Goal: Transaction & Acquisition: Book appointment/travel/reservation

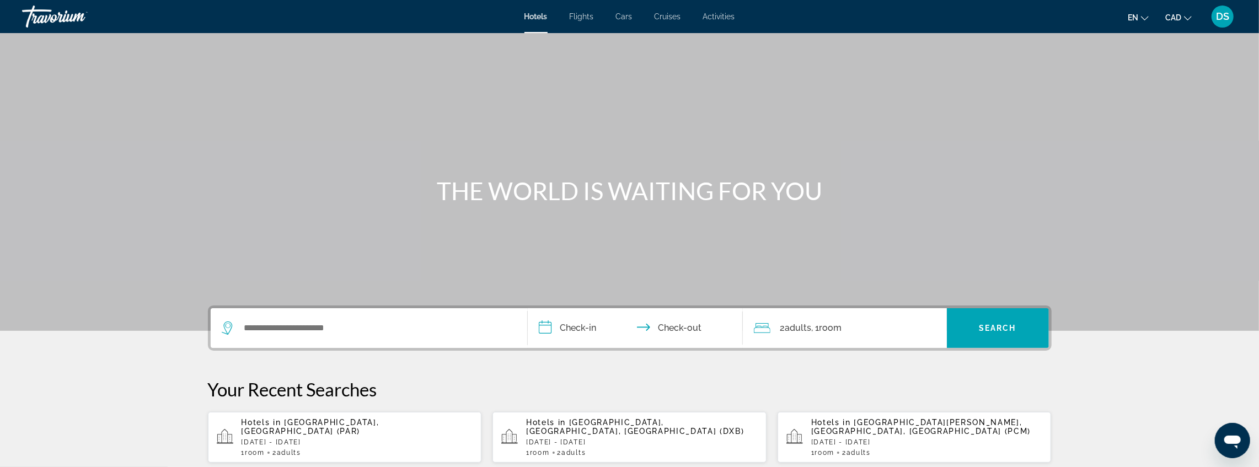
click at [309, 338] on div "Search widget" at bounding box center [369, 328] width 294 height 40
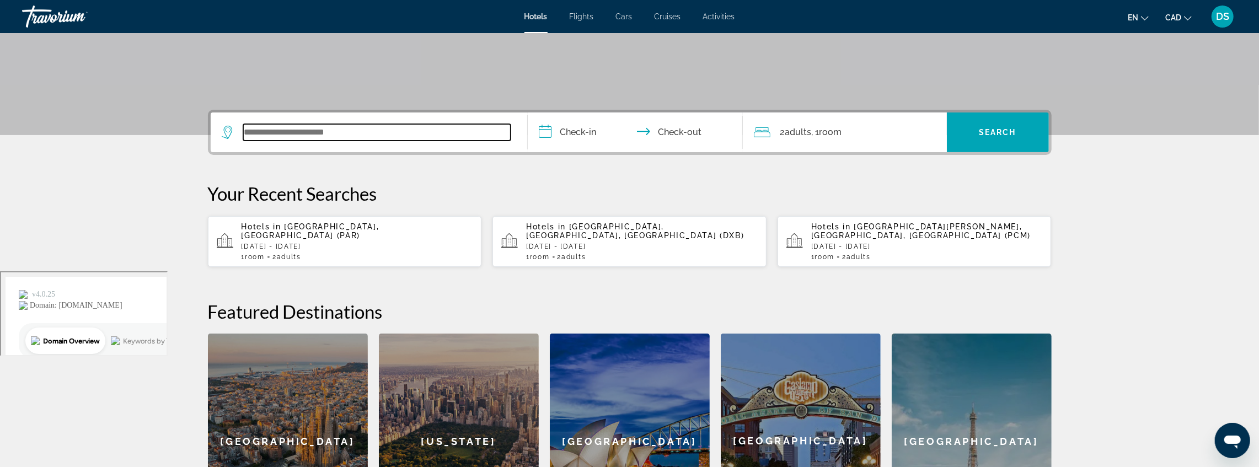
click at [332, 131] on input "Search widget" at bounding box center [376, 132] width 267 height 17
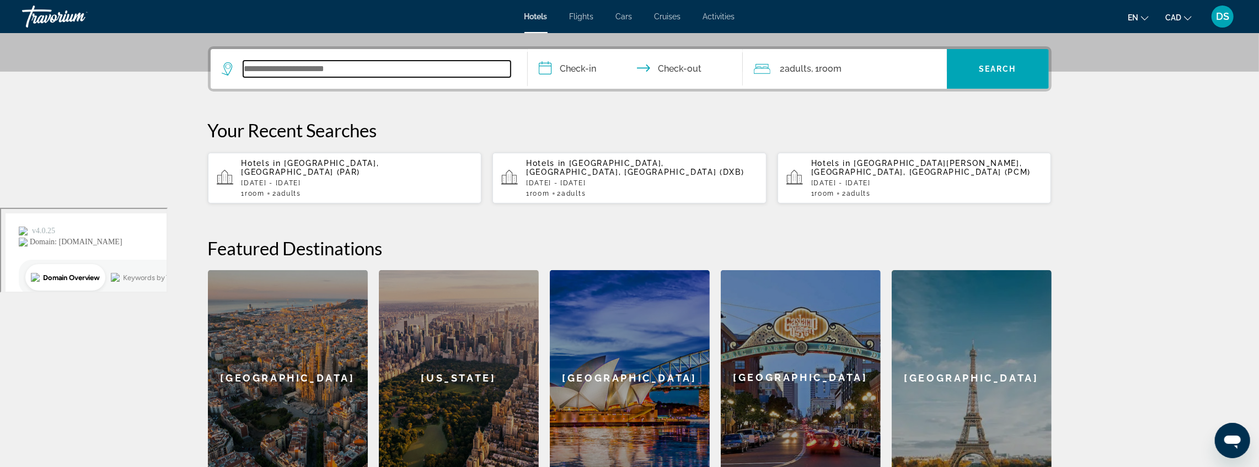
scroll to position [269, 0]
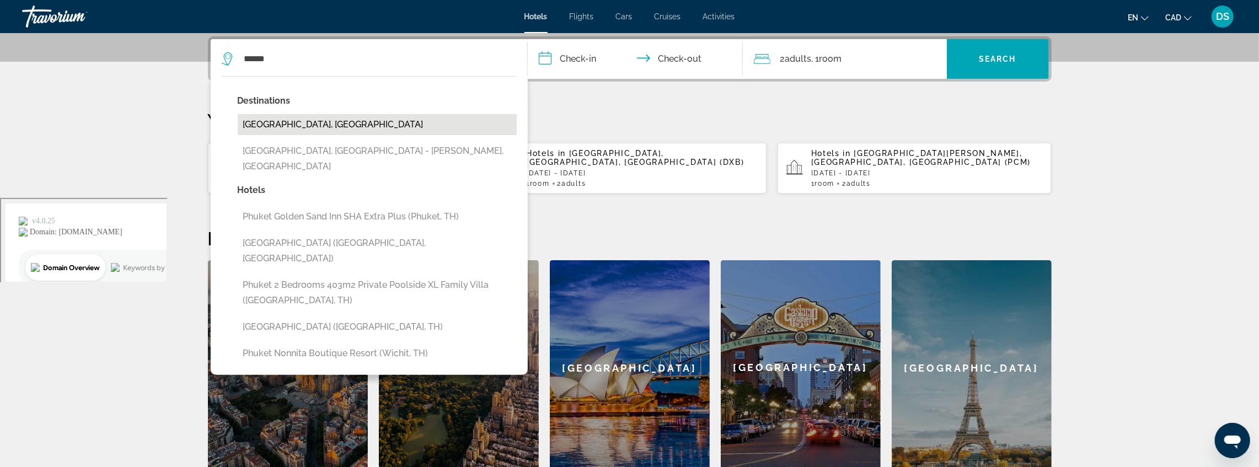
click at [329, 123] on button "[GEOGRAPHIC_DATA], [GEOGRAPHIC_DATA]" at bounding box center [377, 124] width 279 height 21
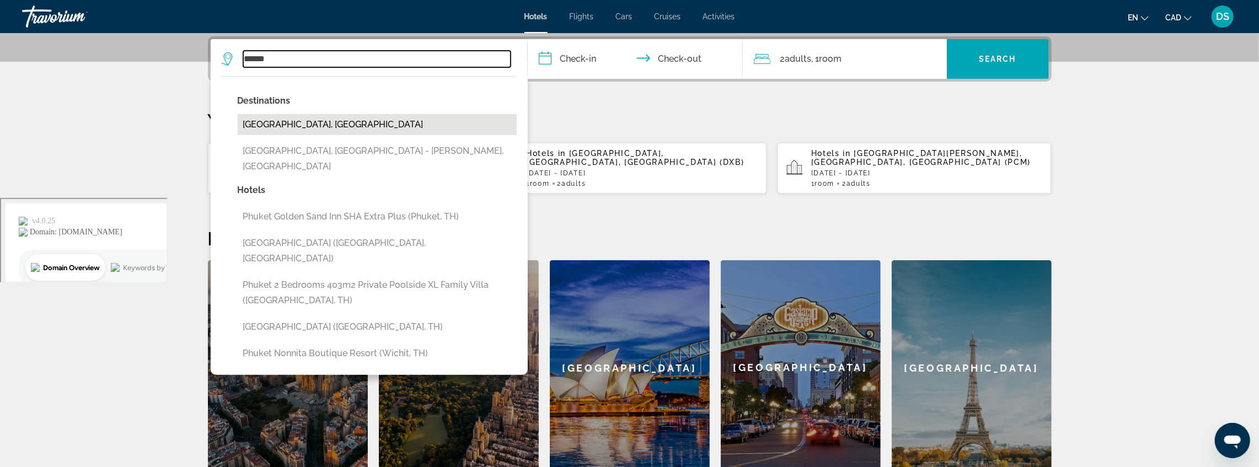
type input "**********"
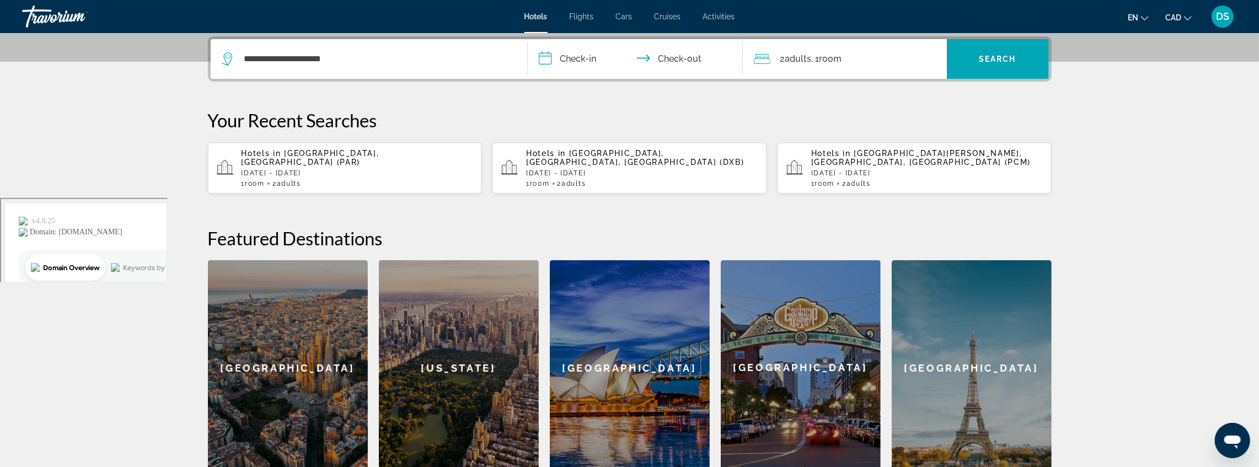
click at [599, 61] on input "**********" at bounding box center [637, 60] width 219 height 43
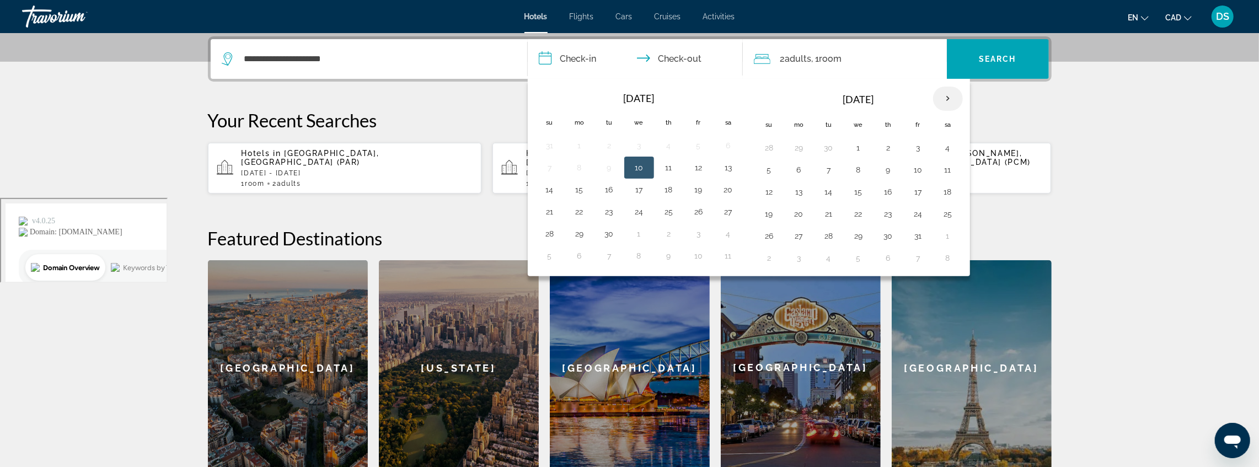
click at [940, 96] on th "Next month" at bounding box center [948, 99] width 30 height 24
click at [939, 164] on button "8" at bounding box center [948, 169] width 18 height 15
click at [795, 189] on button "10" at bounding box center [799, 191] width 18 height 15
type input "**********"
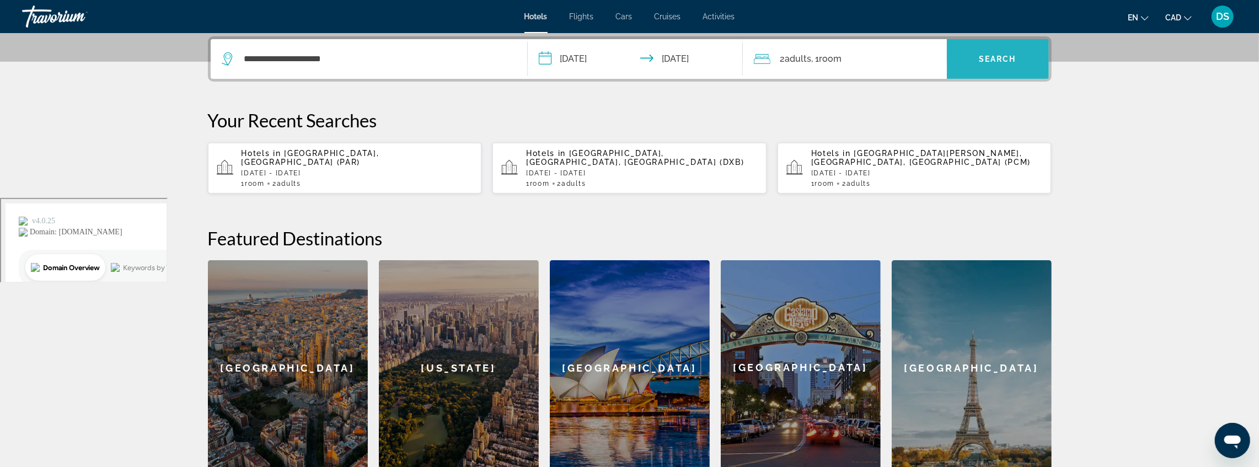
click at [979, 60] on span "Search" at bounding box center [997, 59] width 37 height 9
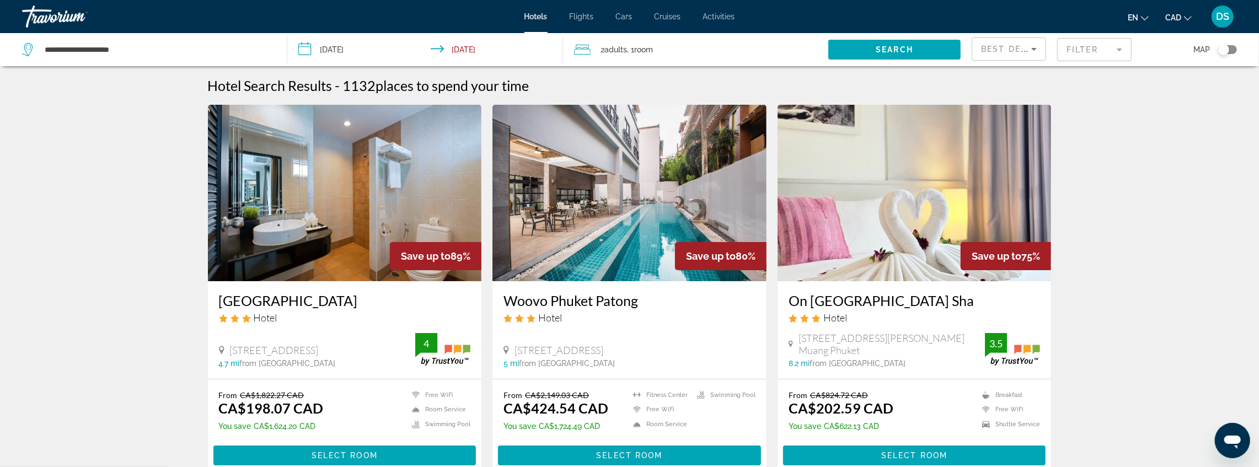
click at [1087, 46] on mat-form-field "Filter" at bounding box center [1094, 49] width 74 height 23
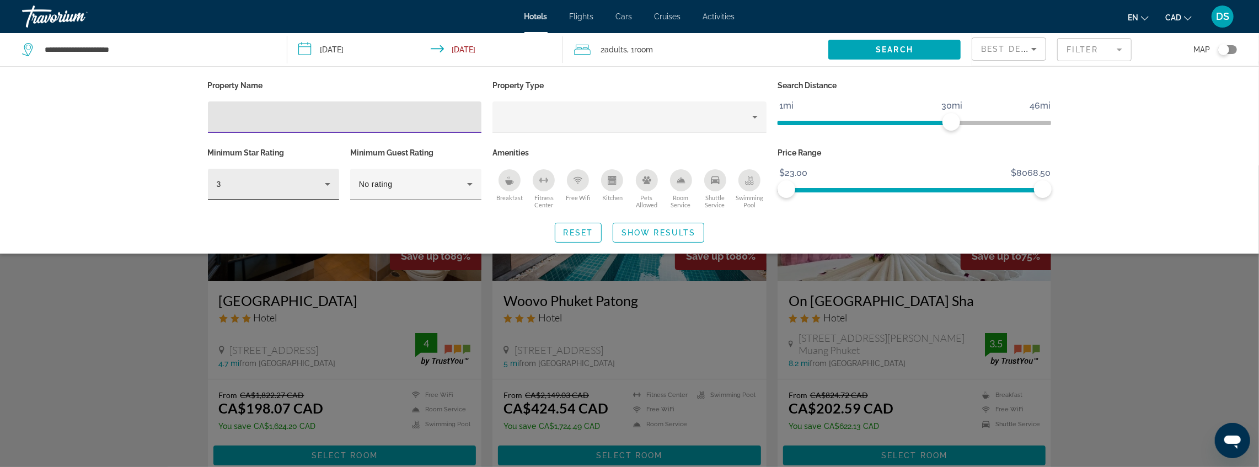
click at [328, 184] on icon "Hotel Filters" at bounding box center [328, 184] width 6 height 3
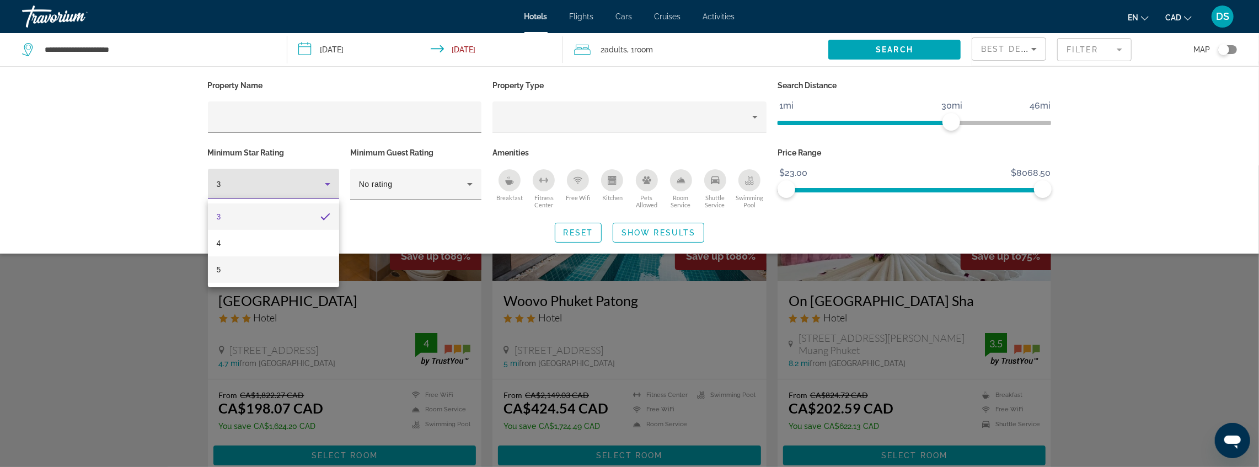
click at [271, 269] on mat-option "5" at bounding box center [273, 269] width 131 height 26
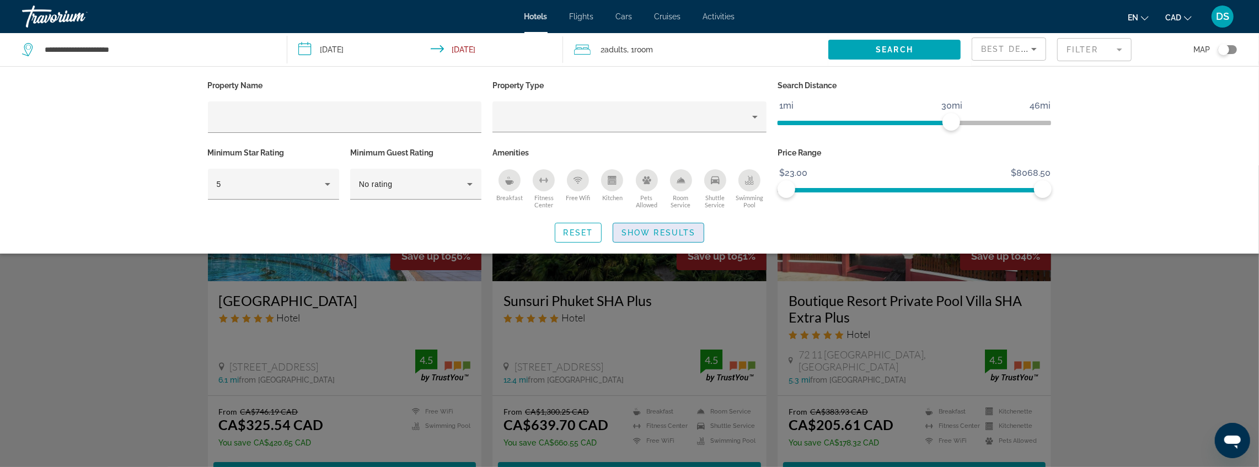
click at [676, 235] on span "Show Results" at bounding box center [658, 232] width 74 height 9
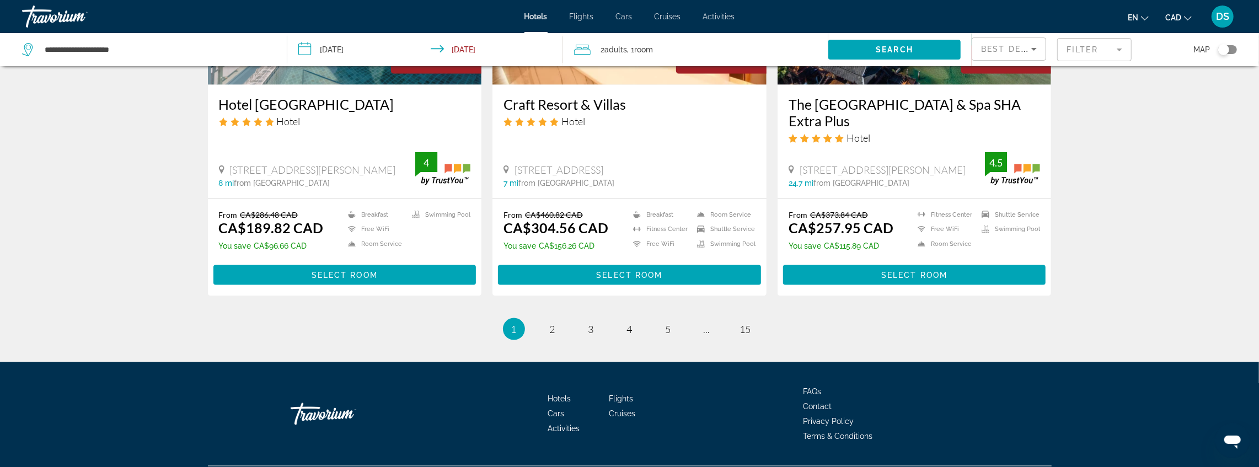
scroll to position [1439, 0]
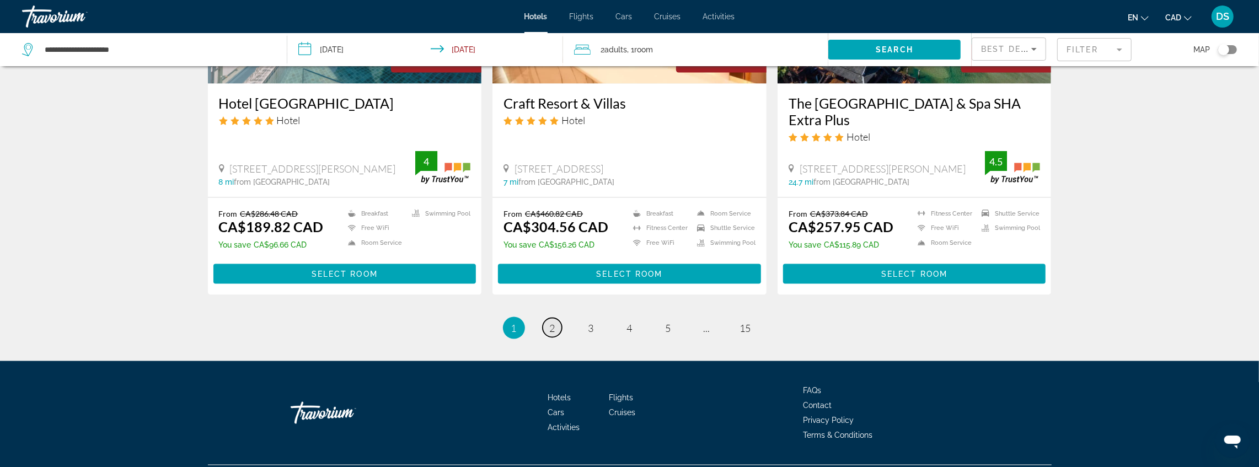
click at [556, 318] on link "page 2" at bounding box center [552, 327] width 19 height 19
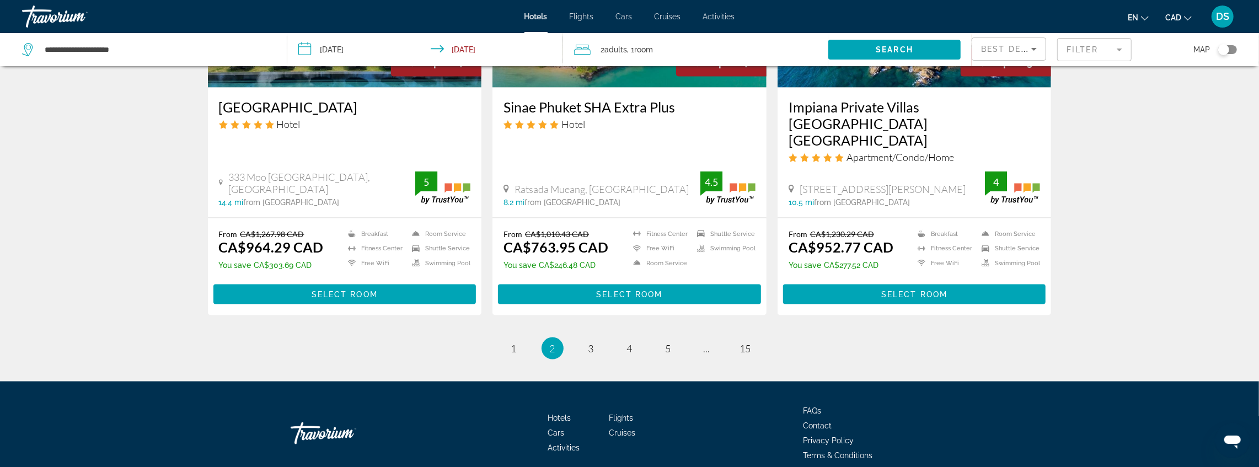
scroll to position [1406, 0]
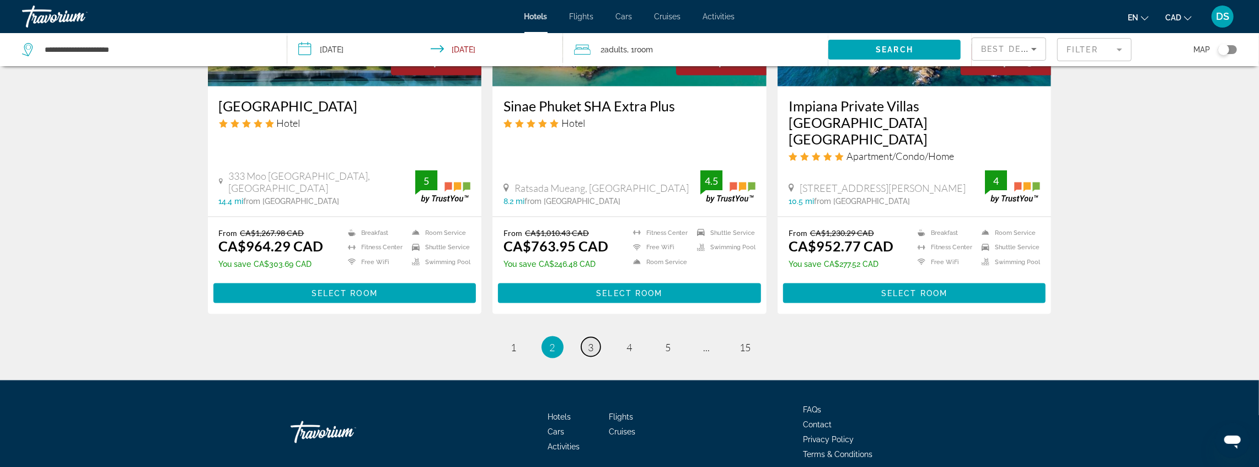
click at [592, 341] on span "3" at bounding box center [591, 347] width 6 height 12
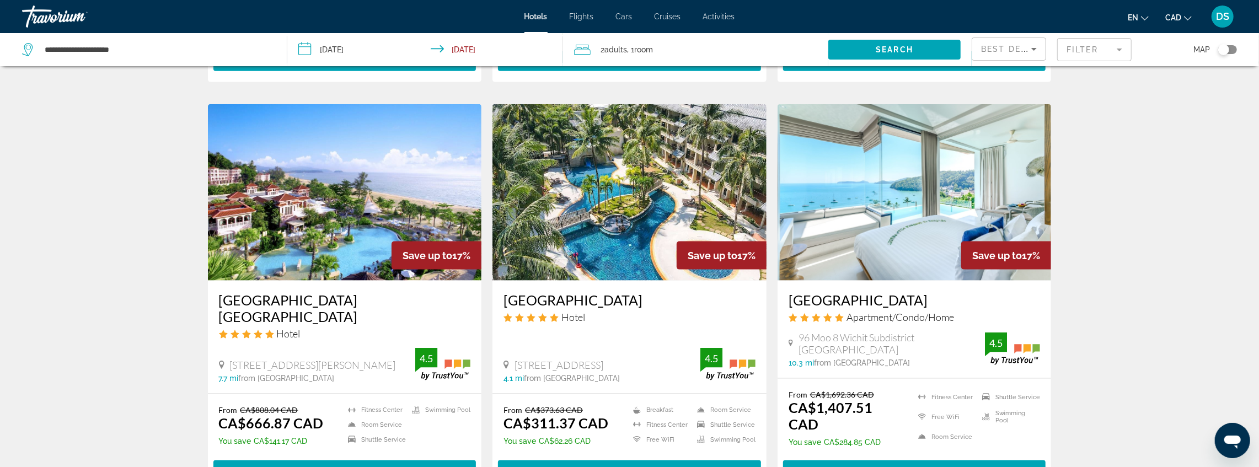
scroll to position [1250, 0]
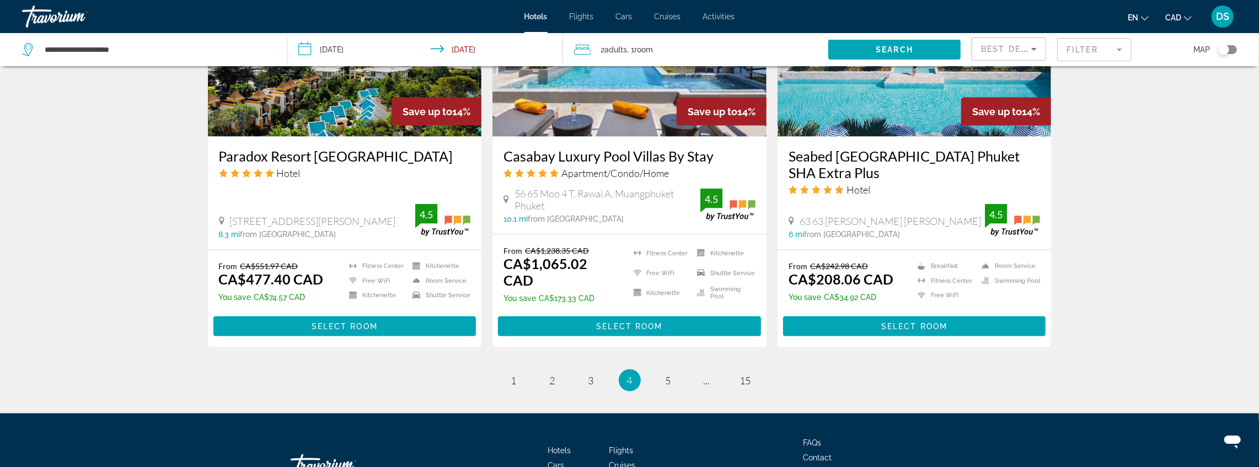
scroll to position [1407, 0]
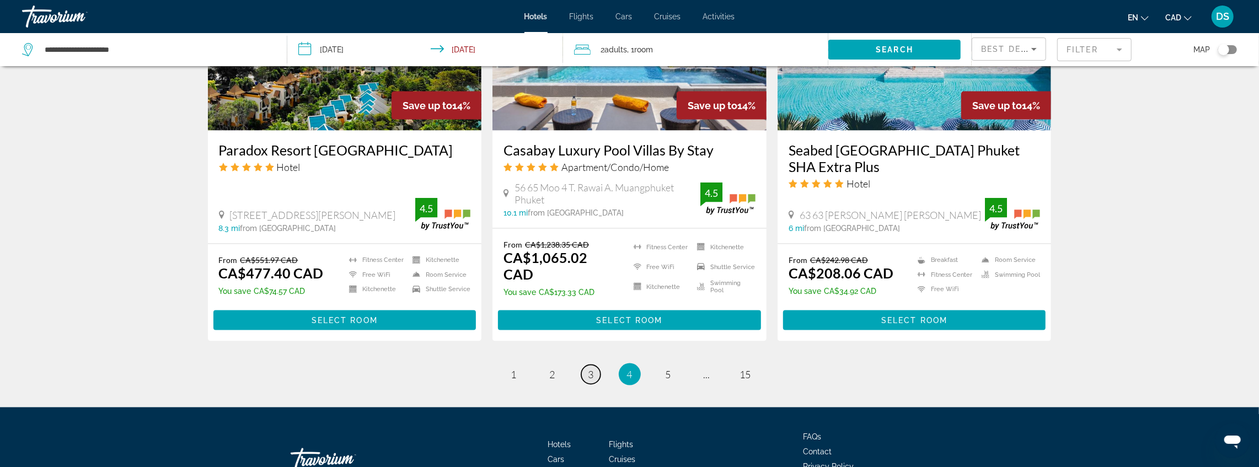
click at [591, 368] on span "3" at bounding box center [591, 374] width 6 height 12
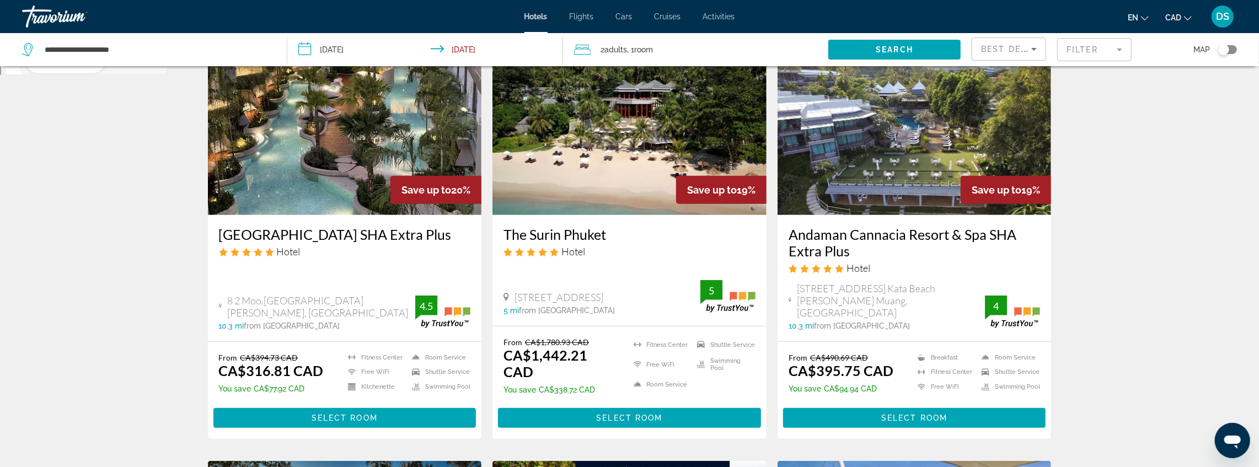
scroll to position [478, 0]
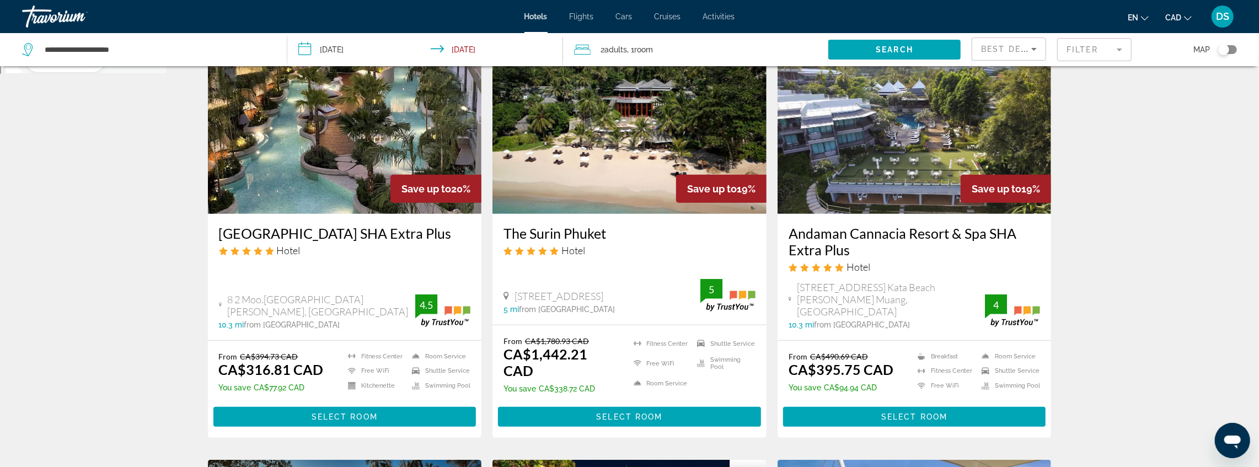
click at [1232, 51] on div "Toggle map" at bounding box center [1227, 49] width 19 height 9
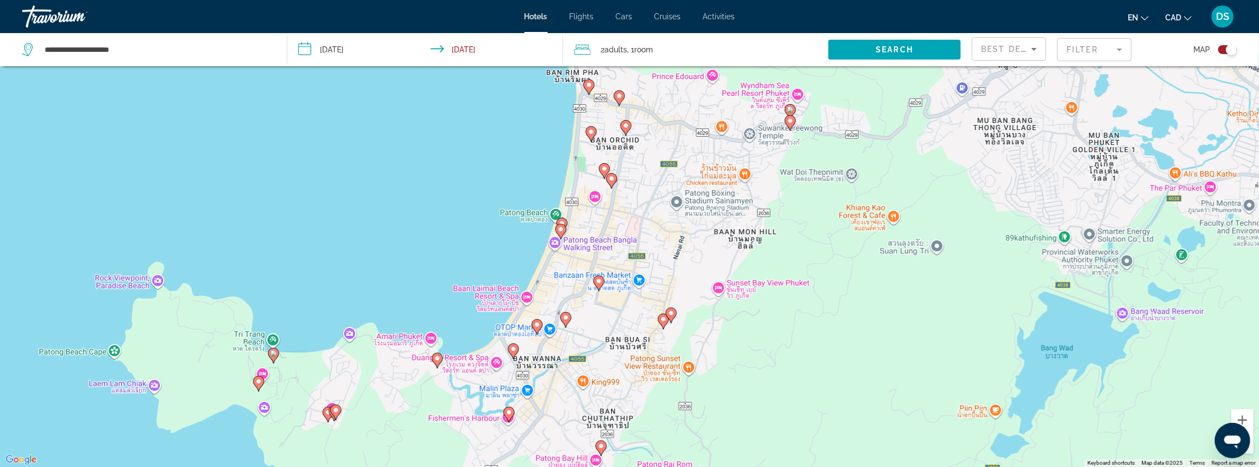
drag, startPoint x: 467, startPoint y: 292, endPoint x: 401, endPoint y: 157, distance: 150.7
click at [401, 157] on div "To activate drag with keyboard, press Alt + Enter. Once in keyboard drag state,…" at bounding box center [629, 233] width 1259 height 467
click at [437, 358] on image "Main content" at bounding box center [437, 358] width 7 height 7
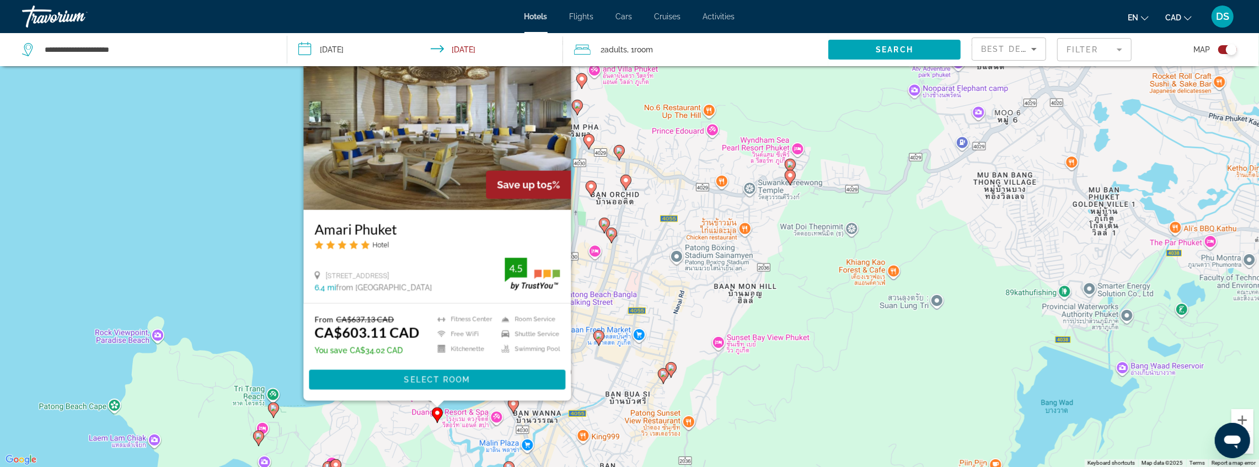
click at [580, 361] on div "To activate drag with keyboard, press Alt + Enter. Once in keyboard drag state,…" at bounding box center [629, 233] width 1259 height 467
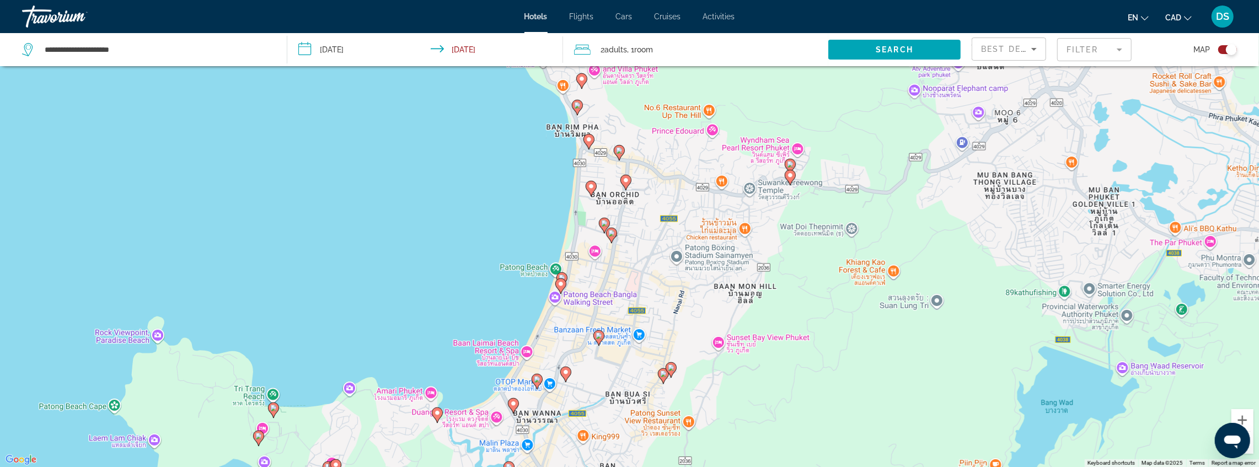
click at [513, 401] on image "Main content" at bounding box center [513, 403] width 7 height 7
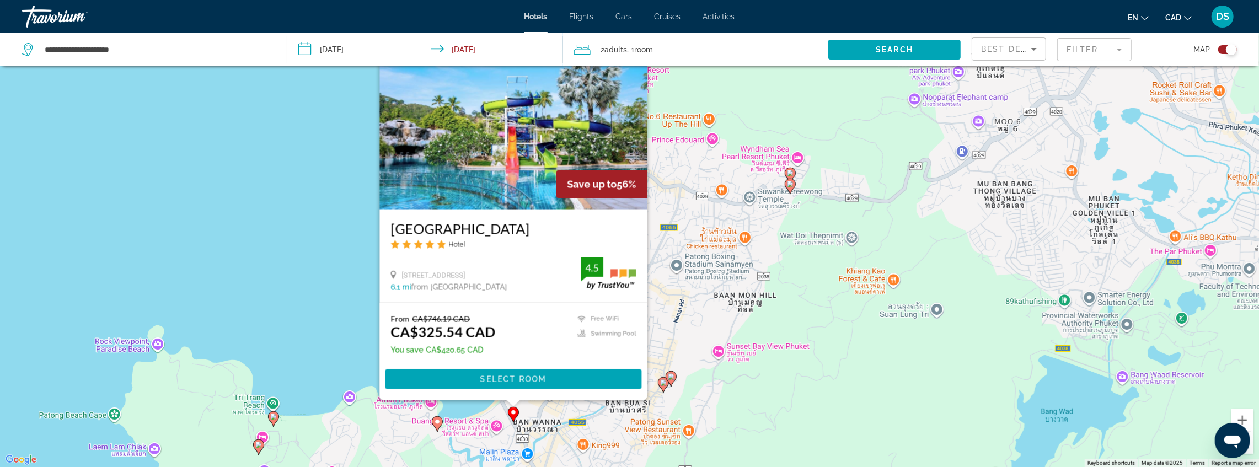
click at [657, 342] on div "To activate drag with keyboard, press Alt + Enter. Once in keyboard drag state,…" at bounding box center [629, 233] width 1259 height 467
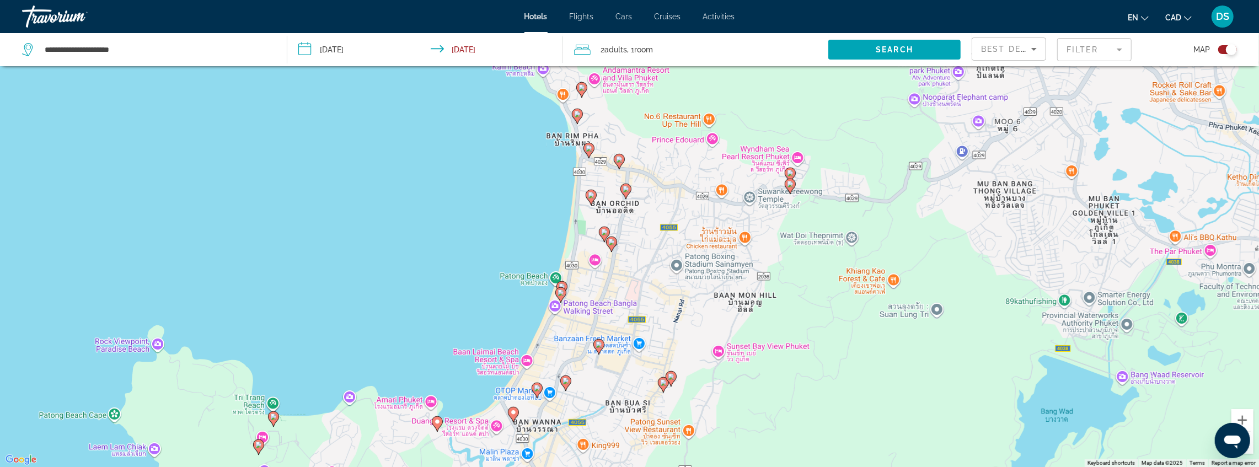
click at [600, 347] on image "Main content" at bounding box center [599, 344] width 7 height 7
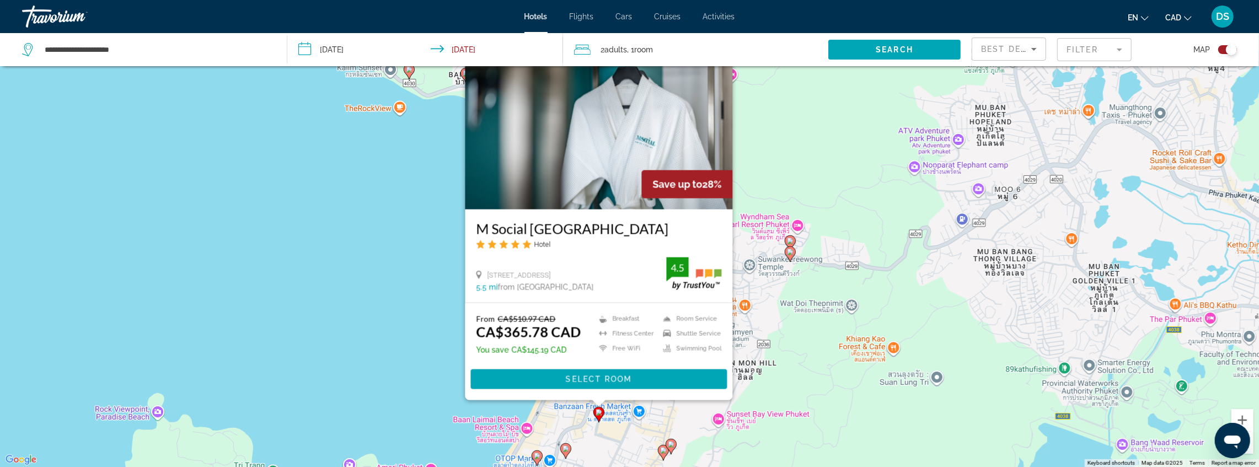
click at [671, 404] on div "To activate drag with keyboard, press Alt + Enter. Once in keyboard drag state,…" at bounding box center [629, 233] width 1259 height 467
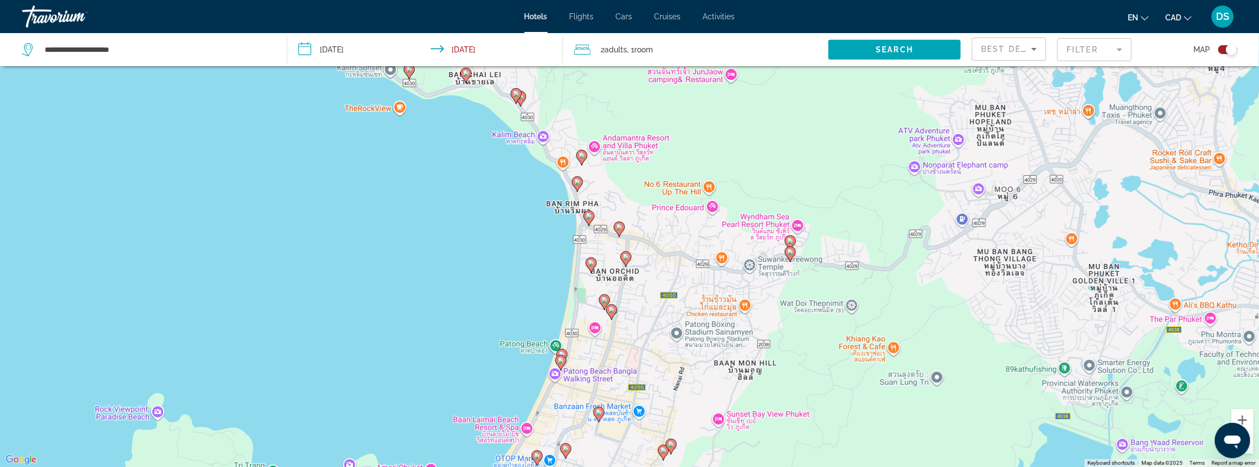
click at [560, 362] on image "Main content" at bounding box center [560, 360] width 7 height 7
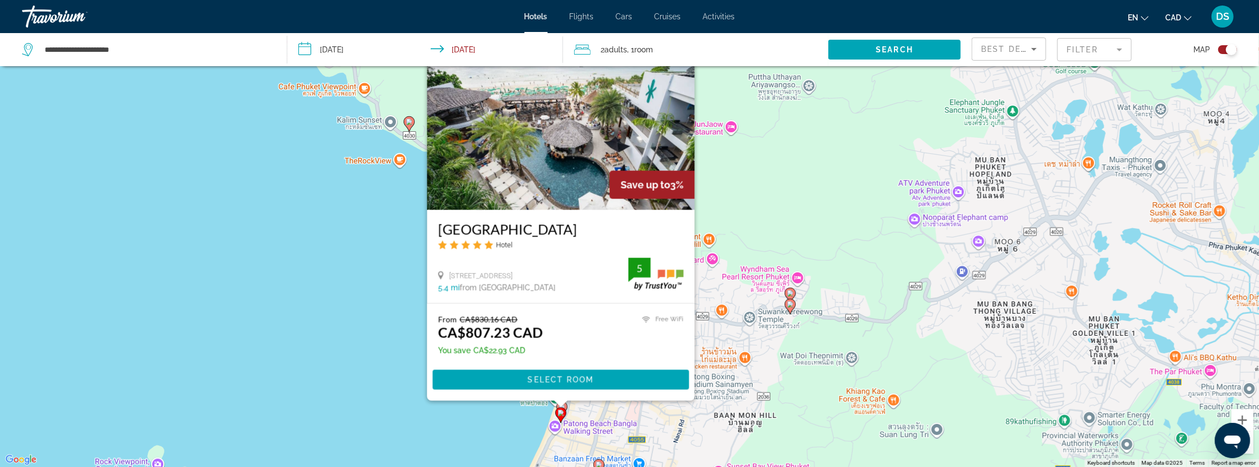
click at [504, 400] on div "From CA$830.16 CAD CA$807.23 CAD You save CA$22.93 CAD Free WiFi 5 Select Room" at bounding box center [560, 352] width 267 height 97
click at [587, 412] on div "To activate drag with keyboard, press Alt + Enter. Once in keyboard drag state,…" at bounding box center [629, 233] width 1259 height 467
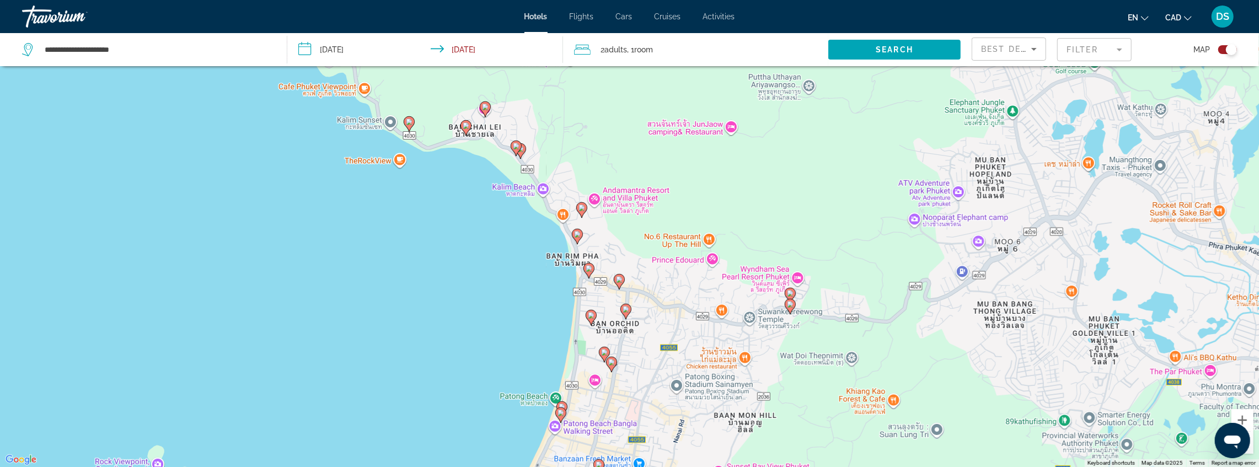
click at [564, 406] on image "Main content" at bounding box center [562, 407] width 7 height 7
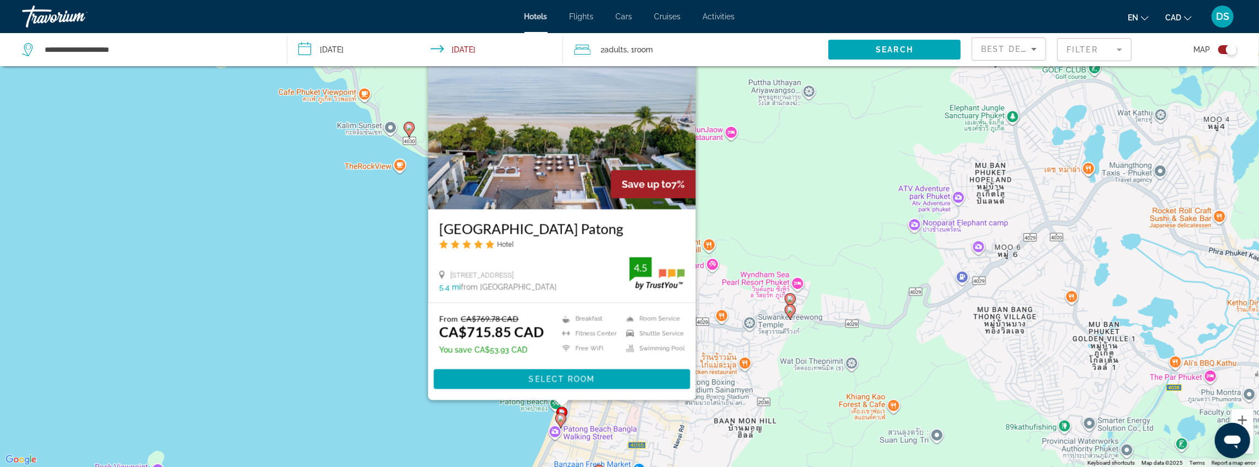
click at [508, 426] on div "To activate drag with keyboard, press Alt + Enter. Once in keyboard drag state,…" at bounding box center [629, 233] width 1259 height 467
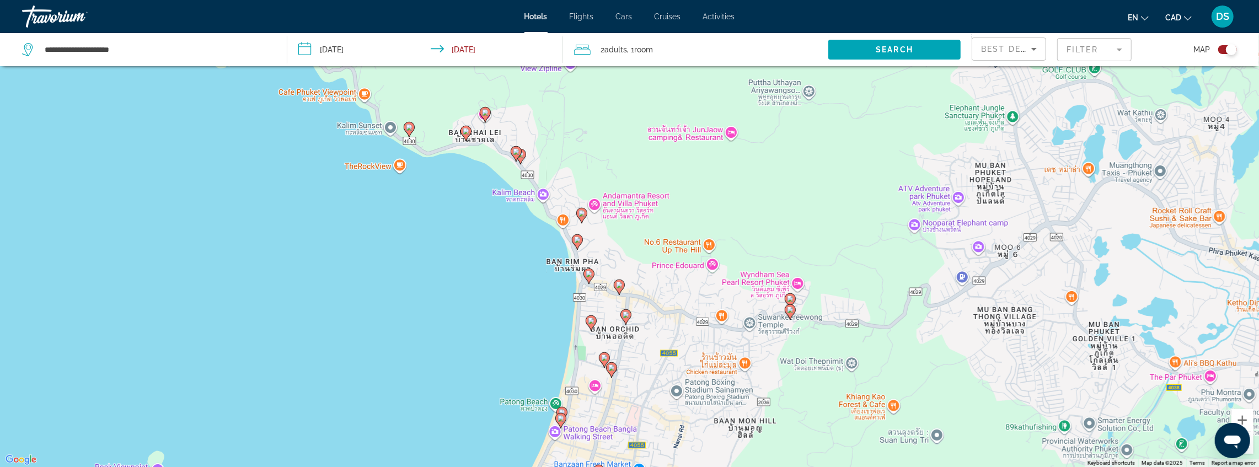
click at [612, 376] on gmp-advanced-marker "Main content" at bounding box center [611, 370] width 11 height 17
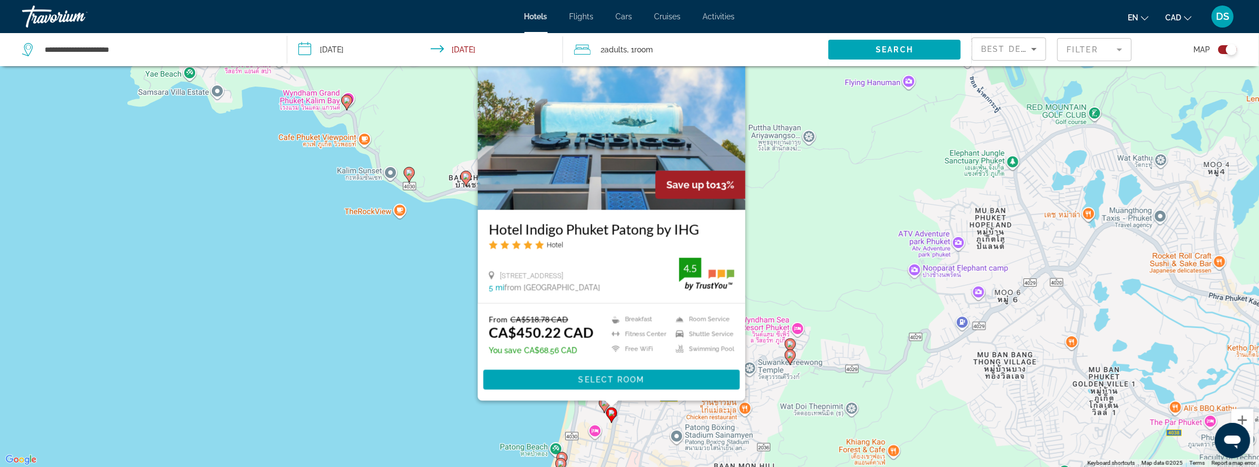
click at [532, 402] on div "To activate drag with keyboard, press Alt + Enter. Once in keyboard drag state,…" at bounding box center [629, 233] width 1259 height 467
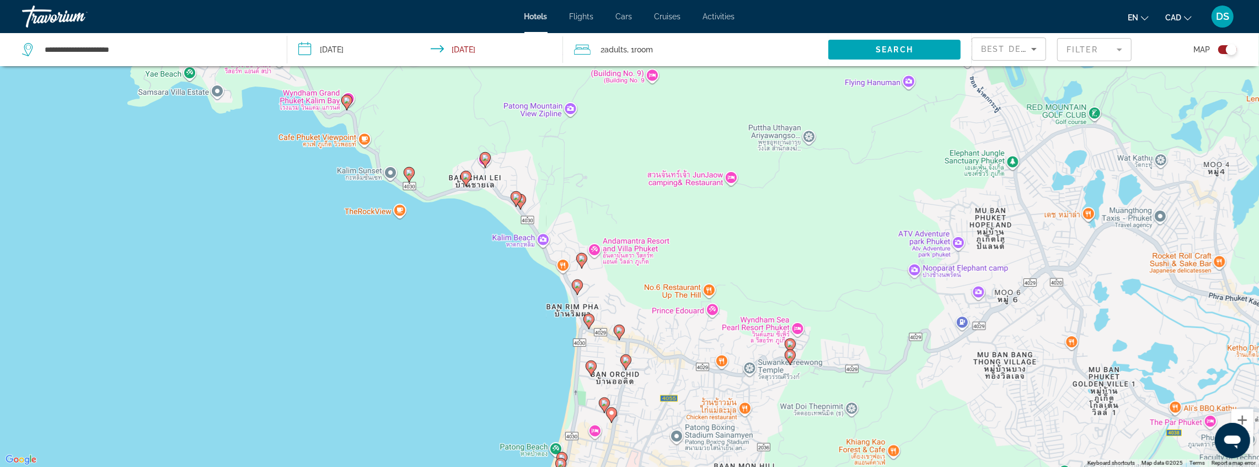
click at [601, 404] on icon "Main content" at bounding box center [604, 405] width 10 height 14
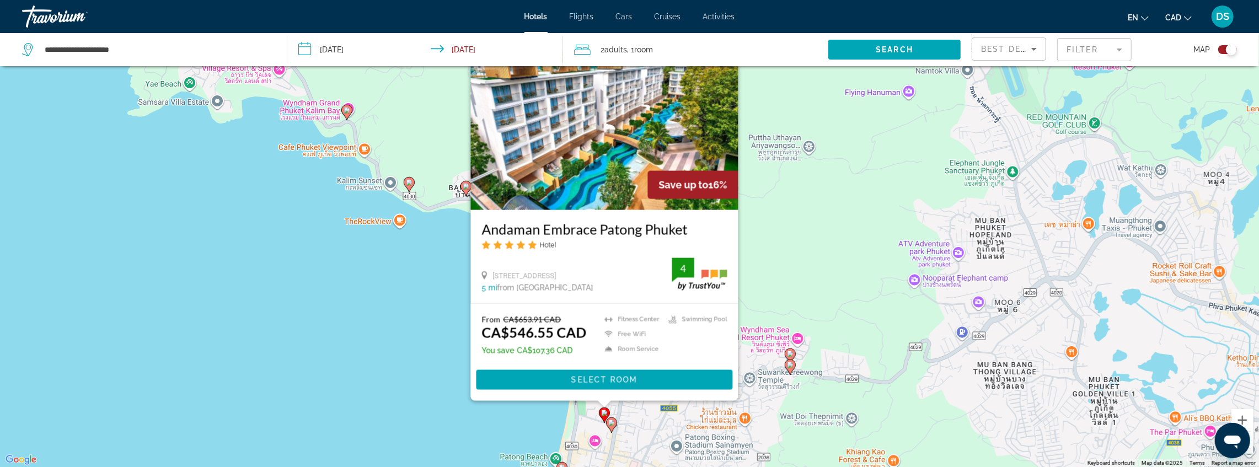
click at [543, 418] on div "To activate drag with keyboard, press Alt + Enter. Once in keyboard drag state,…" at bounding box center [629, 233] width 1259 height 467
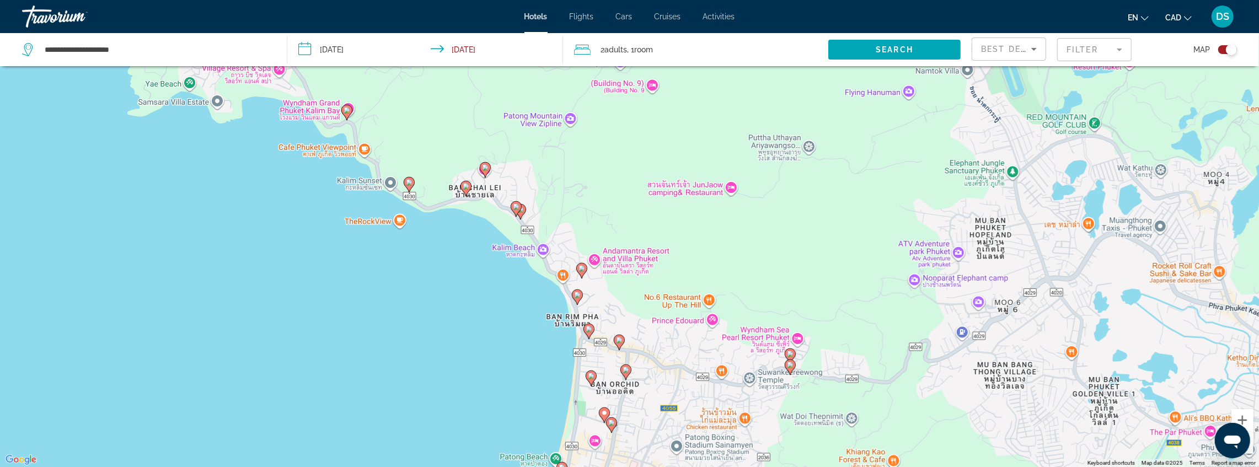
click at [594, 377] on icon "Main content" at bounding box center [591, 378] width 10 height 14
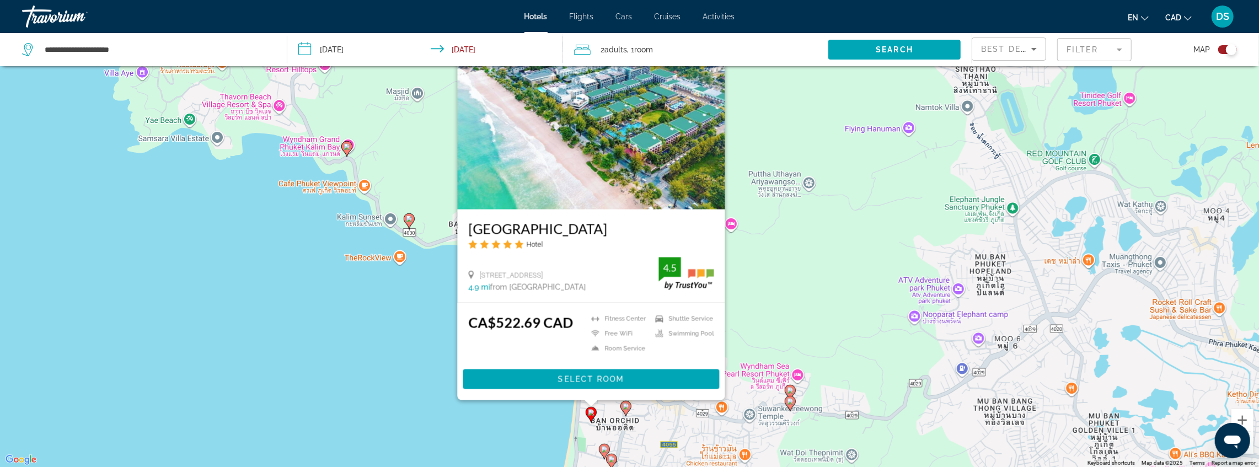
click at [530, 439] on div "To activate drag with keyboard, press Alt + Enter. Once in keyboard drag state,…" at bounding box center [629, 233] width 1259 height 467
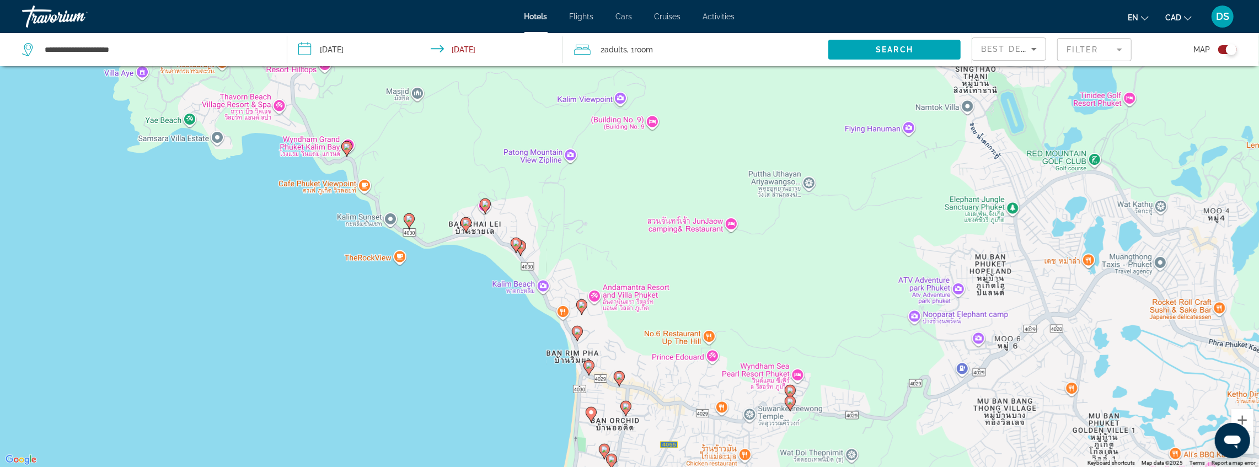
click at [619, 380] on icon "Main content" at bounding box center [619, 378] width 10 height 14
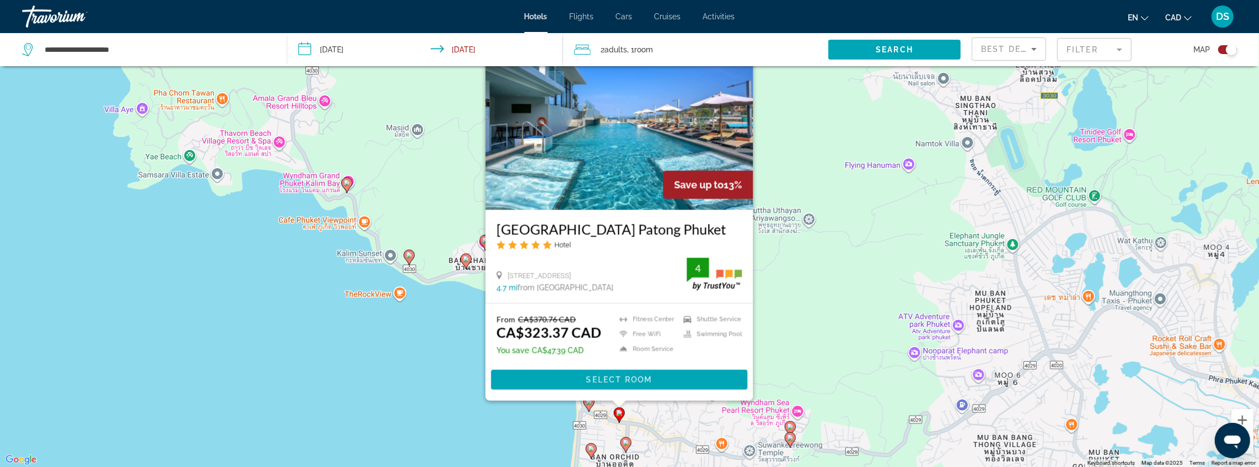
click at [524, 425] on div "To activate drag with keyboard, press Alt + Enter. Once in keyboard drag state,…" at bounding box center [629, 233] width 1259 height 467
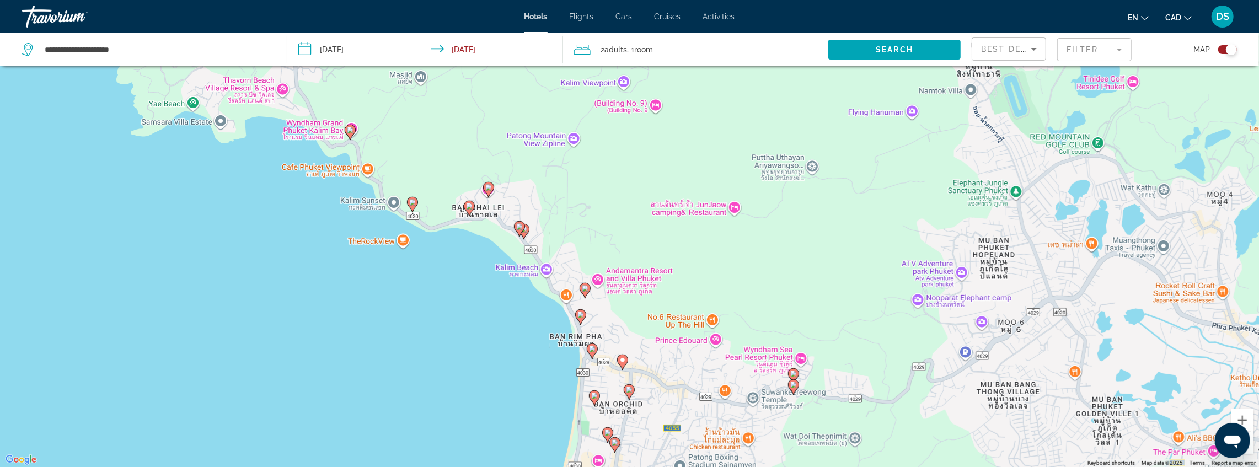
drag, startPoint x: 522, startPoint y: 428, endPoint x: 534, endPoint y: 305, distance: 123.0
click at [534, 305] on div "To activate drag with keyboard, press Alt + Enter. Once in keyboard drag state,…" at bounding box center [629, 233] width 1259 height 467
click at [593, 347] on image "Main content" at bounding box center [592, 349] width 7 height 7
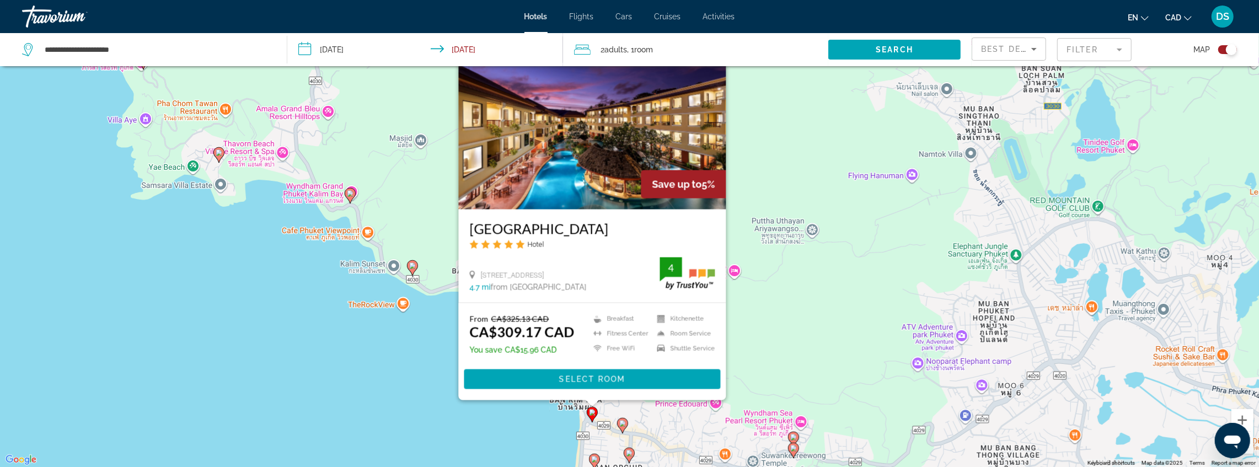
click at [514, 429] on div "To activate drag with keyboard, press Alt + Enter. Once in keyboard drag state,…" at bounding box center [629, 233] width 1259 height 467
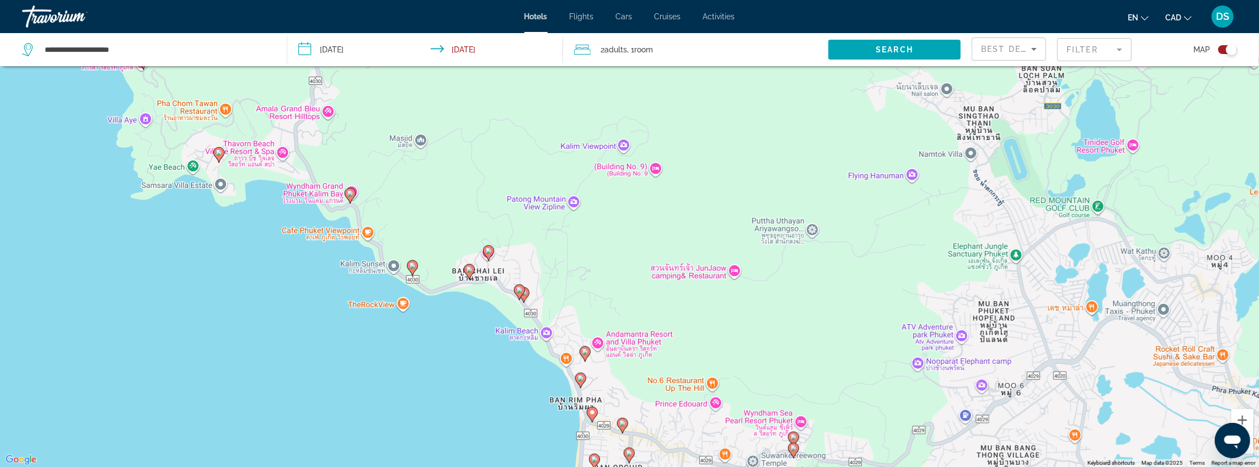
click at [583, 383] on icon "Main content" at bounding box center [580, 379] width 11 height 15
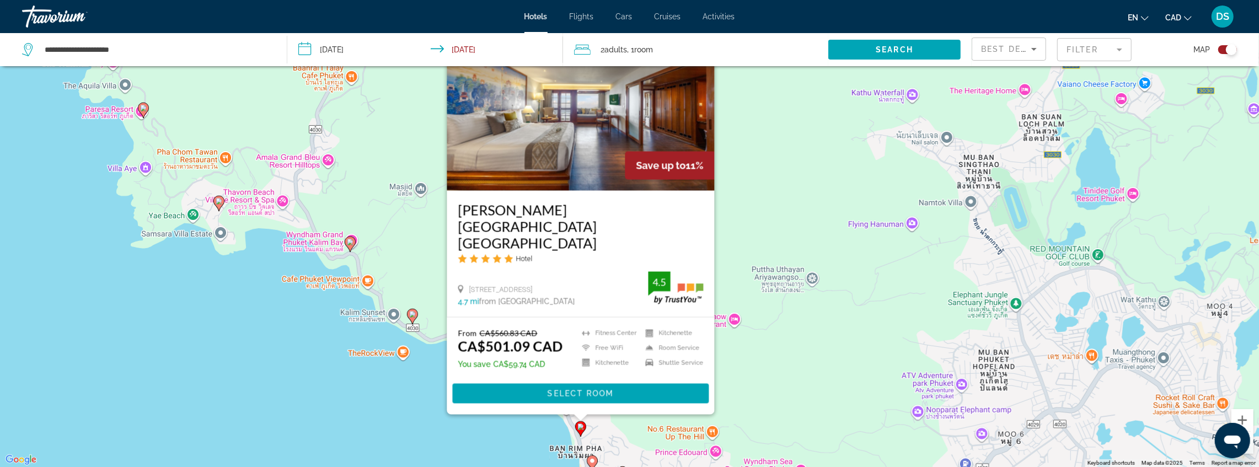
click at [512, 443] on div "To activate drag with keyboard, press Alt + Enter. Once in keyboard drag state,…" at bounding box center [629, 233] width 1259 height 467
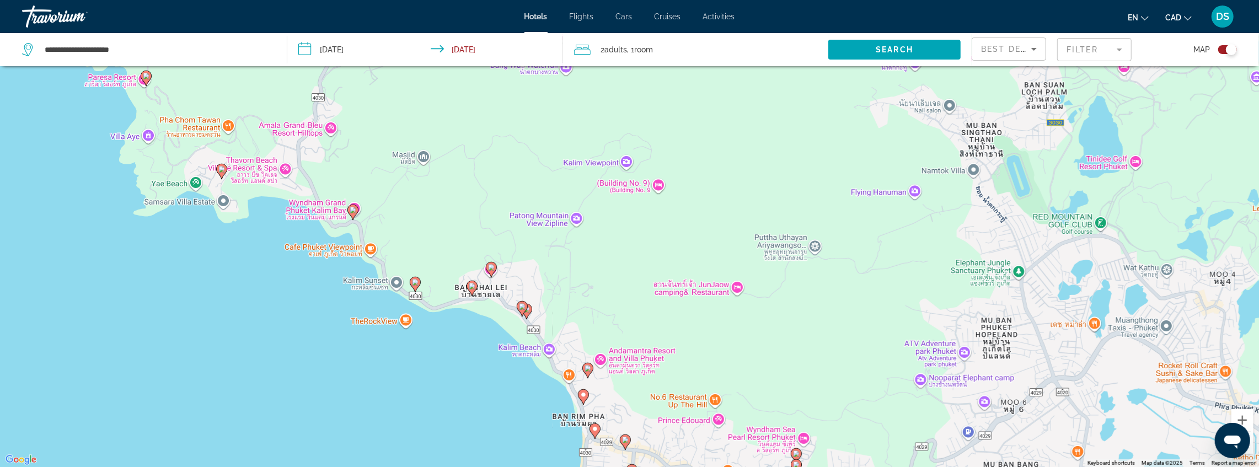
drag, startPoint x: 516, startPoint y: 427, endPoint x: 511, endPoint y: 359, distance: 68.6
click at [511, 359] on div "To activate drag with keyboard, press Alt + Enter. Once in keyboard drag state,…" at bounding box center [629, 233] width 1259 height 467
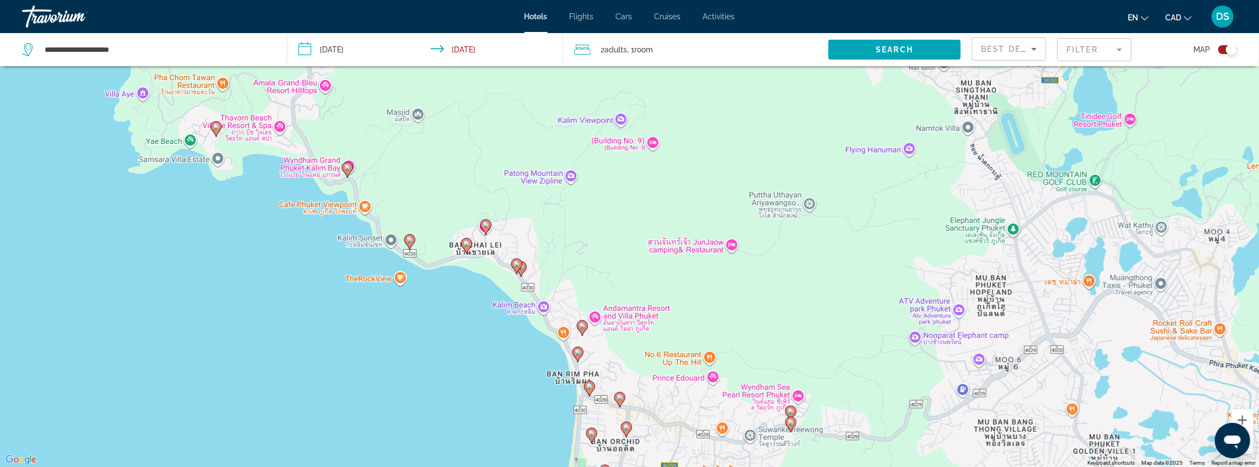
click at [525, 267] on icon "Main content" at bounding box center [521, 268] width 10 height 14
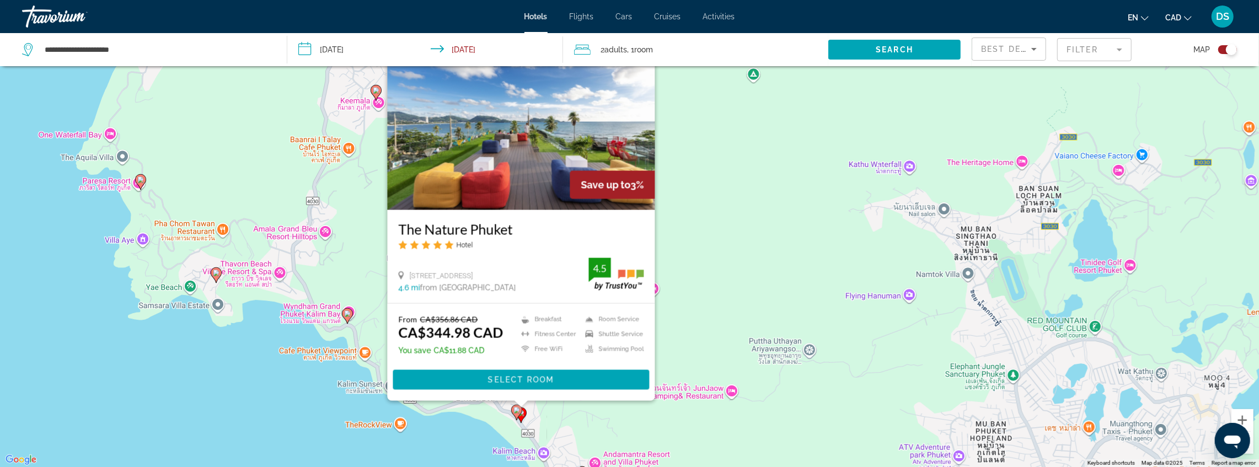
click at [516, 408] on image "Main content" at bounding box center [516, 410] width 7 height 7
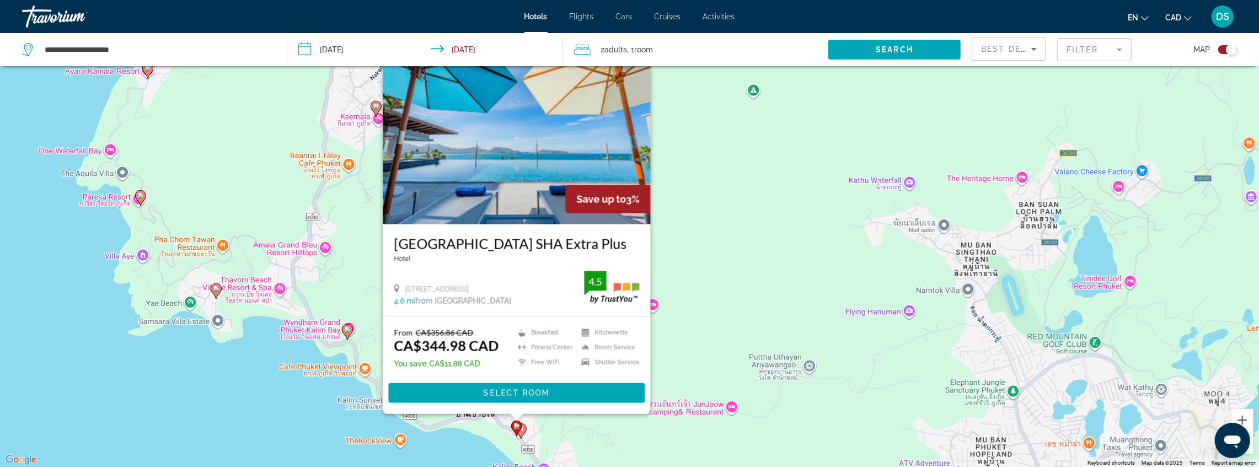
click at [447, 441] on div "To activate drag with keyboard, press Alt + Enter. Once in keyboard drag state,…" at bounding box center [629, 233] width 1259 height 467
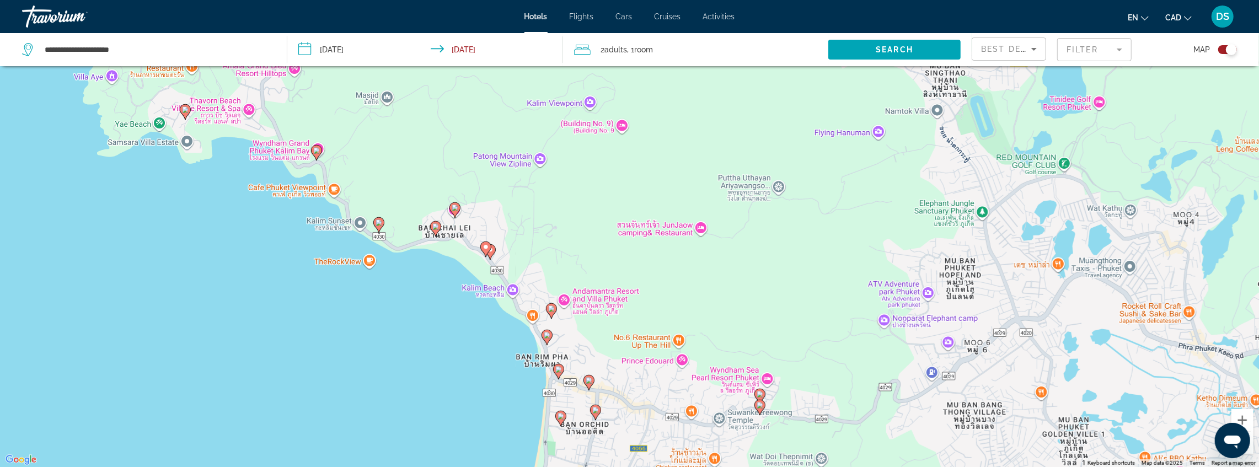
drag, startPoint x: 465, startPoint y: 448, endPoint x: 436, endPoint y: 257, distance: 193.5
click at [436, 257] on div "To activate drag with keyboard, press Alt + Enter. Once in keyboard drag state,…" at bounding box center [629, 233] width 1259 height 467
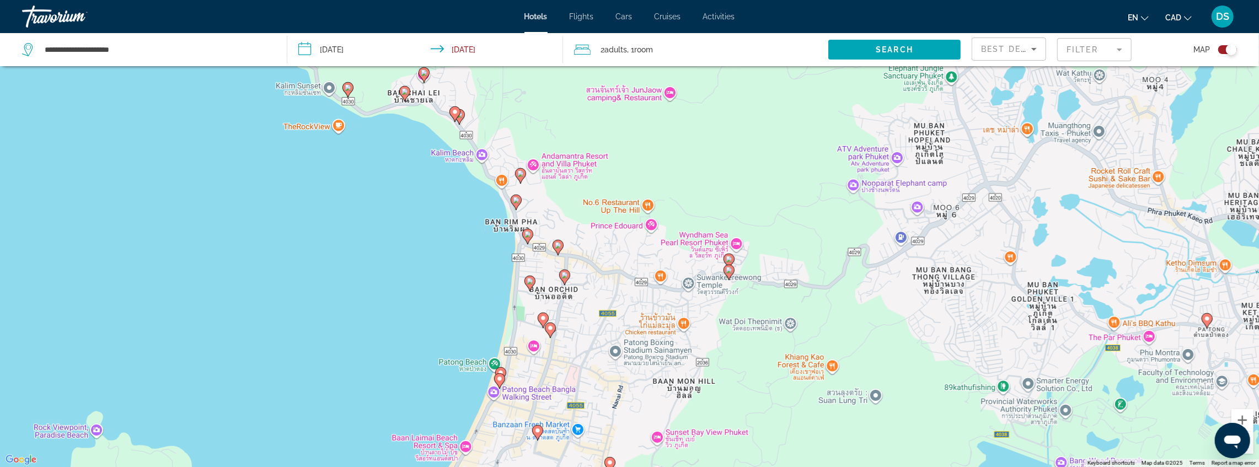
drag, startPoint x: 464, startPoint y: 323, endPoint x: 435, endPoint y: 242, distance: 86.9
click at [435, 241] on div "To activate drag with keyboard, press Alt + Enter. Once in keyboard drag state,…" at bounding box center [629, 233] width 1259 height 467
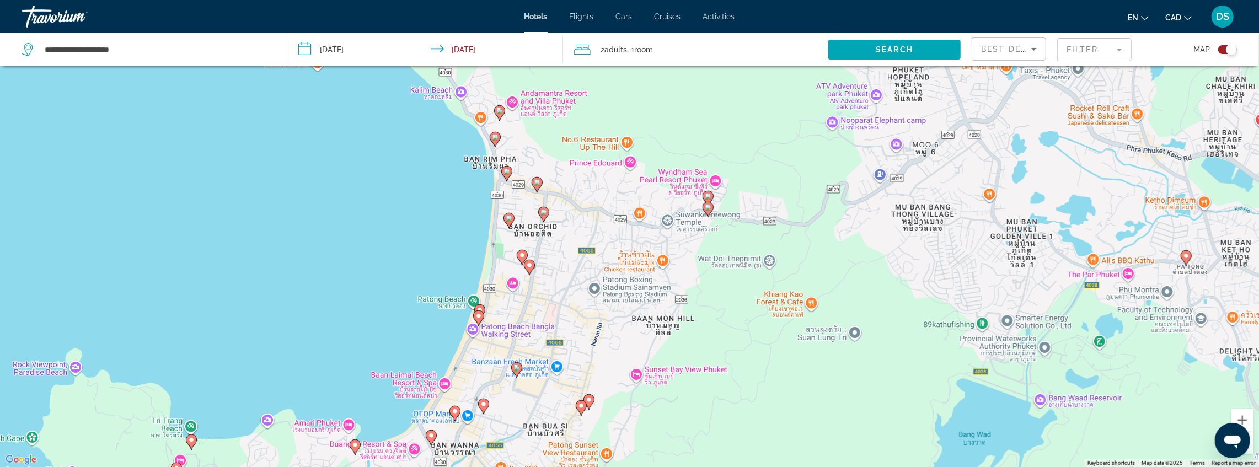
drag, startPoint x: 426, startPoint y: 323, endPoint x: 410, endPoint y: 265, distance: 60.6
click at [410, 265] on div "To activate drag with keyboard, press Alt + Enter. Once in keyboard drag state,…" at bounding box center [629, 233] width 1259 height 467
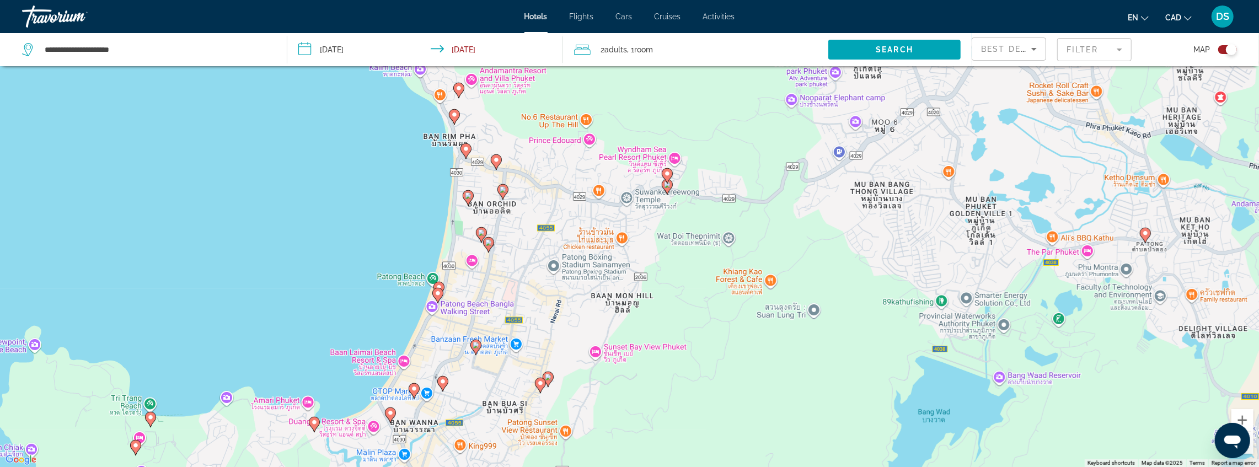
drag, startPoint x: 431, startPoint y: 358, endPoint x: 436, endPoint y: 305, distance: 53.7
click at [436, 305] on div "To activate drag with keyboard, press Alt + Enter. Once in keyboard drag state,…" at bounding box center [629, 233] width 1259 height 467
click at [446, 383] on icon "Main content" at bounding box center [442, 383] width 10 height 14
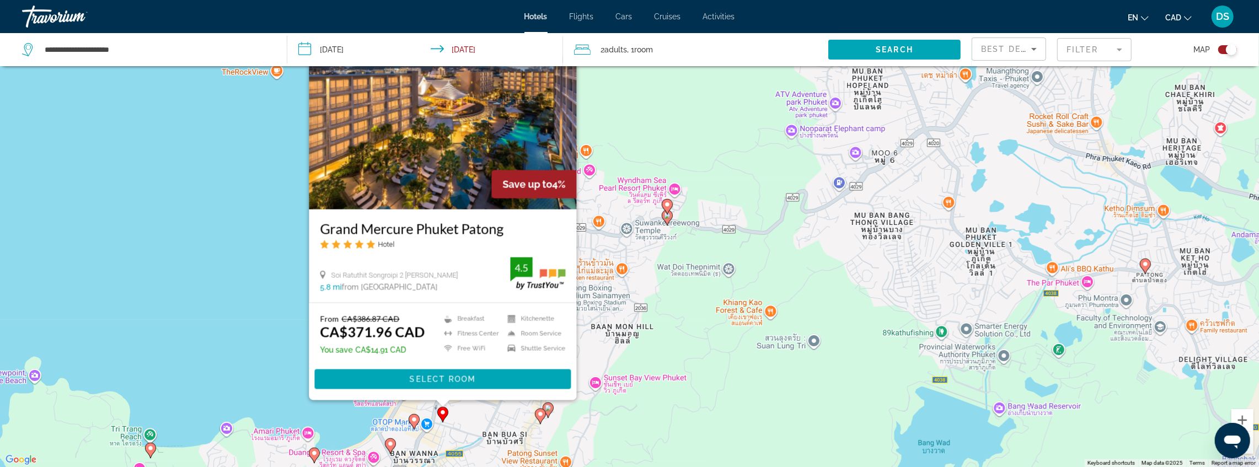
click at [281, 302] on div "To activate drag with keyboard, press Alt + Enter. Once in keyboard drag state,…" at bounding box center [629, 233] width 1259 height 467
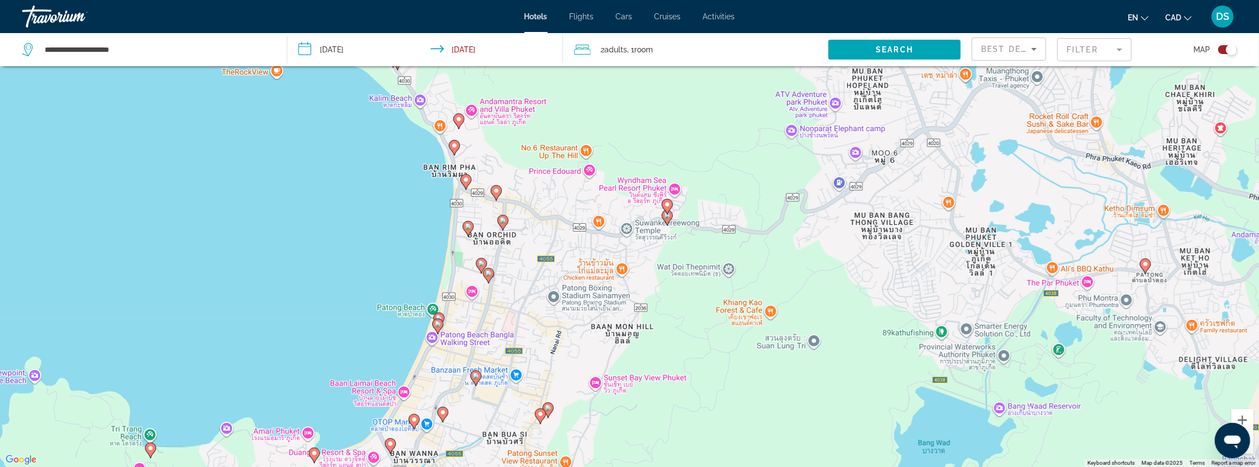
click at [439, 328] on icon "Main content" at bounding box center [437, 326] width 10 height 14
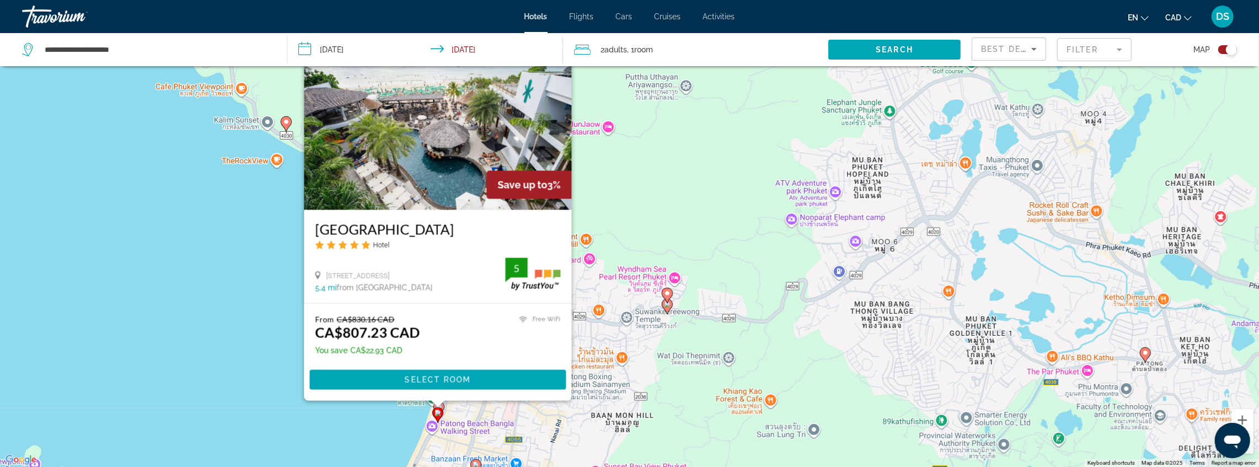
click at [365, 416] on div "To activate drag with keyboard, press Alt + Enter. Once in keyboard drag state,…" at bounding box center [629, 233] width 1259 height 467
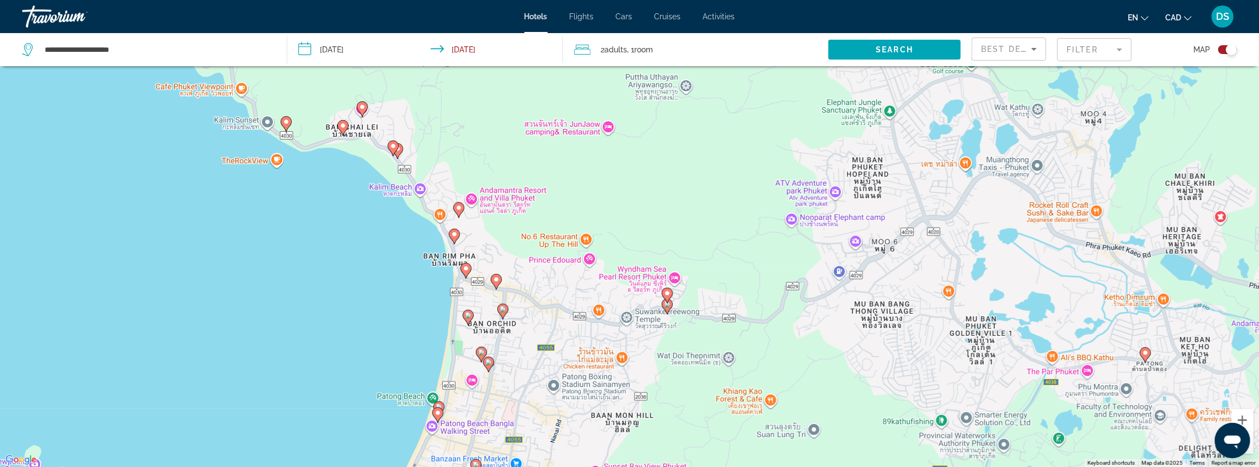
click at [439, 405] on image "Main content" at bounding box center [439, 407] width 7 height 7
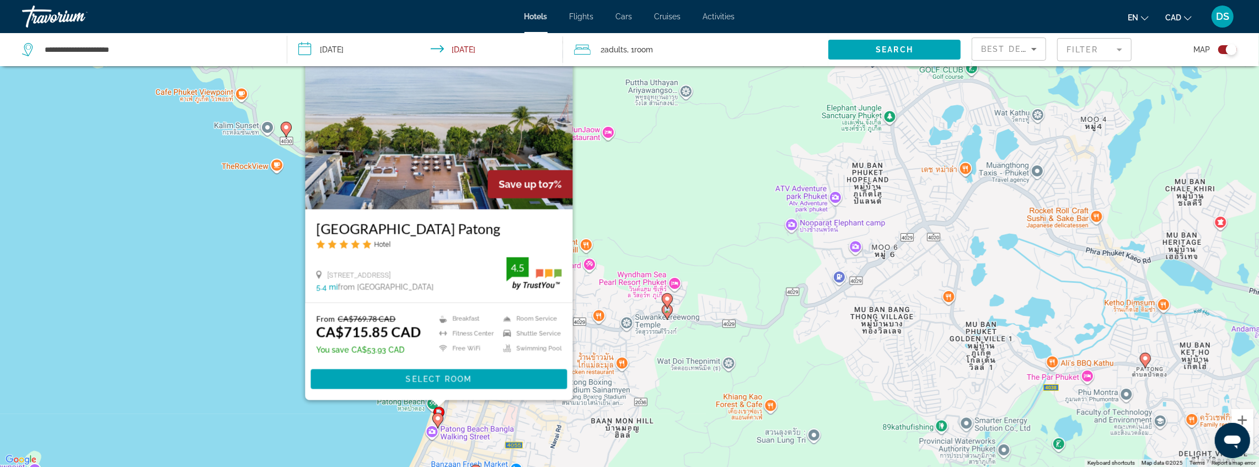
click at [366, 429] on div "To activate drag with keyboard, press Alt + Enter. Once in keyboard drag state,…" at bounding box center [629, 233] width 1259 height 467
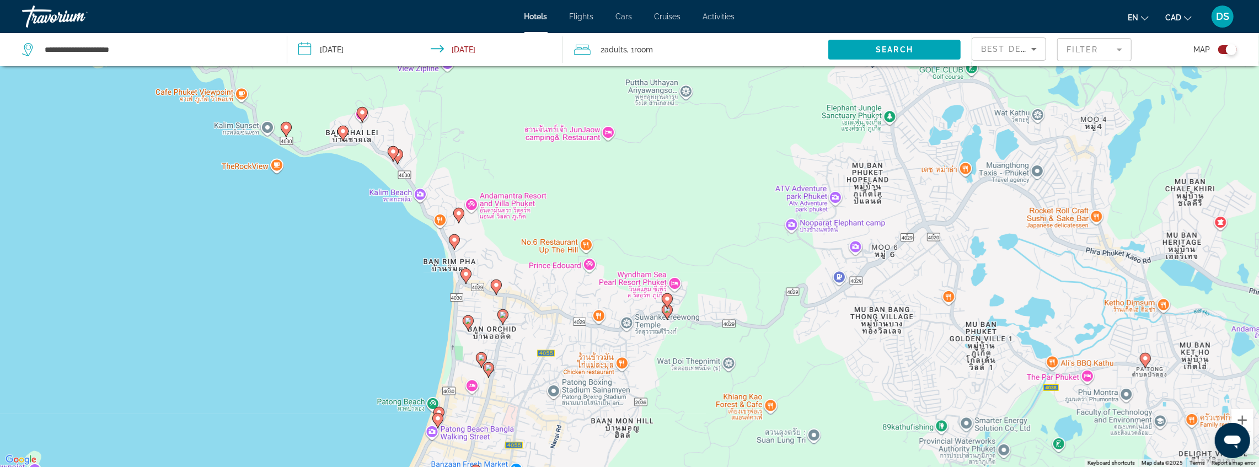
click at [488, 371] on image "Main content" at bounding box center [488, 367] width 7 height 7
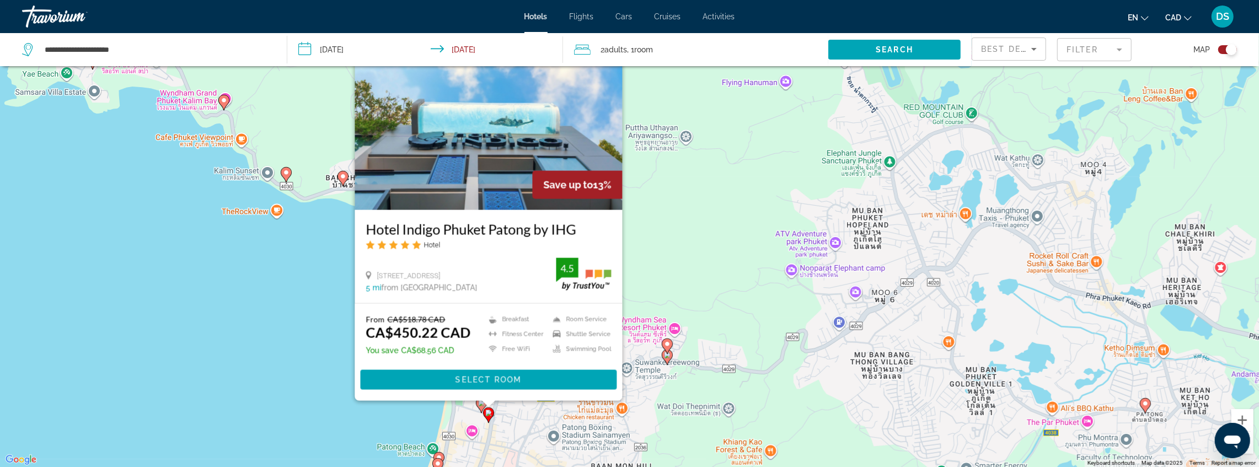
click at [393, 407] on div "To activate drag with keyboard, press Alt + Enter. Once in keyboard drag state,…" at bounding box center [629, 233] width 1259 height 467
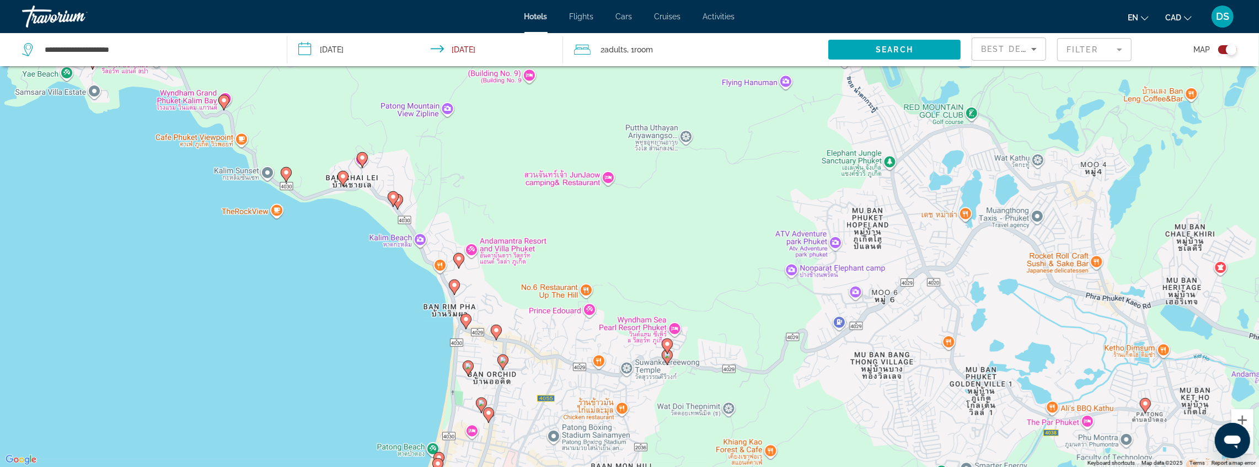
click at [480, 405] on image "Main content" at bounding box center [481, 403] width 7 height 7
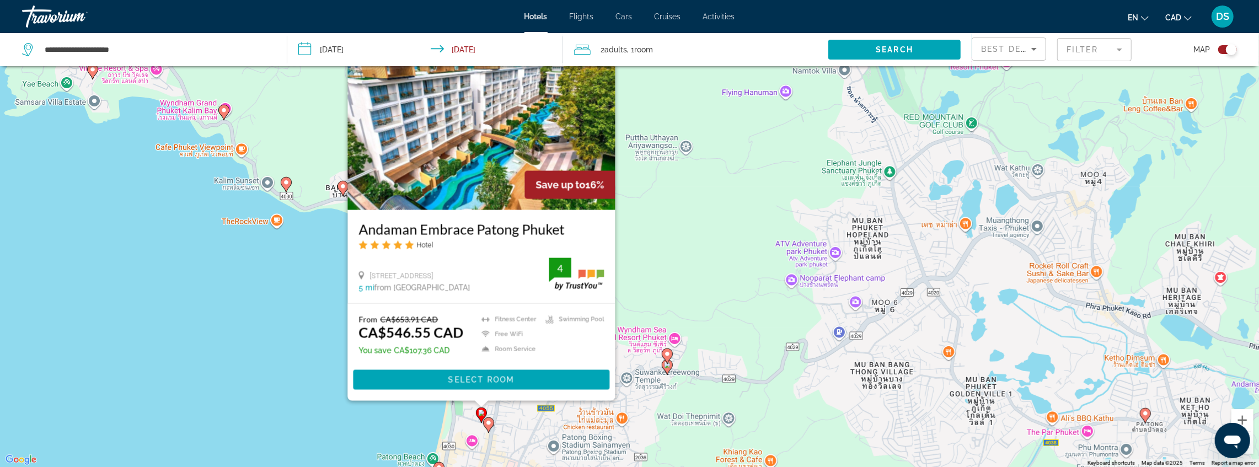
click at [393, 421] on div "To activate drag with keyboard, press Alt + Enter. Once in keyboard drag state,…" at bounding box center [629, 233] width 1259 height 467
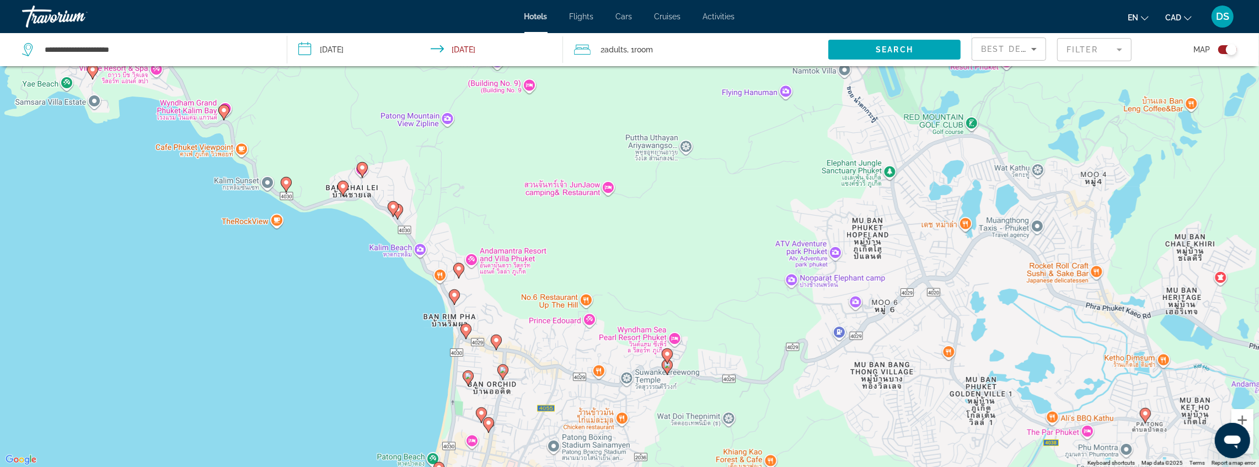
click at [469, 380] on icon "Main content" at bounding box center [468, 378] width 10 height 14
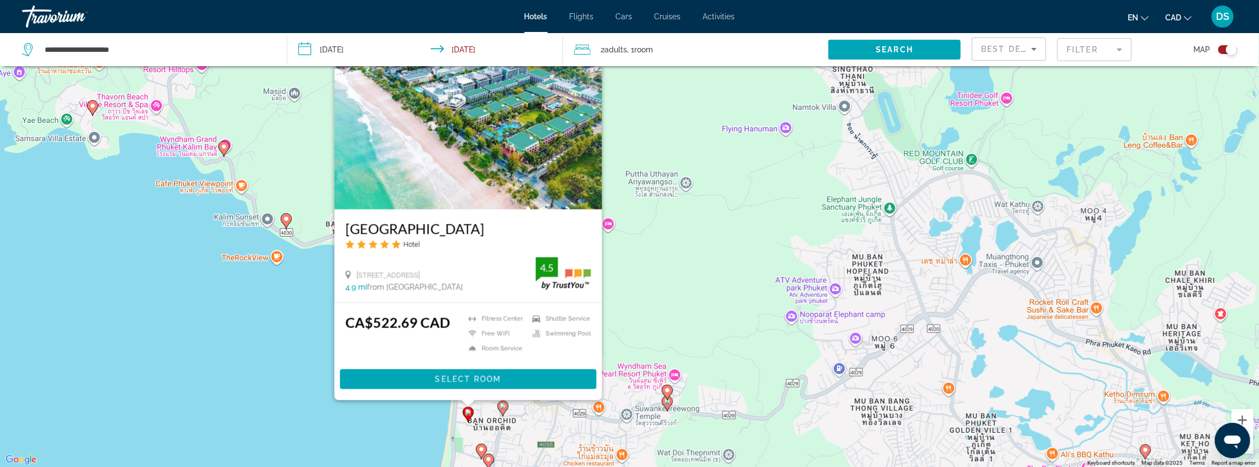
click at [392, 416] on div "To activate drag with keyboard, press Alt + Enter. Once in keyboard drag state,…" at bounding box center [629, 233] width 1259 height 467
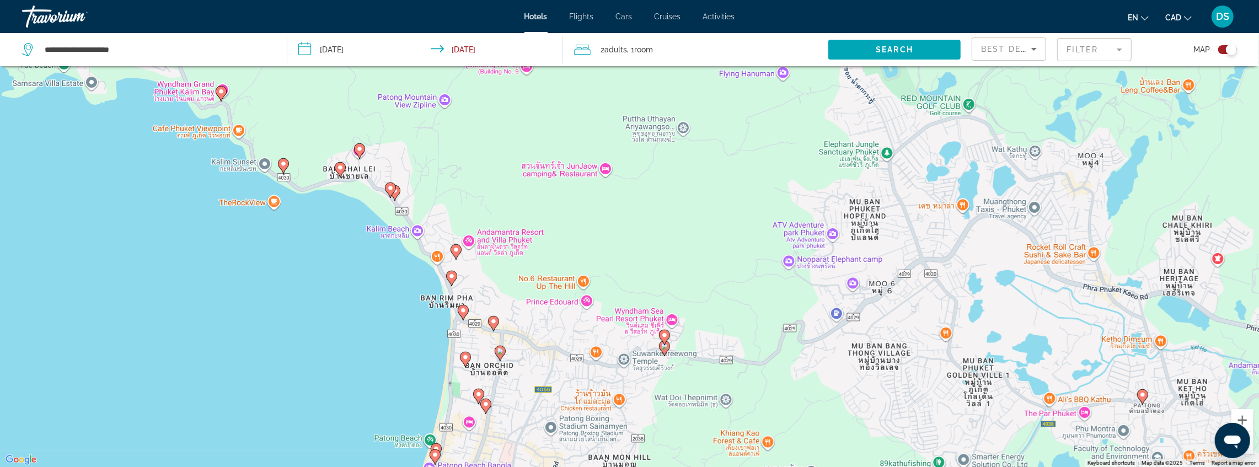
drag, startPoint x: 386, startPoint y: 400, endPoint x: 376, endPoint y: 282, distance: 118.4
click at [372, 282] on div "To activate drag with keyboard, press Alt + Enter. Once in keyboard drag state,…" at bounding box center [629, 233] width 1259 height 467
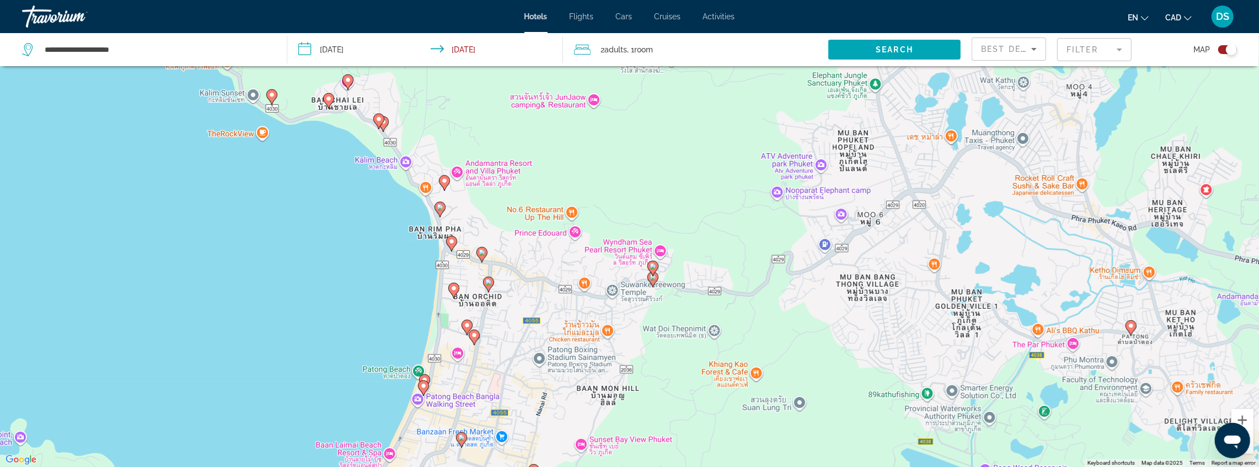
click at [492, 288] on gmp-advanced-marker "Main content" at bounding box center [488, 284] width 11 height 17
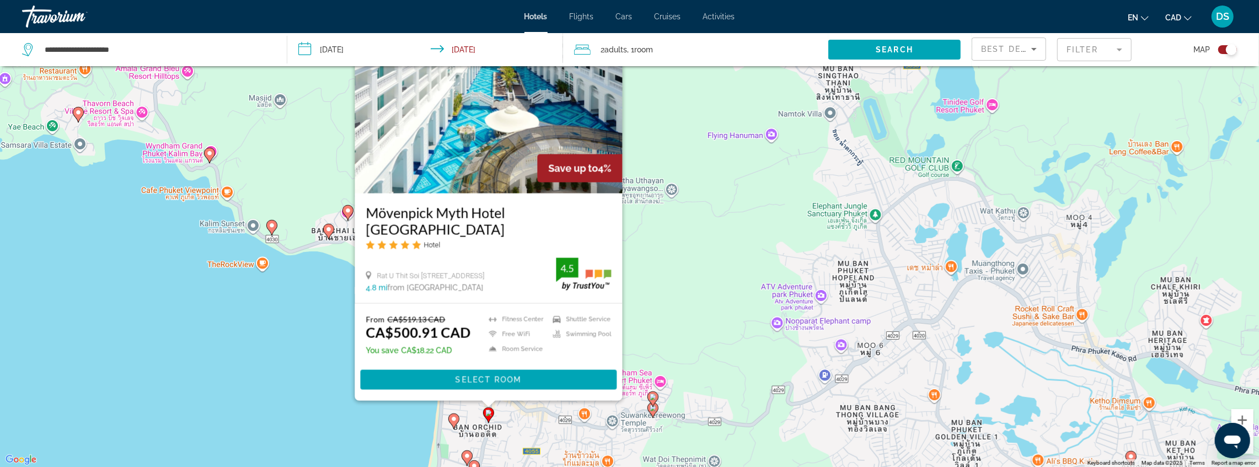
click at [372, 422] on div "To activate drag with keyboard, press Alt + Enter. Once in keyboard drag state,…" at bounding box center [629, 233] width 1259 height 467
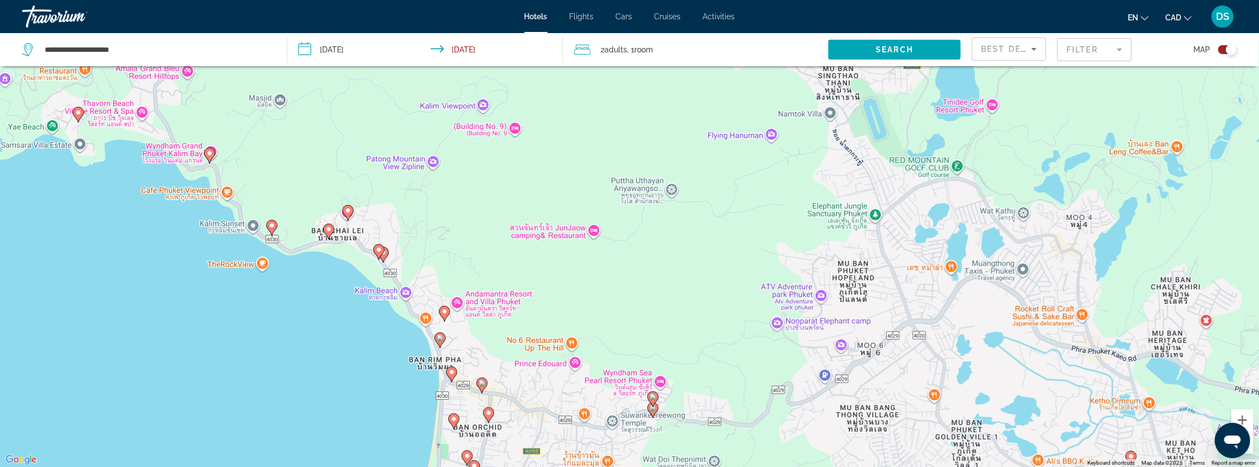
click at [482, 388] on icon "Main content" at bounding box center [481, 385] width 10 height 14
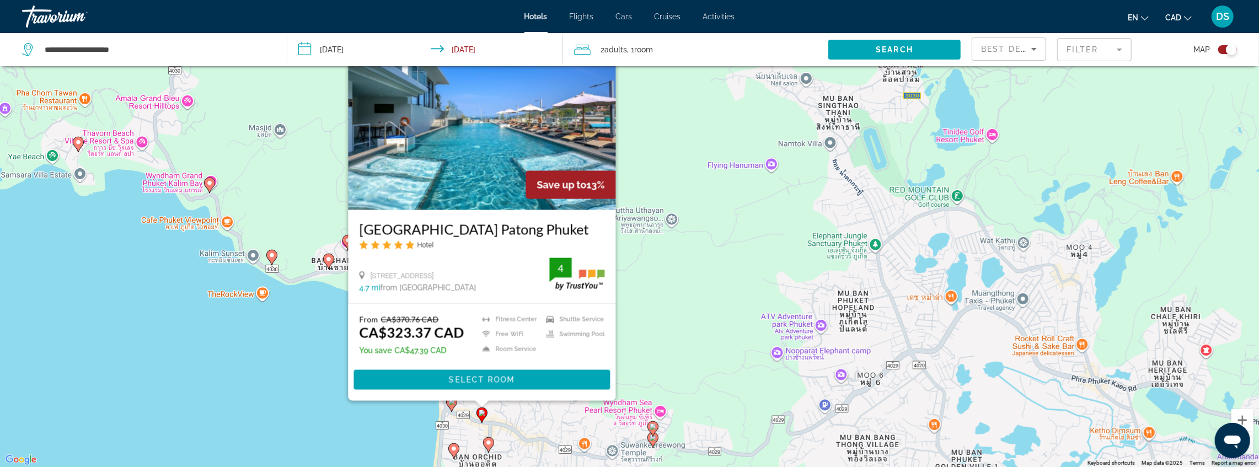
click at [384, 433] on div "To activate drag with keyboard, press Alt + Enter. Once in keyboard drag state,…" at bounding box center [629, 233] width 1259 height 467
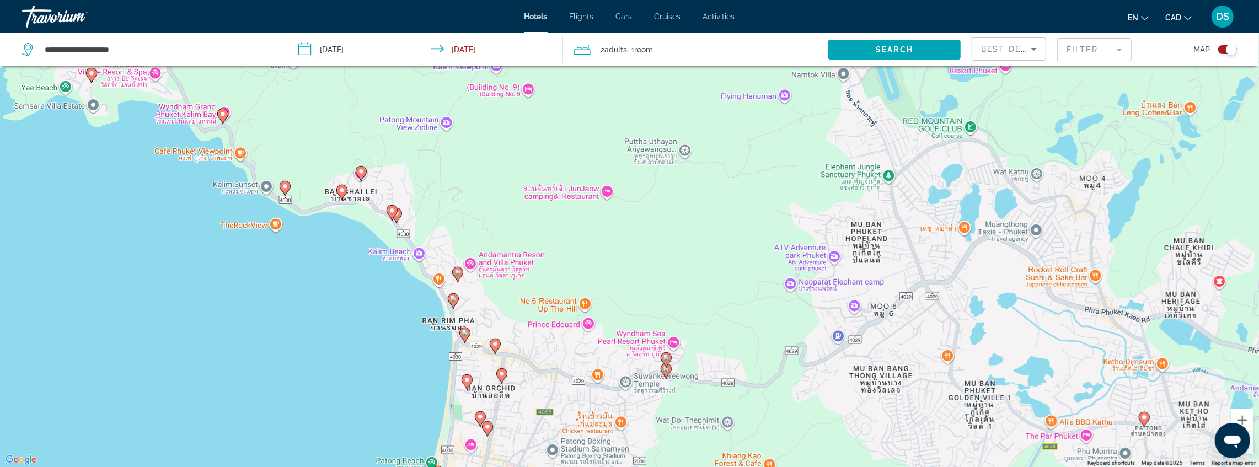
drag, startPoint x: 361, startPoint y: 433, endPoint x: 376, endPoint y: 337, distance: 96.6
click at [376, 337] on div "To activate drag with keyboard, press Alt + Enter. Once in keyboard drag state,…" at bounding box center [629, 233] width 1259 height 467
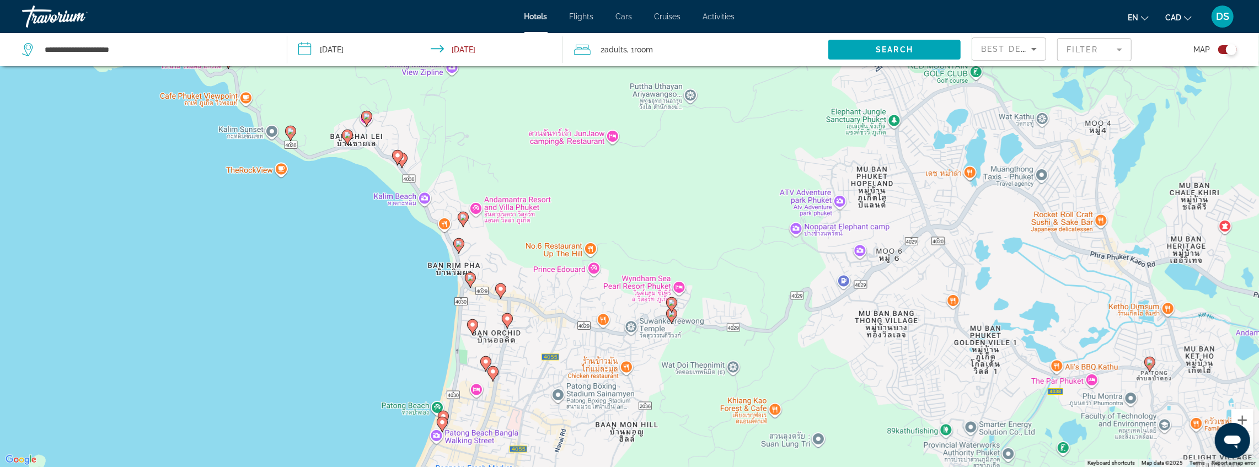
drag, startPoint x: 495, startPoint y: 376, endPoint x: 509, endPoint y: 143, distance: 233.7
click at [509, 142] on div "To activate drag with keyboard, press Alt + Enter. Once in keyboard drag state,…" at bounding box center [629, 233] width 1259 height 467
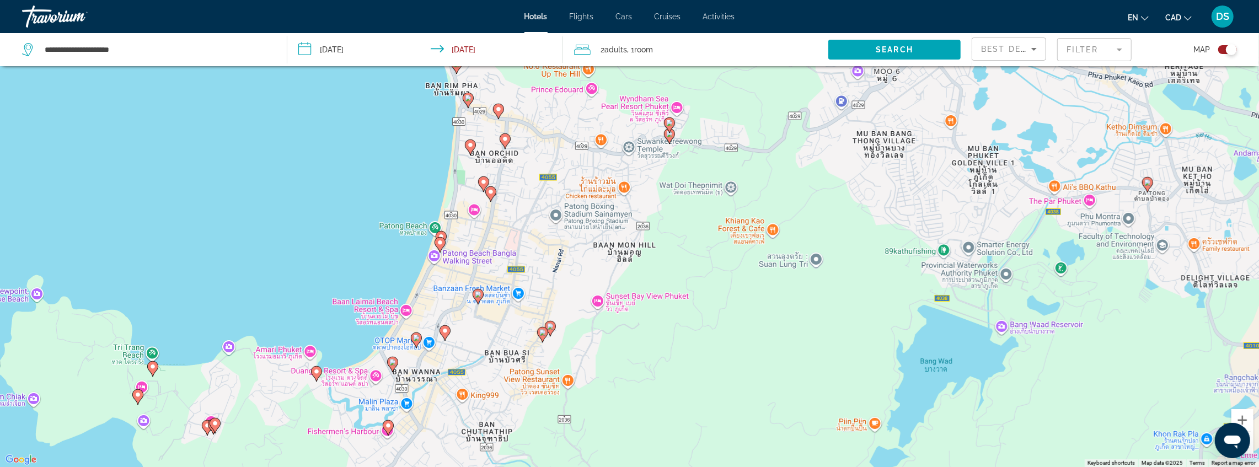
drag, startPoint x: 295, startPoint y: 373, endPoint x: 298, endPoint y: 169, distance: 204.1
click at [298, 169] on div "To activate drag with keyboard, press Alt + Enter. Once in keyboard drag state,…" at bounding box center [629, 233] width 1259 height 467
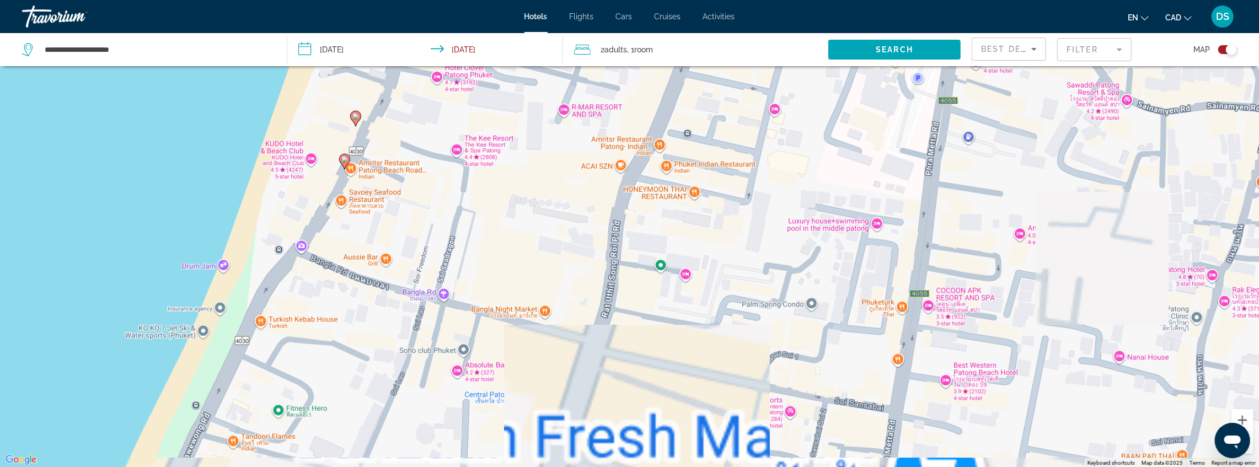
drag, startPoint x: 476, startPoint y: 319, endPoint x: 523, endPoint y: 135, distance: 190.0
click at [523, 135] on div "To activate drag with keyboard, press Alt + Enter. Once in keyboard drag state,…" at bounding box center [629, 233] width 1259 height 467
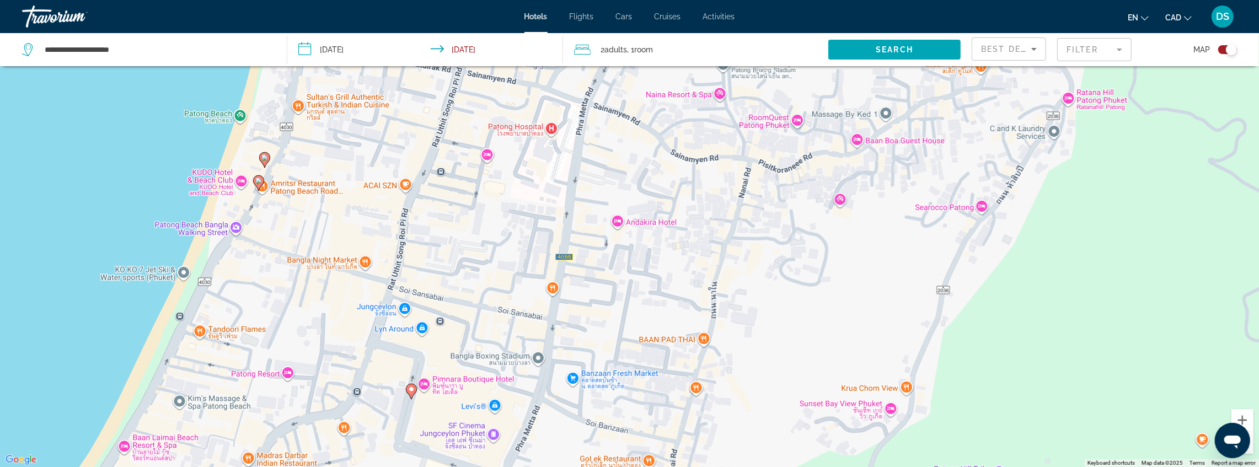
click at [259, 181] on image "Main content" at bounding box center [258, 181] width 7 height 7
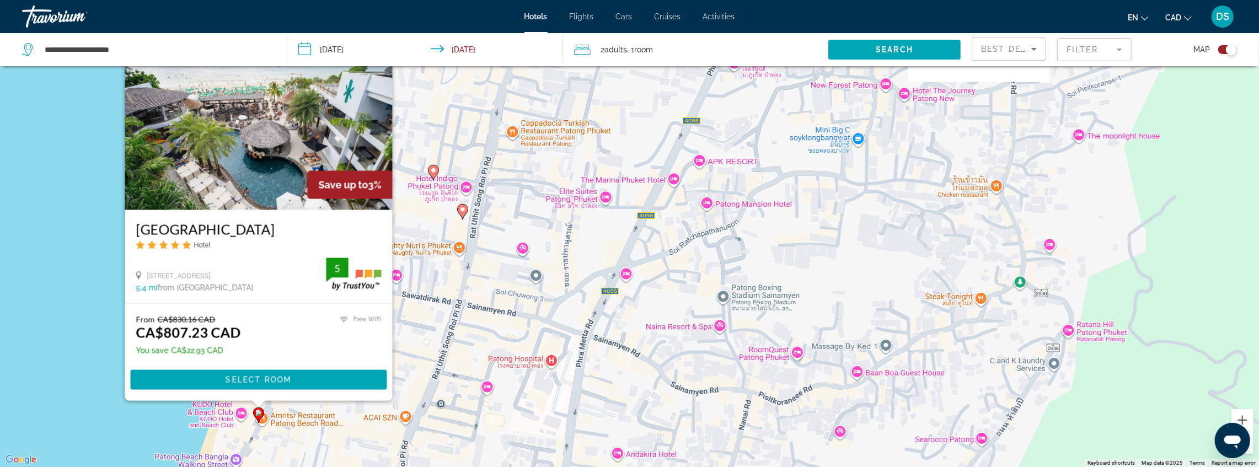
click at [76, 318] on div "To activate drag with keyboard, press Alt + Enter. Once in keyboard drag state,…" at bounding box center [629, 233] width 1259 height 467
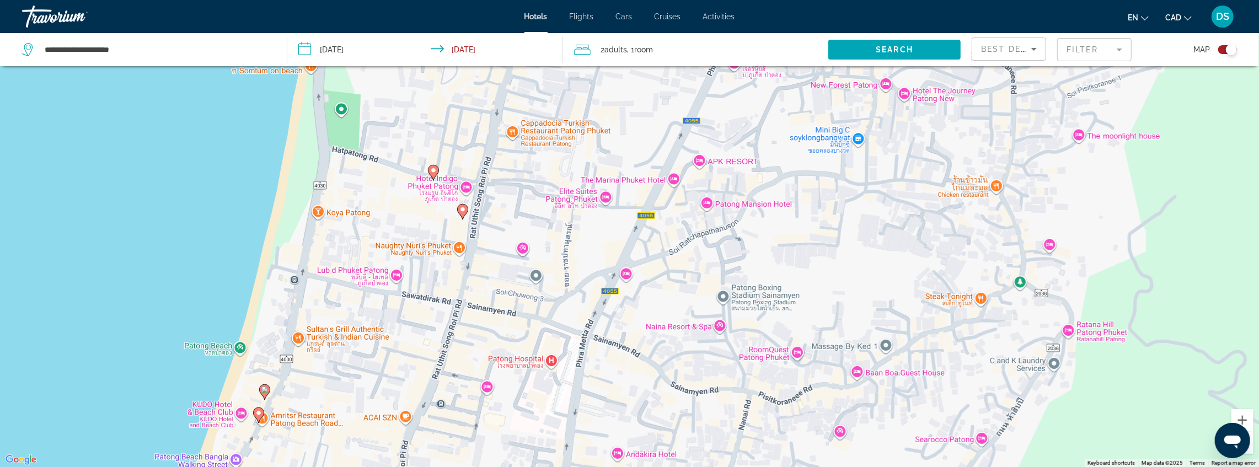
click at [267, 389] on image "Main content" at bounding box center [264, 390] width 7 height 7
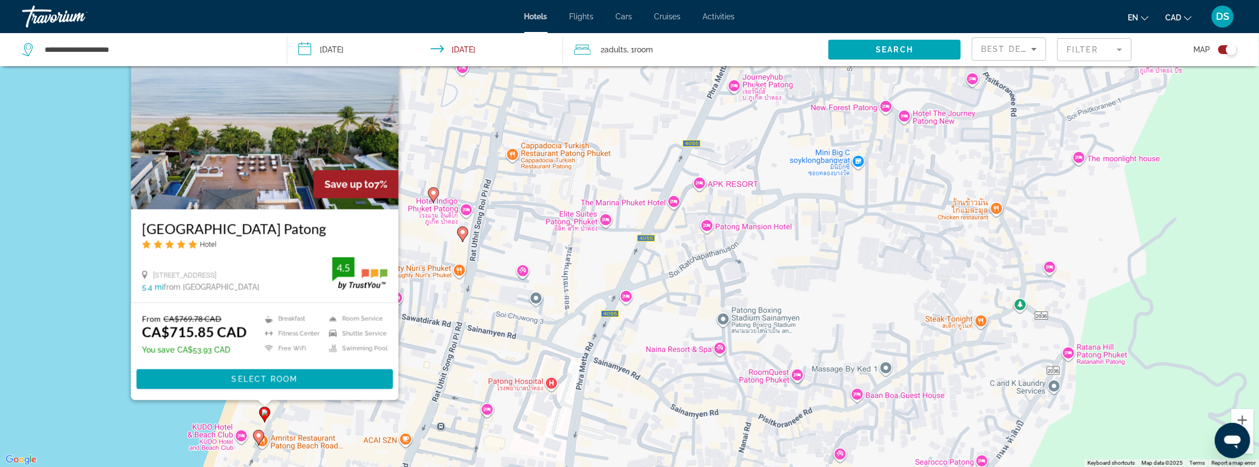
click at [92, 303] on div "To activate drag with keyboard, press Alt + Enter. Once in keyboard drag state,…" at bounding box center [629, 233] width 1259 height 467
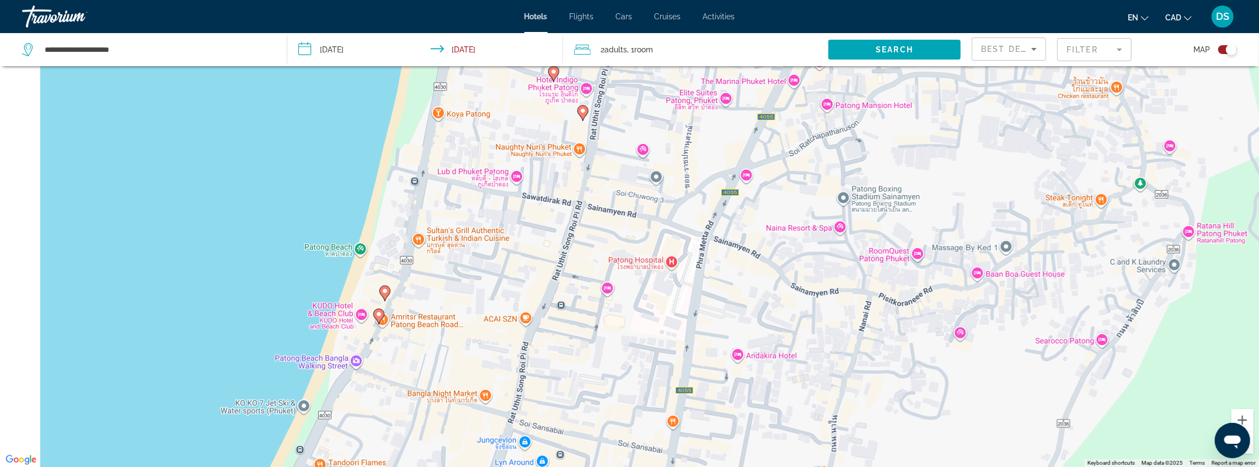
drag, startPoint x: 158, startPoint y: 307, endPoint x: 273, endPoint y: 164, distance: 183.1
click at [273, 163] on div "To activate drag with keyboard, press Alt + Enter. Once in keyboard drag state,…" at bounding box center [629, 233] width 1259 height 467
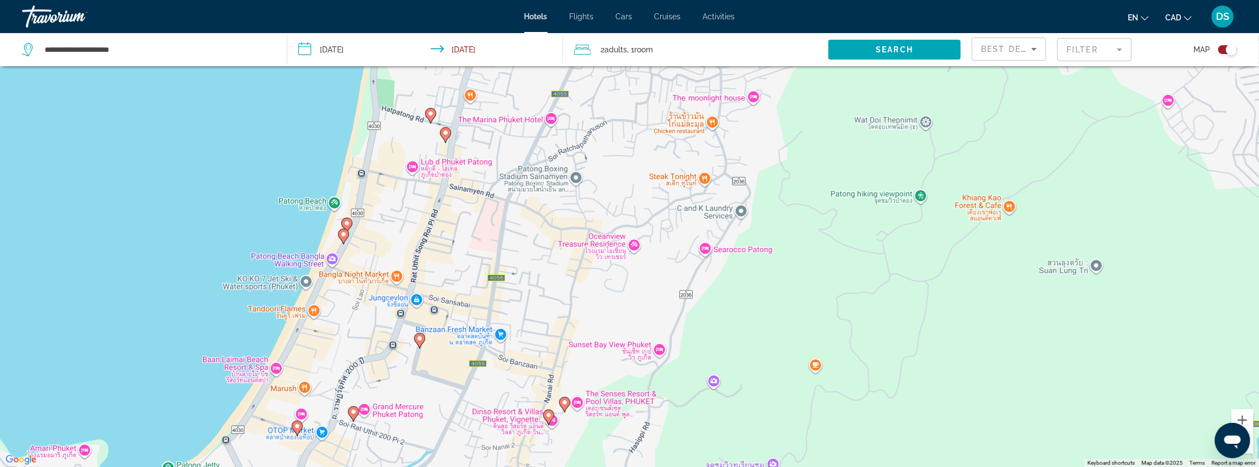
click at [353, 412] on image "Main content" at bounding box center [353, 412] width 7 height 7
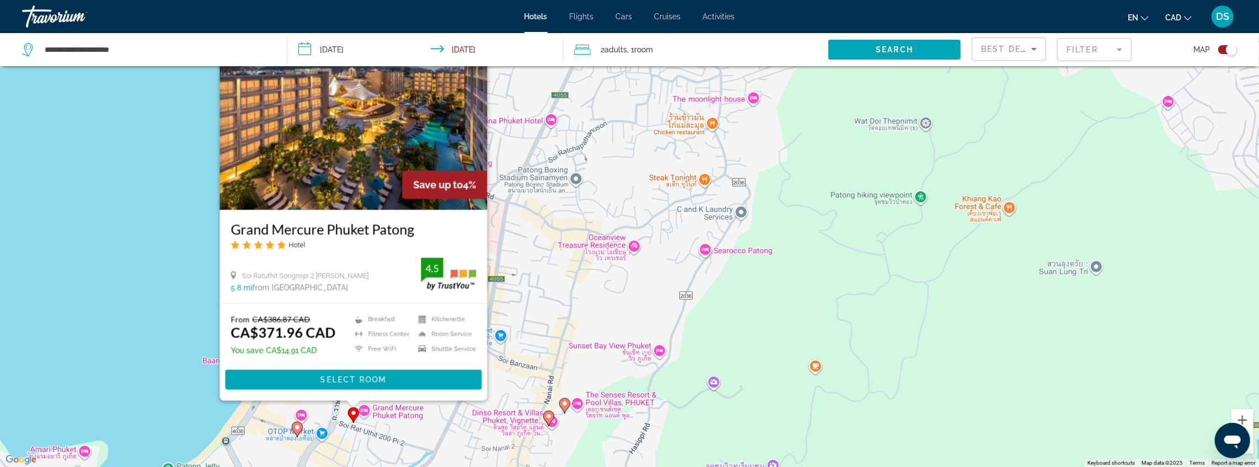
click at [167, 262] on div "To activate drag with keyboard, press Alt + Enter. Once in keyboard drag state,…" at bounding box center [629, 233] width 1259 height 467
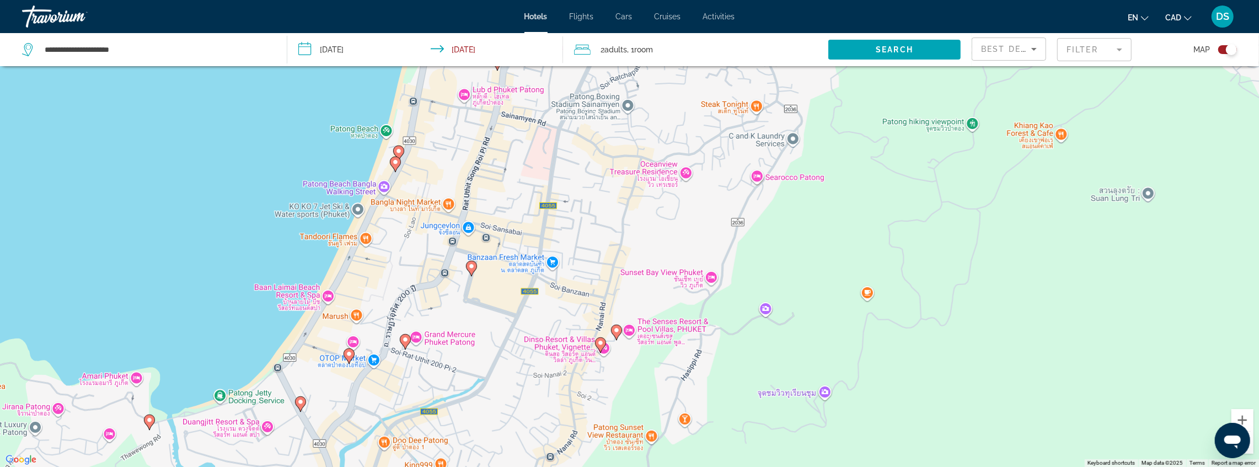
drag, startPoint x: 167, startPoint y: 310, endPoint x: 298, endPoint y: 119, distance: 231.6
click at [298, 119] on div "To activate drag with keyboard, press Alt + Enter. Once in keyboard drag state,…" at bounding box center [629, 233] width 1259 height 467
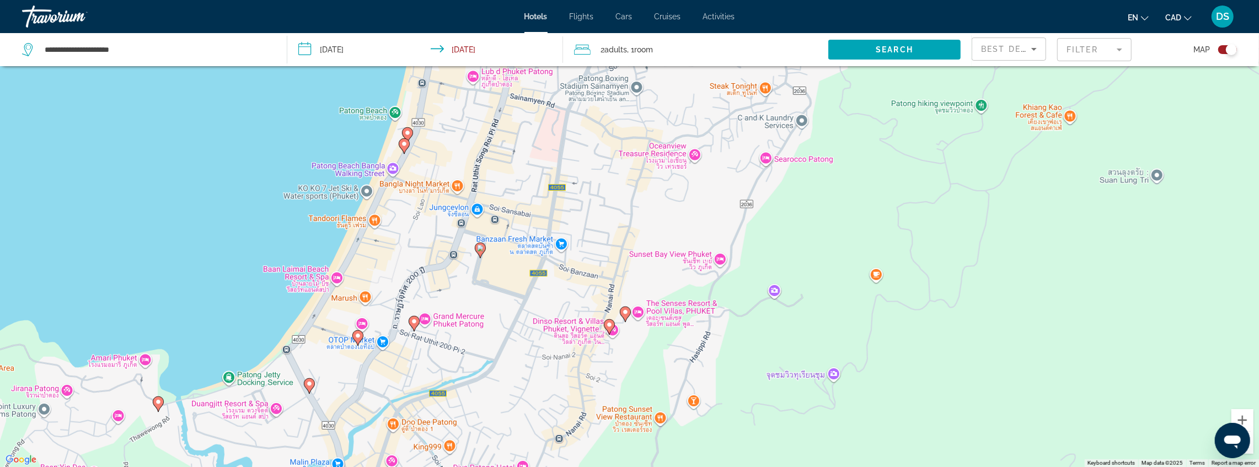
click at [308, 384] on image "Main content" at bounding box center [309, 383] width 7 height 7
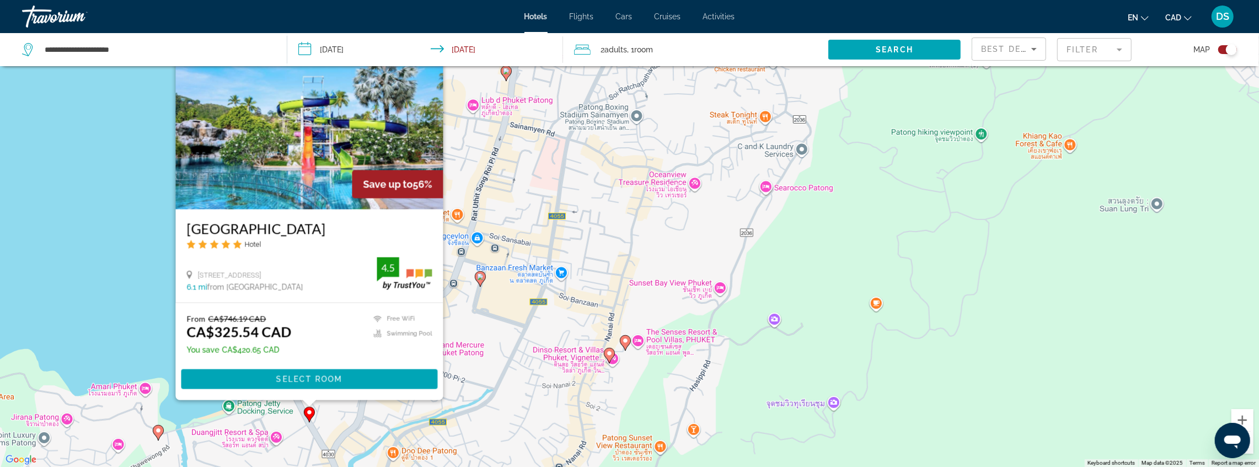
click at [132, 241] on div "To activate drag with keyboard, press Alt + Enter. Once in keyboard drag state,…" at bounding box center [629, 233] width 1259 height 467
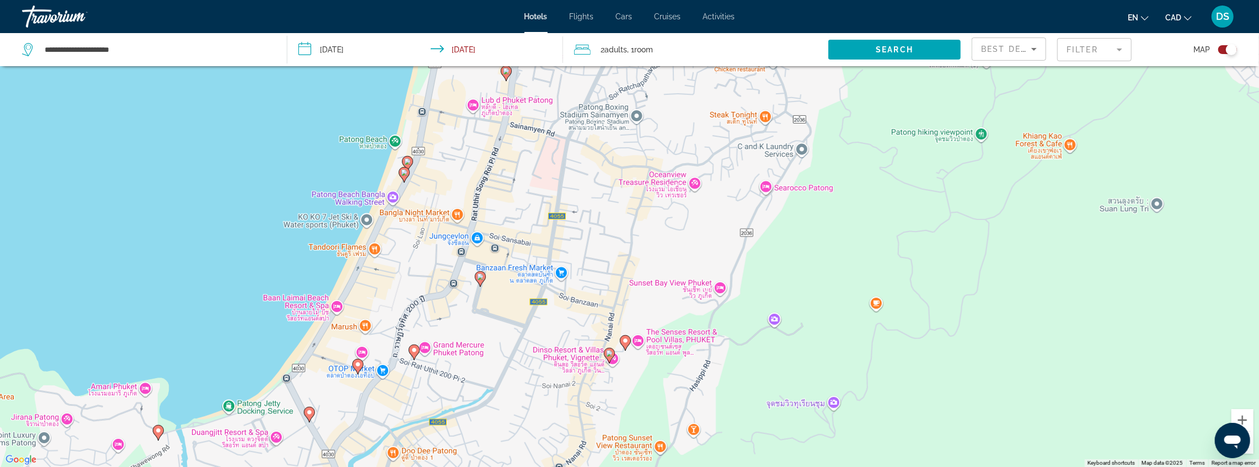
click at [158, 437] on icon "Main content" at bounding box center [158, 432] width 10 height 14
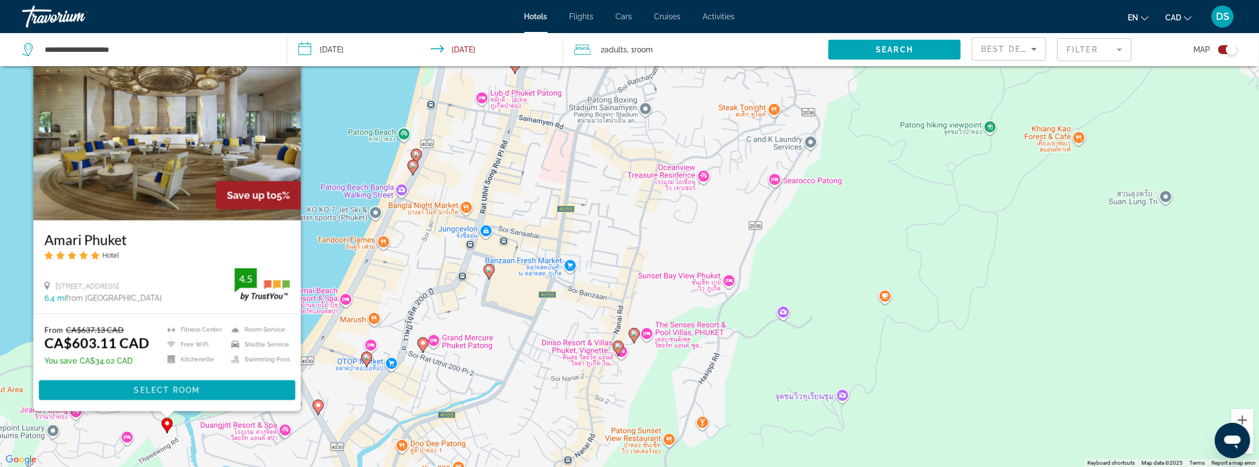
click at [329, 142] on div "To activate drag with keyboard, press Alt + Enter. Once in keyboard drag state,…" at bounding box center [629, 233] width 1259 height 467
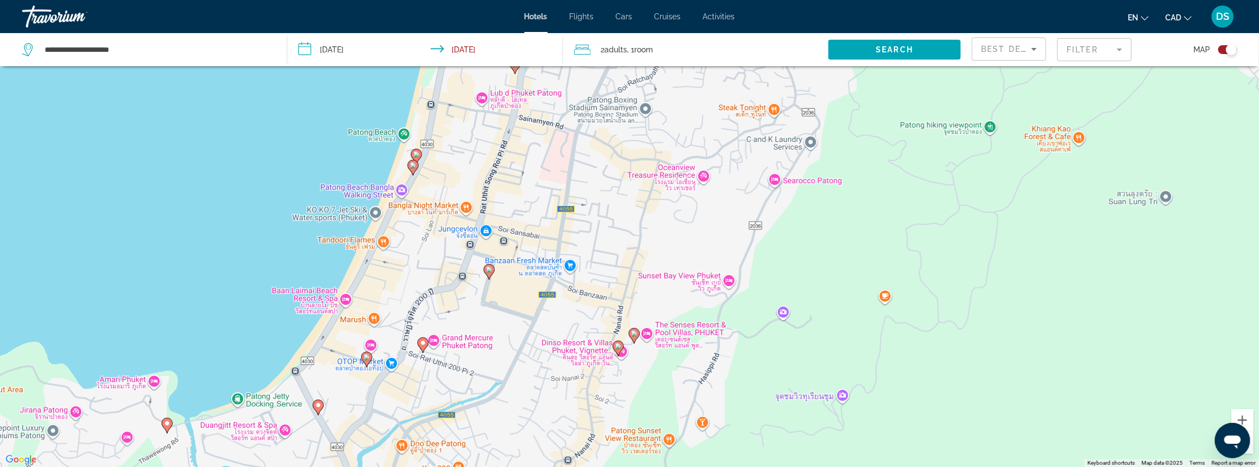
click at [417, 157] on g "Main content" at bounding box center [416, 155] width 11 height 15
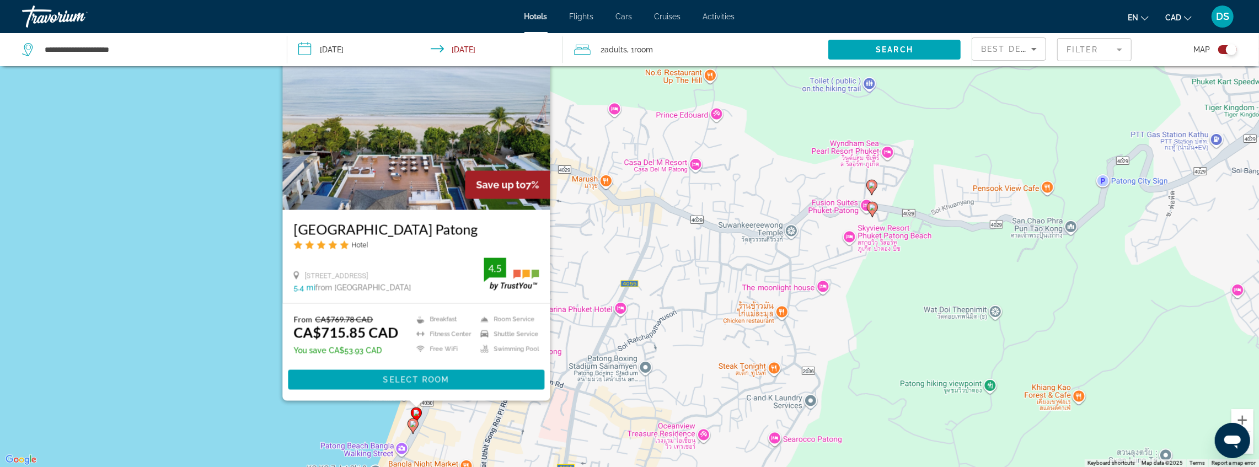
click at [411, 430] on icon "Main content" at bounding box center [413, 425] width 11 height 15
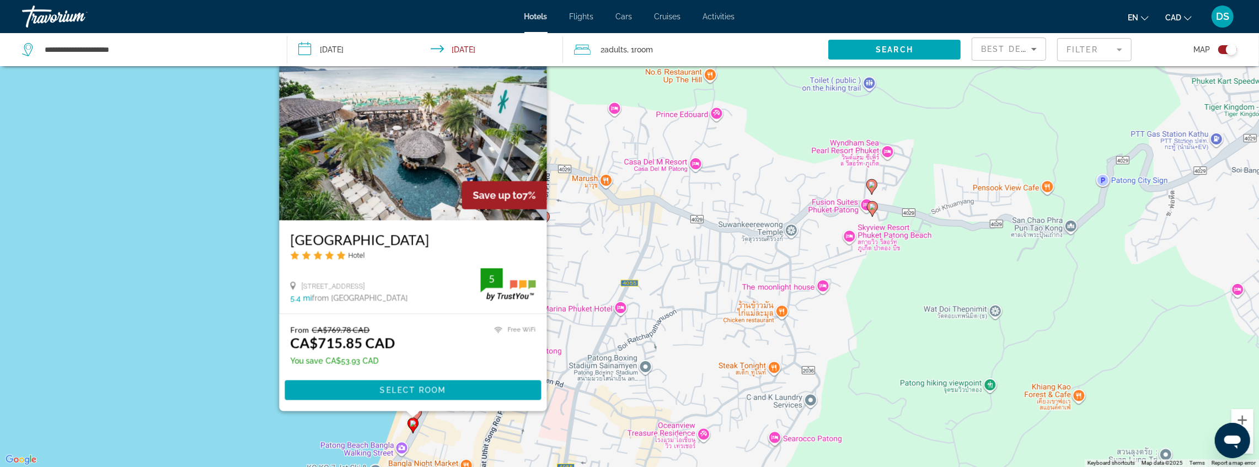
click at [190, 341] on div "To activate drag with keyboard, press Alt + Enter. Once in keyboard drag state,…" at bounding box center [629, 233] width 1259 height 467
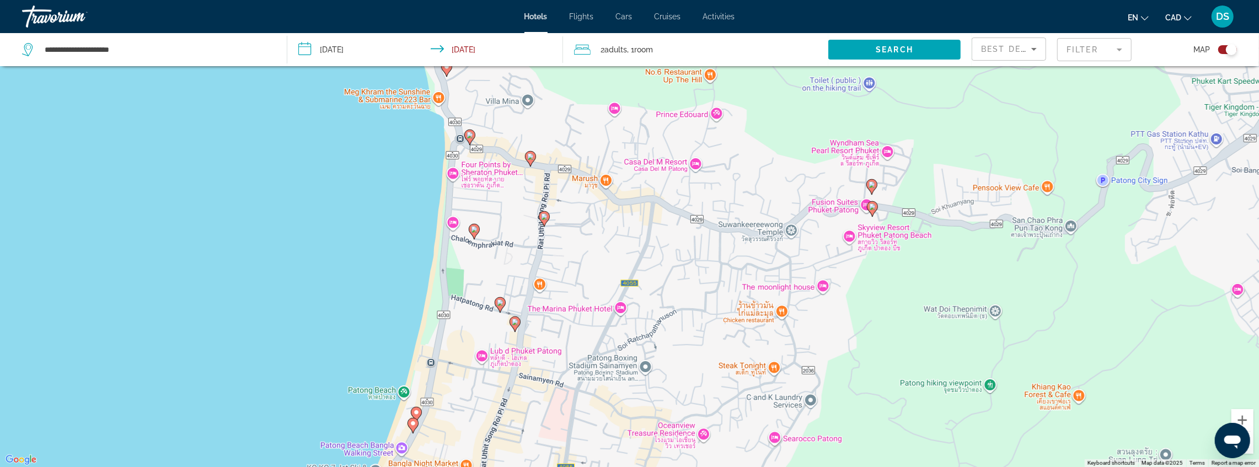
click at [514, 325] on icon "Main content" at bounding box center [515, 324] width 10 height 14
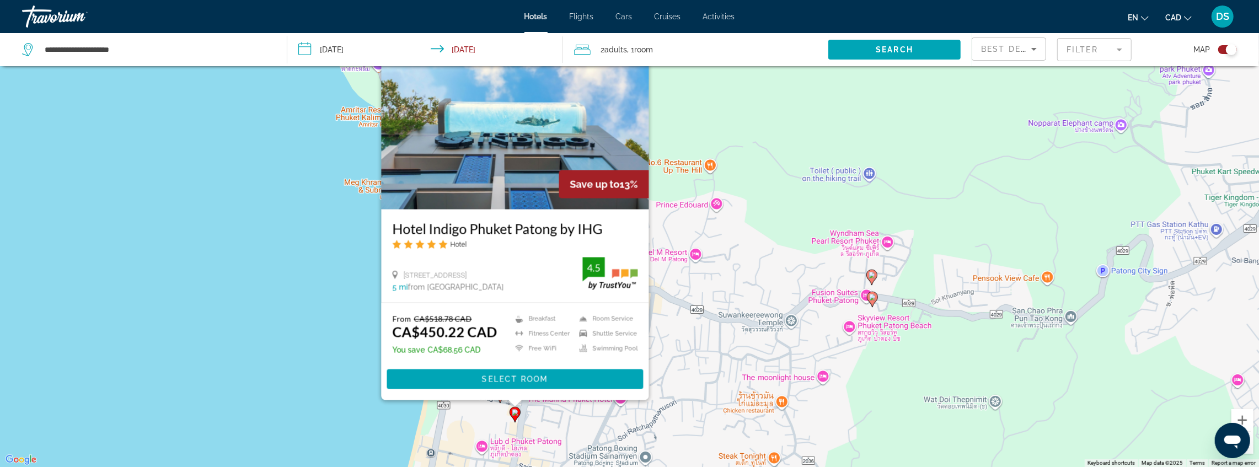
click at [309, 346] on div "To activate drag with keyboard, press Alt + Enter. Once in keyboard drag state,…" at bounding box center [629, 233] width 1259 height 467
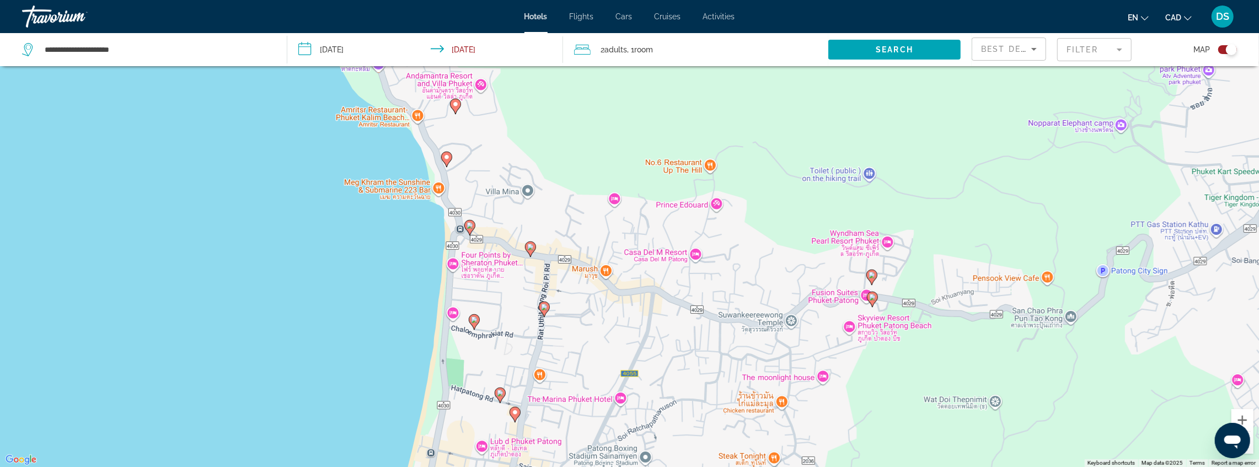
click at [501, 395] on image "Main content" at bounding box center [500, 393] width 7 height 7
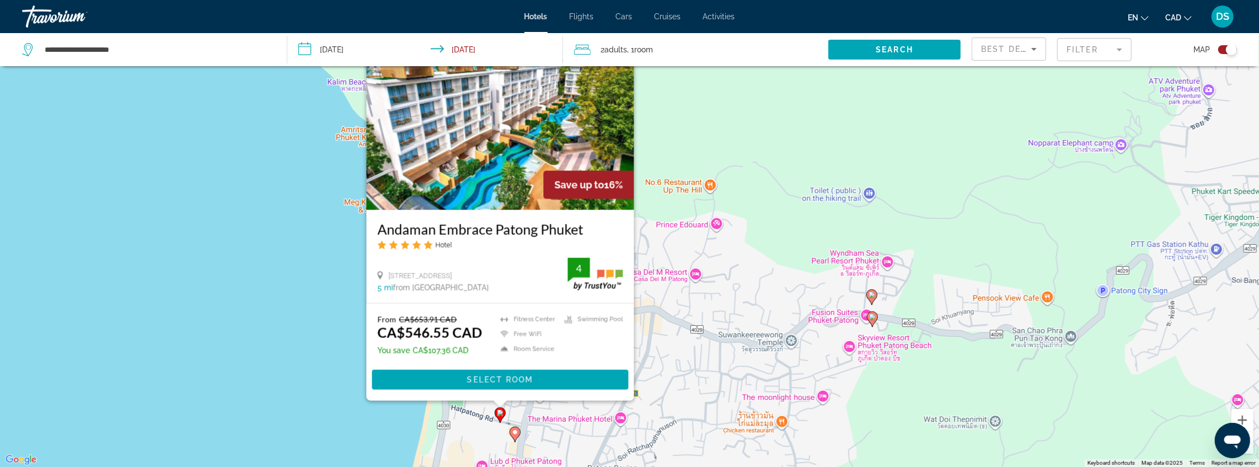
click at [236, 291] on div "To activate drag with keyboard, press Alt + Enter. Once in keyboard drag state,…" at bounding box center [629, 233] width 1259 height 467
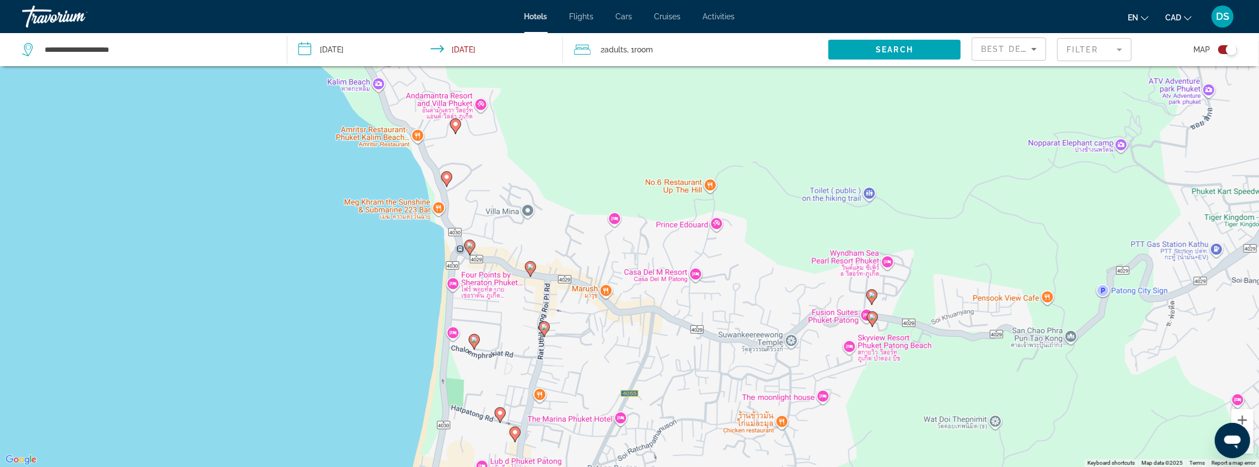
click at [476, 340] on image "Main content" at bounding box center [474, 339] width 7 height 7
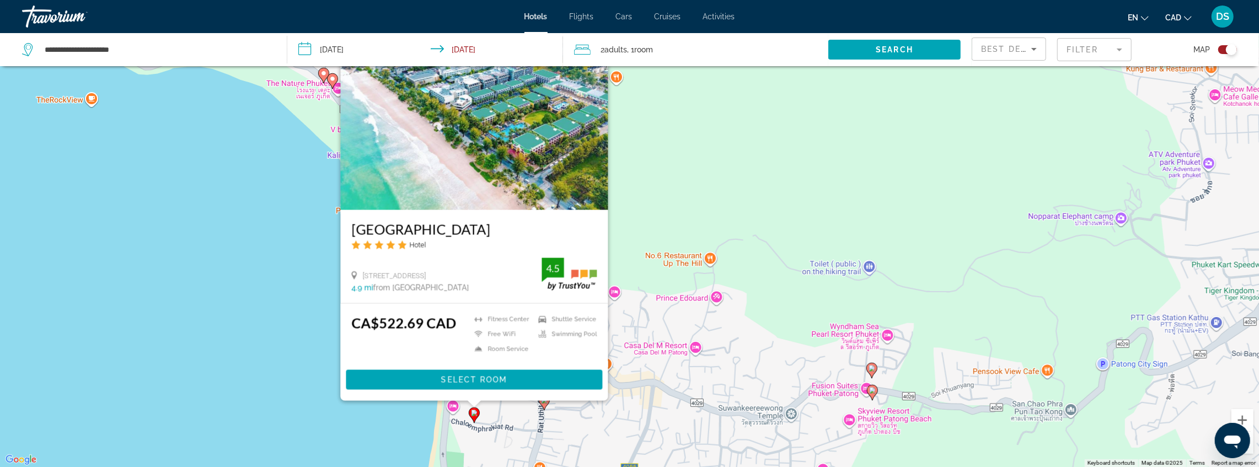
click at [249, 337] on div "To activate drag with keyboard, press Alt + Enter. Once in keyboard drag state,…" at bounding box center [629, 233] width 1259 height 467
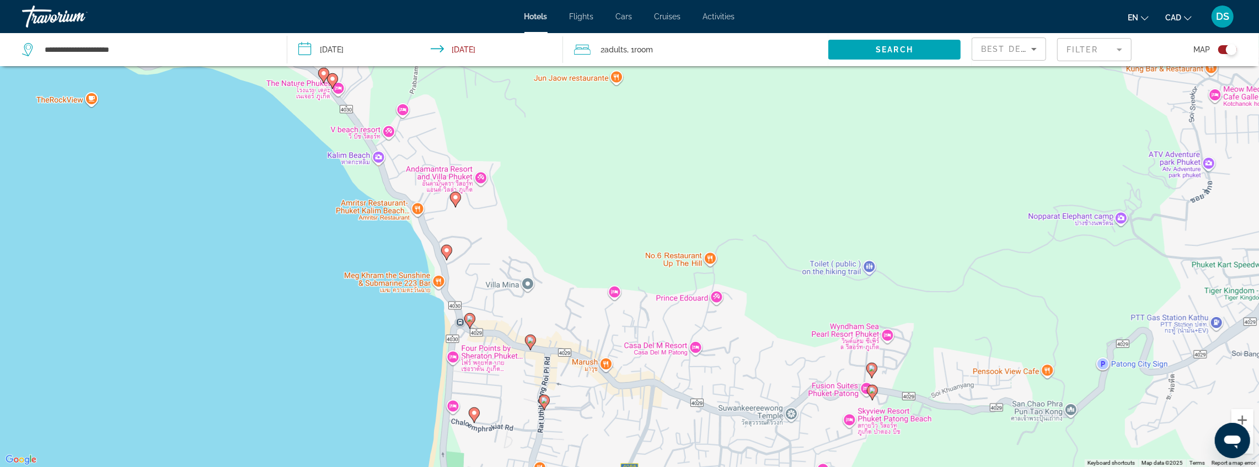
click at [545, 399] on image "Main content" at bounding box center [544, 400] width 7 height 7
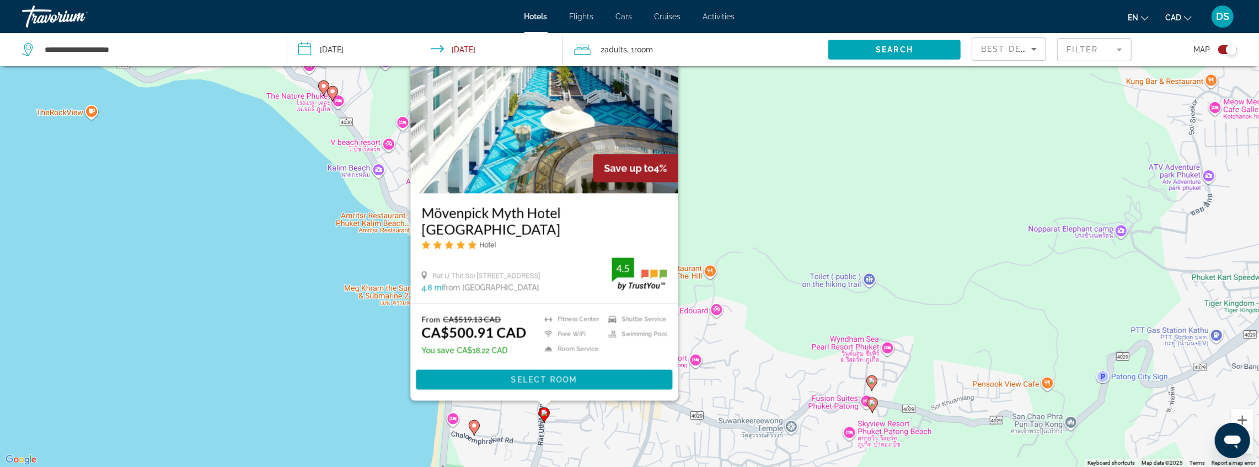
click at [324, 364] on div "To activate drag with keyboard, press Alt + Enter. Once in keyboard drag state,…" at bounding box center [629, 233] width 1259 height 467
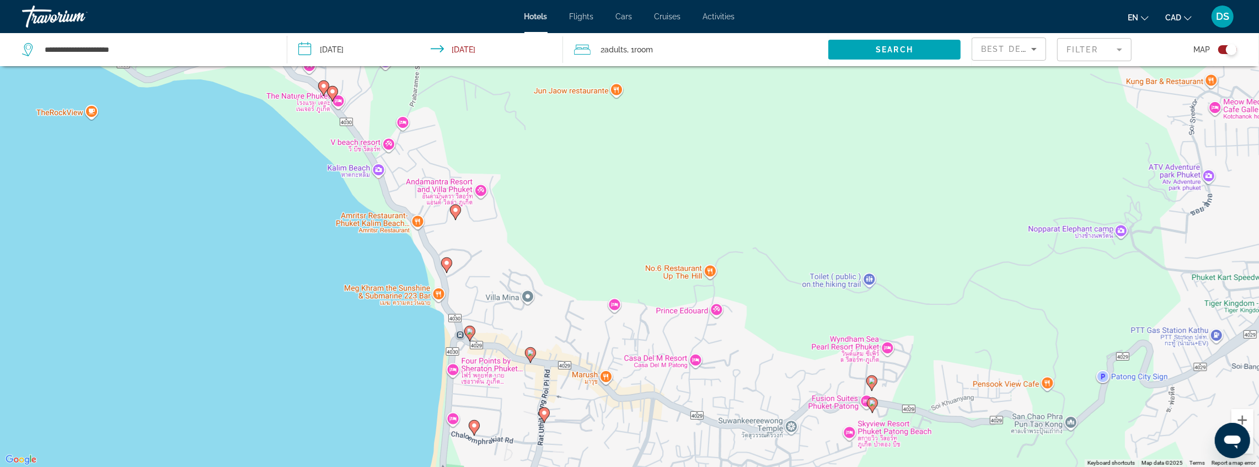
click at [532, 358] on icon "Main content" at bounding box center [530, 354] width 10 height 14
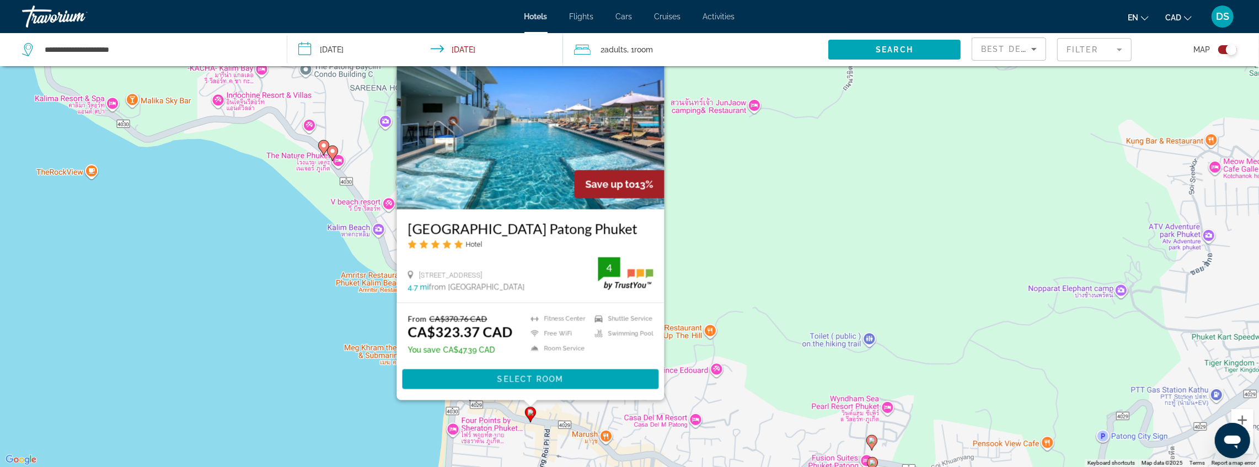
click at [330, 406] on div "To activate drag with keyboard, press Alt + Enter. Once in keyboard drag state,…" at bounding box center [629, 233] width 1259 height 467
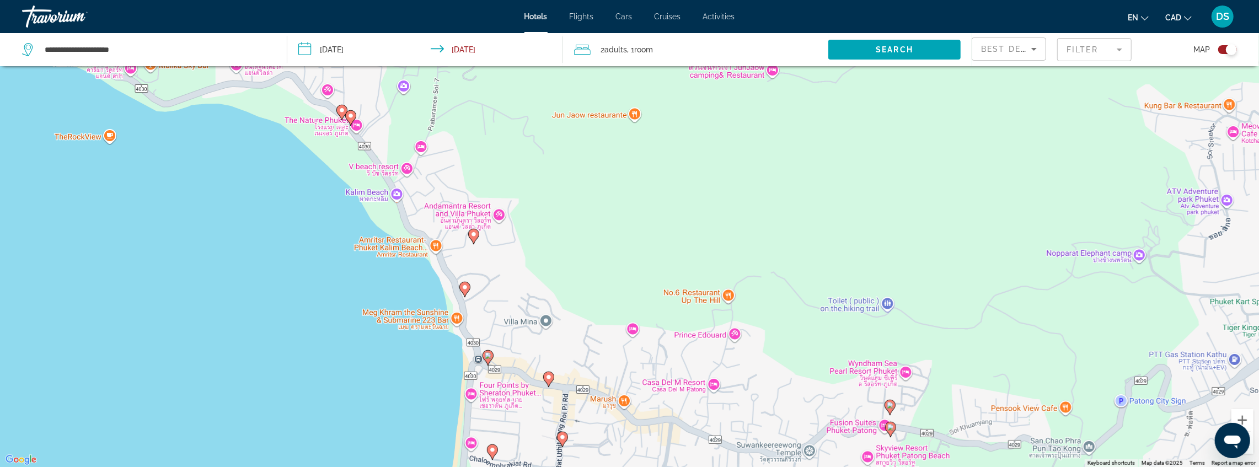
drag, startPoint x: 342, startPoint y: 387, endPoint x: 408, endPoint y: 330, distance: 87.1
click at [370, 334] on div "To activate drag with keyboard, press Alt + Enter. Once in keyboard drag state,…" at bounding box center [629, 233] width 1259 height 467
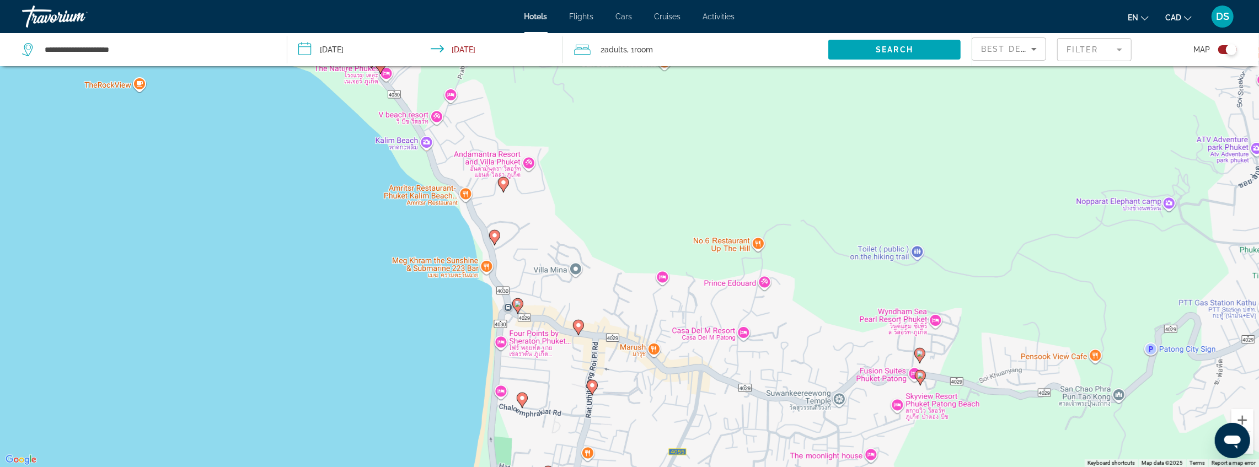
click at [519, 305] on image "Main content" at bounding box center [517, 304] width 7 height 7
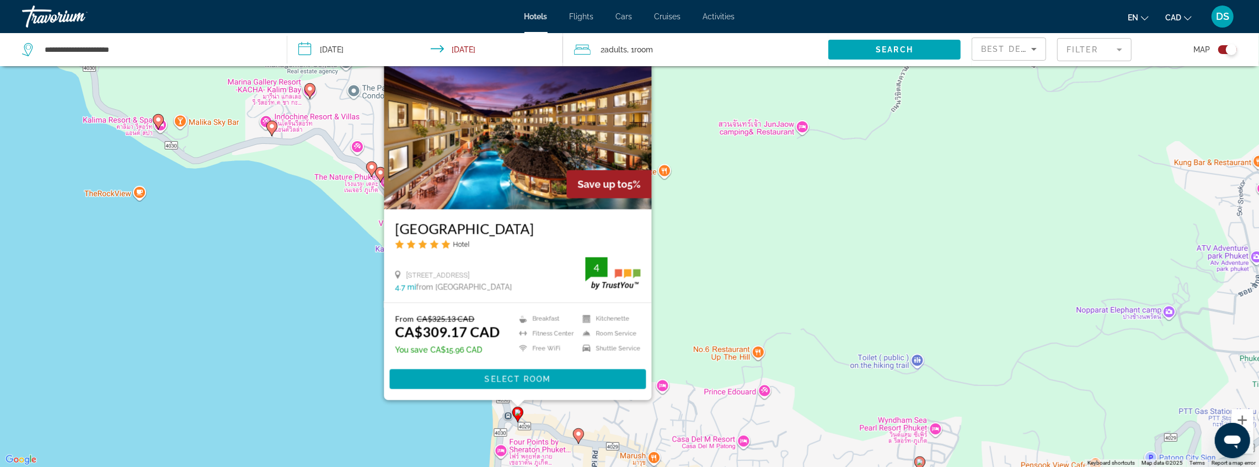
click at [300, 358] on div "To activate drag with keyboard, press Alt + Enter. Once in keyboard drag state,…" at bounding box center [629, 233] width 1259 height 467
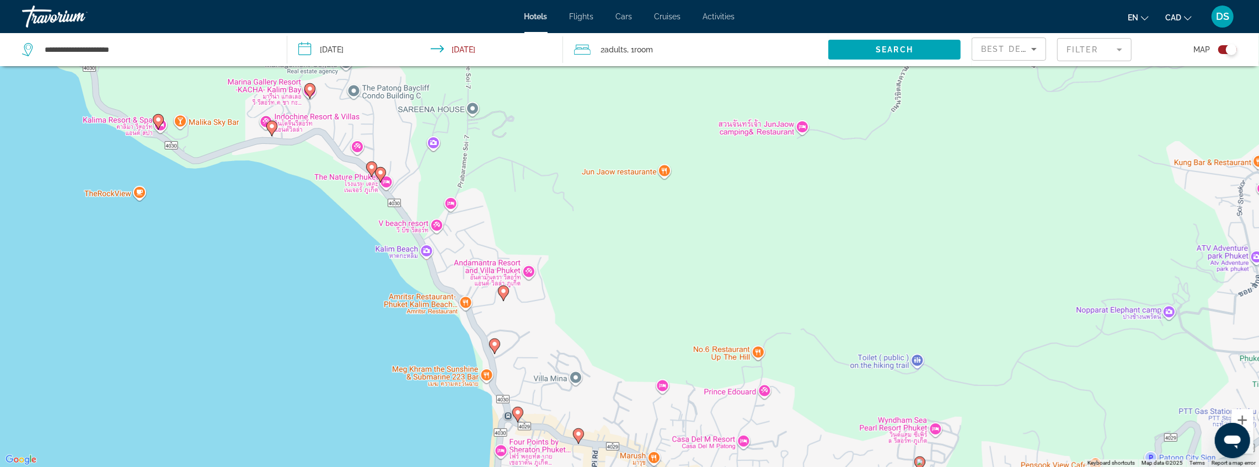
click at [492, 346] on image "Main content" at bounding box center [494, 344] width 7 height 7
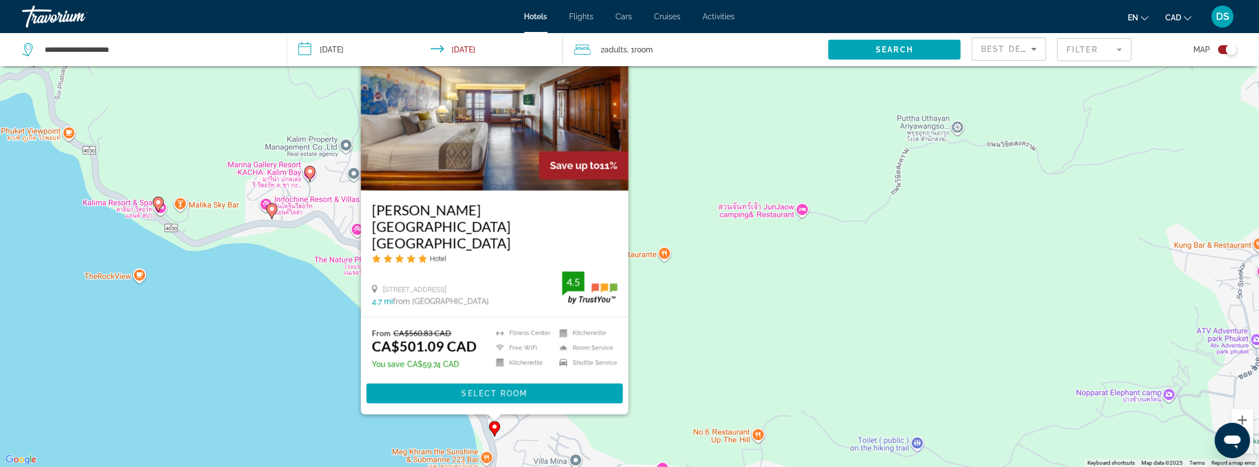
click at [301, 367] on div "To activate drag with keyboard, press Alt + Enter. Once in keyboard drag state,…" at bounding box center [629, 233] width 1259 height 467
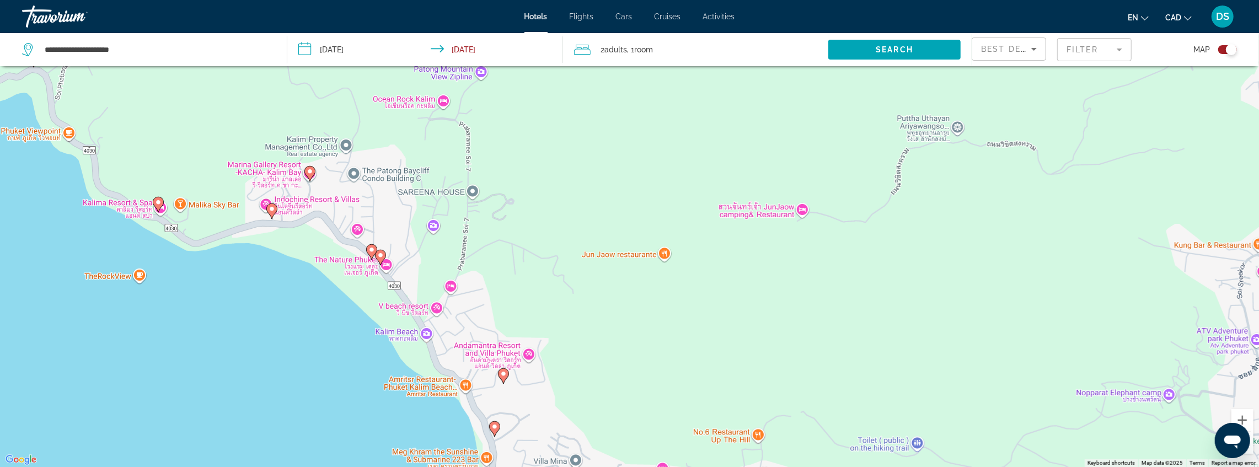
click at [502, 373] on image "Main content" at bounding box center [503, 374] width 7 height 7
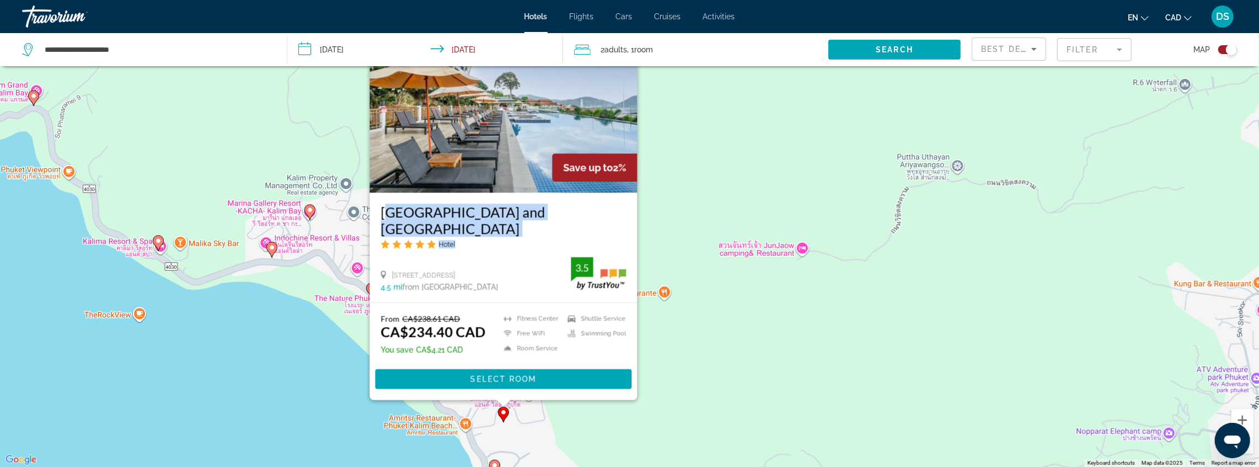
drag, startPoint x: 605, startPoint y: 238, endPoint x: 382, endPoint y: 226, distance: 223.7
click at [382, 226] on div "[GEOGRAPHIC_DATA] and [GEOGRAPHIC_DATA] Hotel" at bounding box center [502, 229] width 245 height 53
copy div "[GEOGRAPHIC_DATA] and [GEOGRAPHIC_DATA]"
click at [298, 350] on div "To activate drag with keyboard, press Alt + Enter. Once in keyboard drag state,…" at bounding box center [629, 233] width 1259 height 467
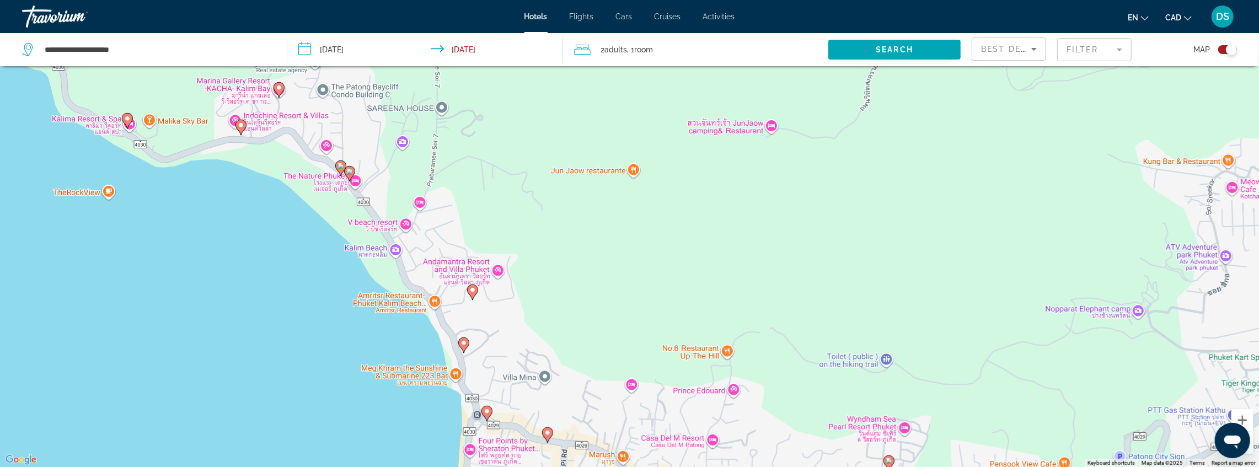
drag, startPoint x: 550, startPoint y: 396, endPoint x: 491, endPoint y: 118, distance: 284.2
click at [491, 118] on div "To activate drag with keyboard, press Alt + Enter. Once in keyboard drag state,…" at bounding box center [629, 233] width 1259 height 467
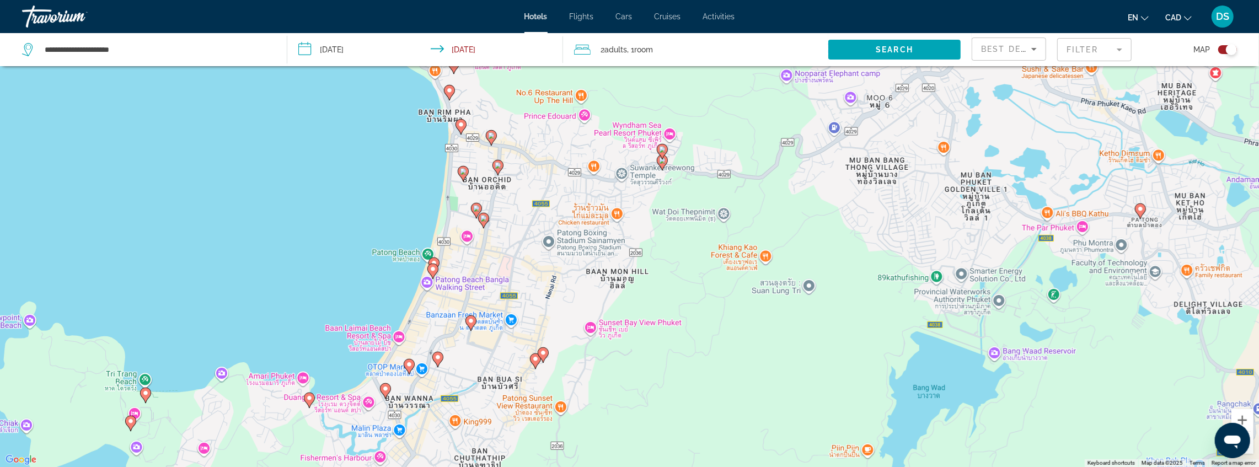
drag, startPoint x: 501, startPoint y: 182, endPoint x: 471, endPoint y: 149, distance: 44.1
click at [486, 111] on div "To activate drag with keyboard, press Alt + Enter. Once in keyboard drag state,…" at bounding box center [629, 233] width 1259 height 467
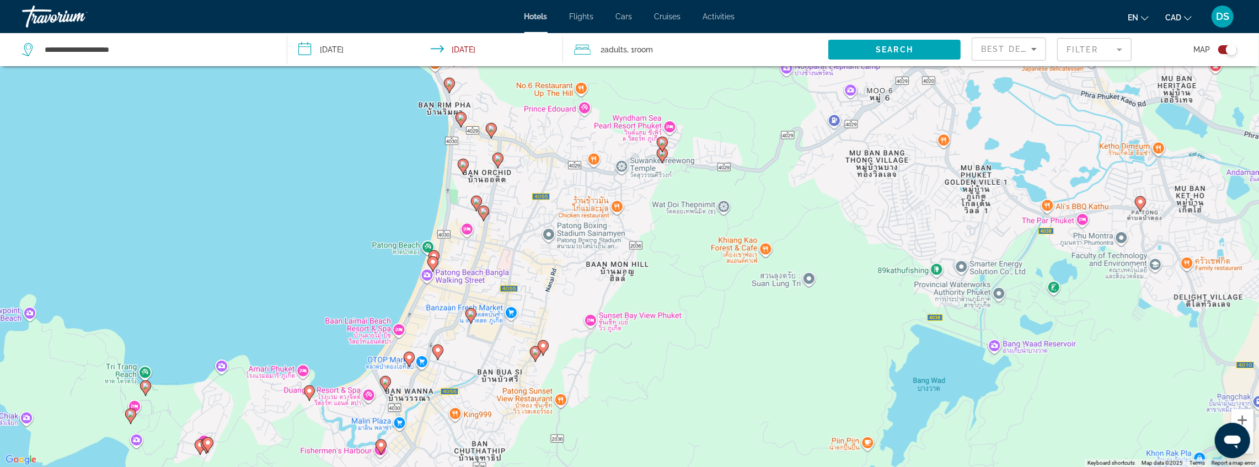
click at [435, 253] on icon "Main content" at bounding box center [433, 257] width 10 height 14
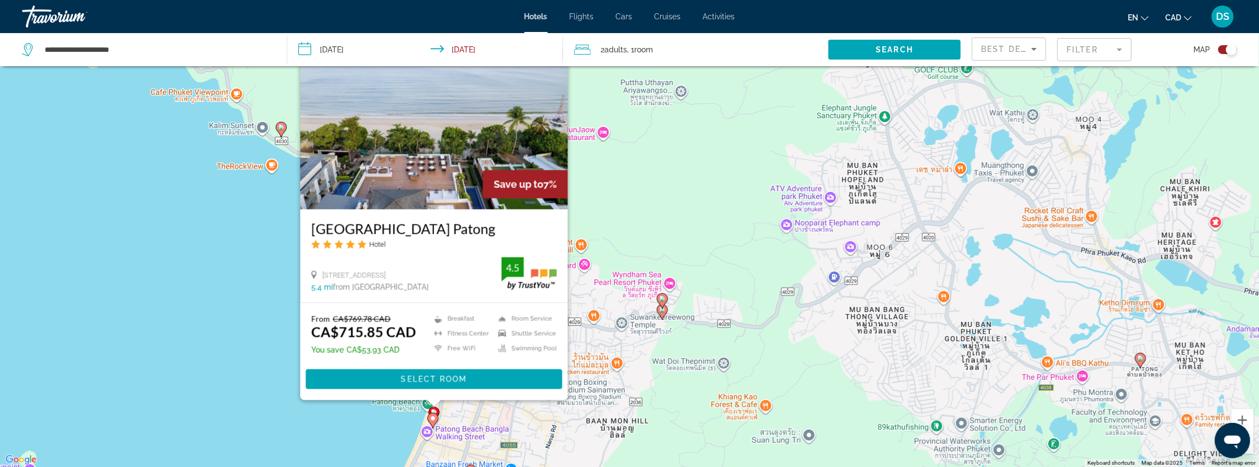
click at [431, 422] on icon "Main content" at bounding box center [432, 420] width 10 height 14
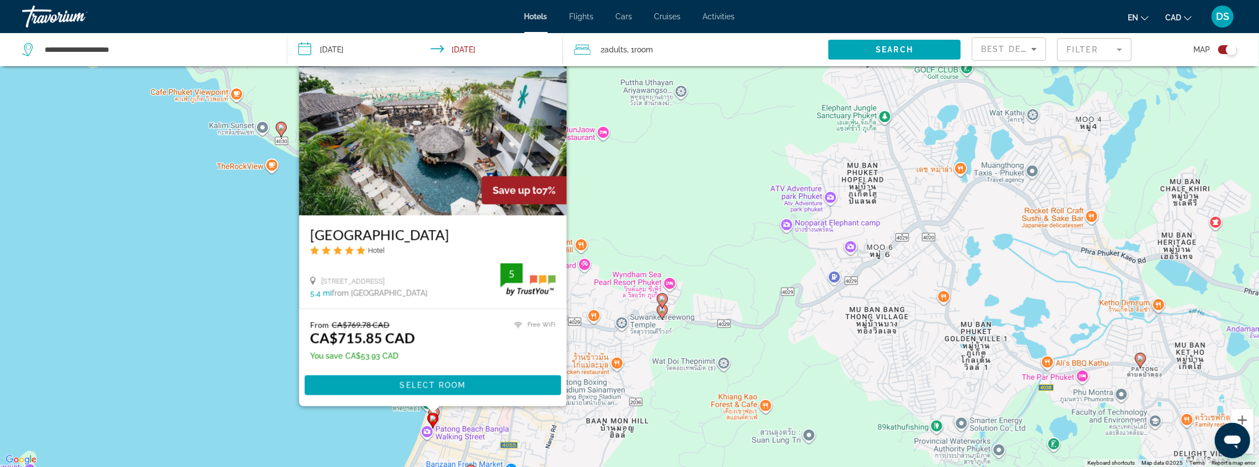
click at [229, 301] on div "To activate drag with keyboard, press Alt + Enter. Once in keyboard drag state,…" at bounding box center [629, 233] width 1259 height 467
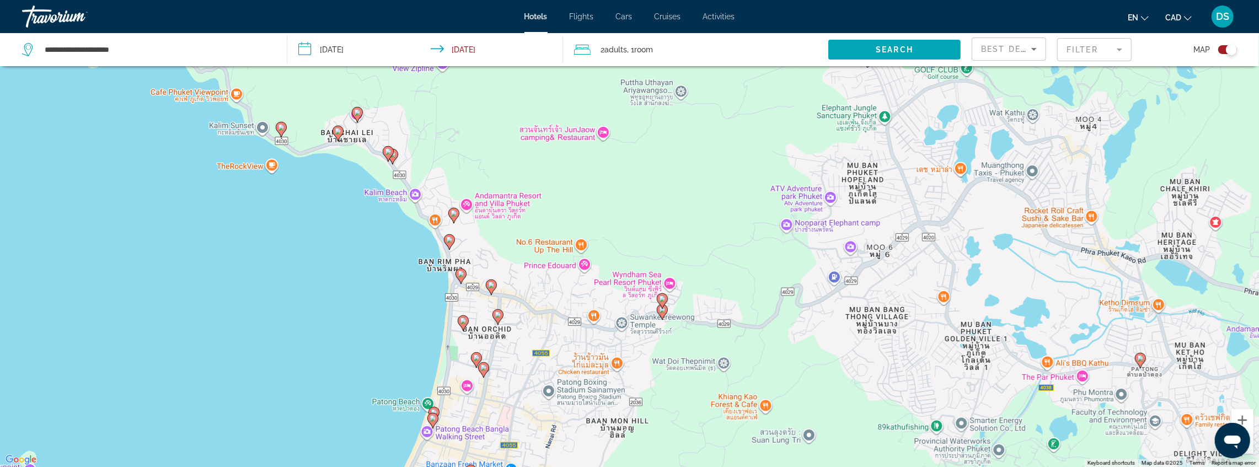
click at [496, 316] on image "Main content" at bounding box center [498, 315] width 7 height 7
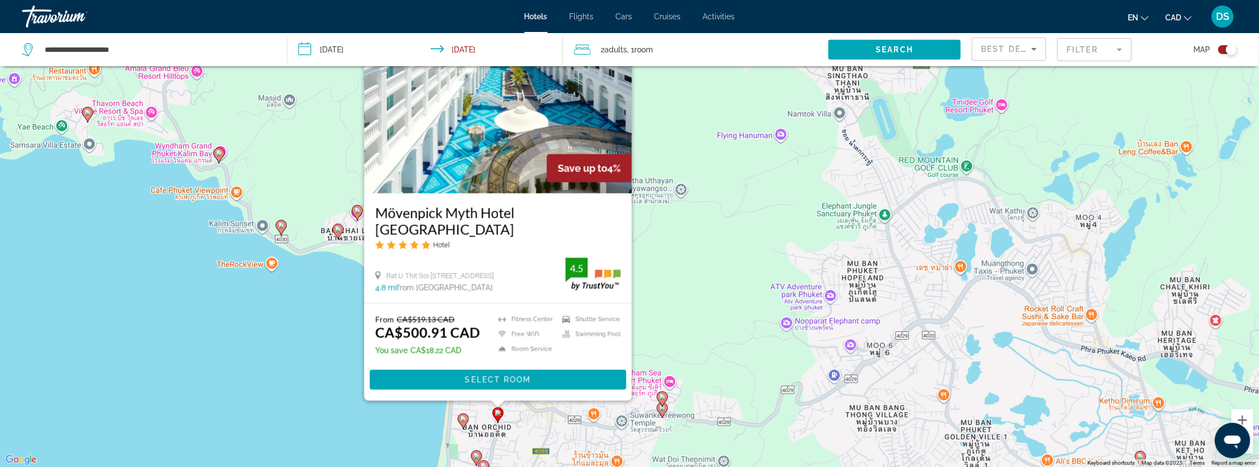
click at [464, 423] on icon "Main content" at bounding box center [463, 421] width 10 height 14
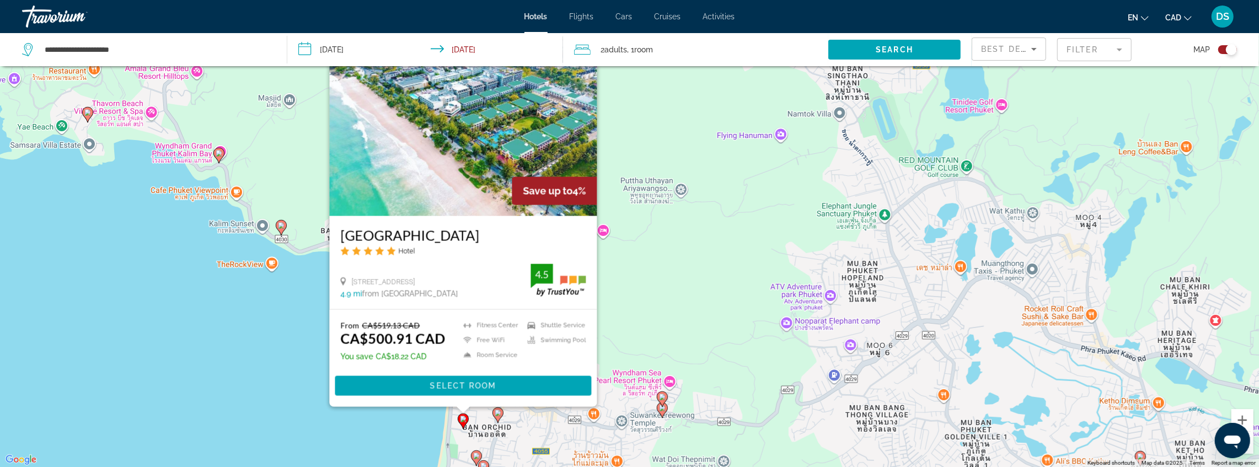
click at [380, 432] on div "To activate drag with keyboard, press Alt + Enter. Once in keyboard drag state,…" at bounding box center [629, 233] width 1259 height 467
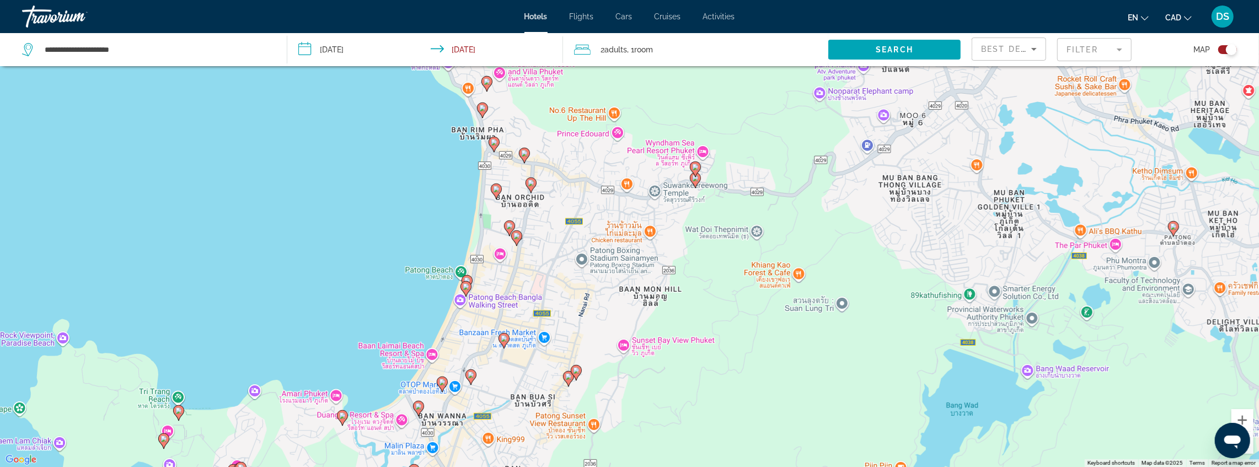
drag, startPoint x: 305, startPoint y: 403, endPoint x: 335, endPoint y: 136, distance: 268.5
click at [336, 133] on div "To activate drag with keyboard, press Alt + Enter. Once in keyboard drag state,…" at bounding box center [629, 233] width 1259 height 467
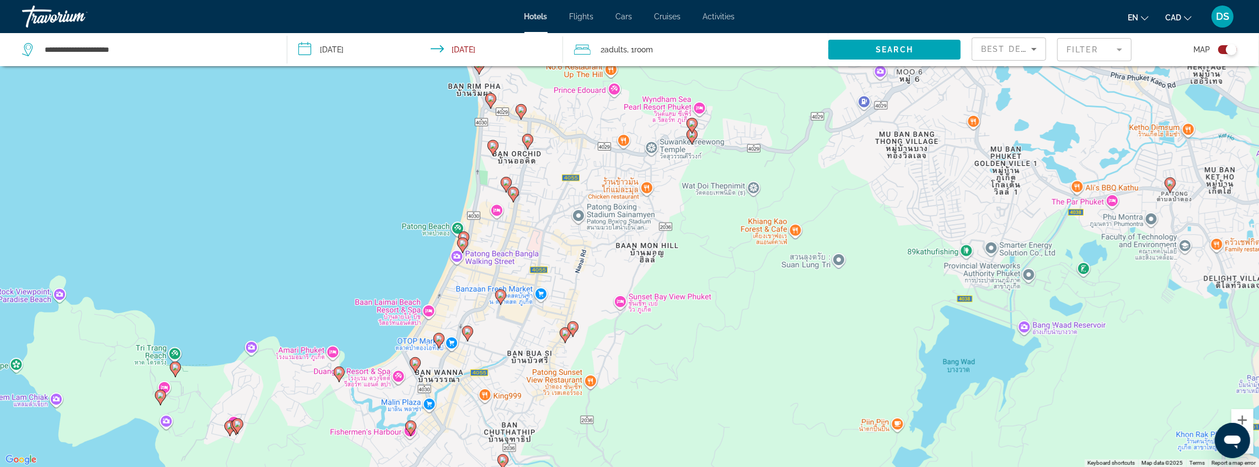
click at [336, 373] on image "Main content" at bounding box center [339, 372] width 7 height 7
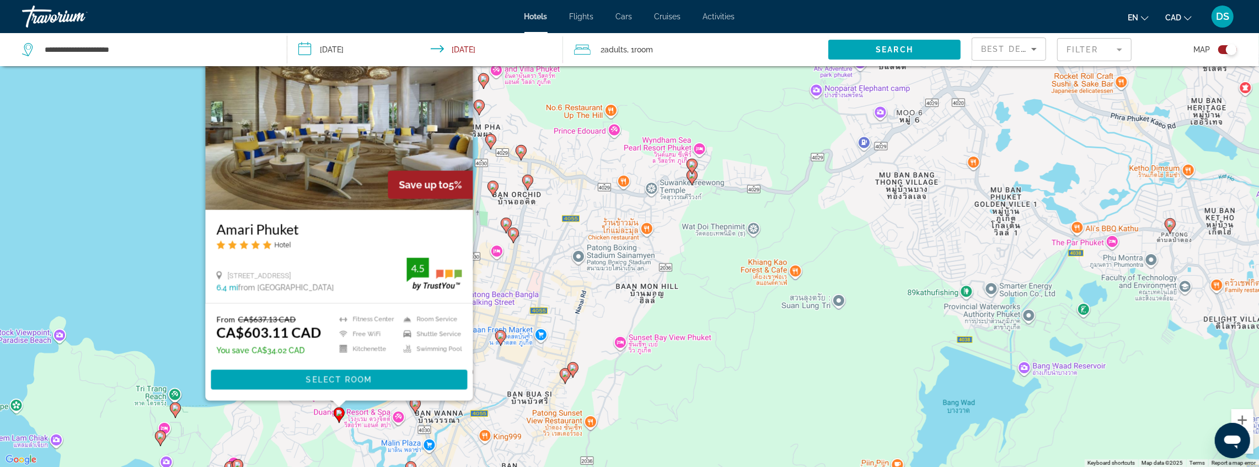
click at [154, 252] on div "To activate drag with keyboard, press Alt + Enter. Once in keyboard drag state,…" at bounding box center [629, 233] width 1259 height 467
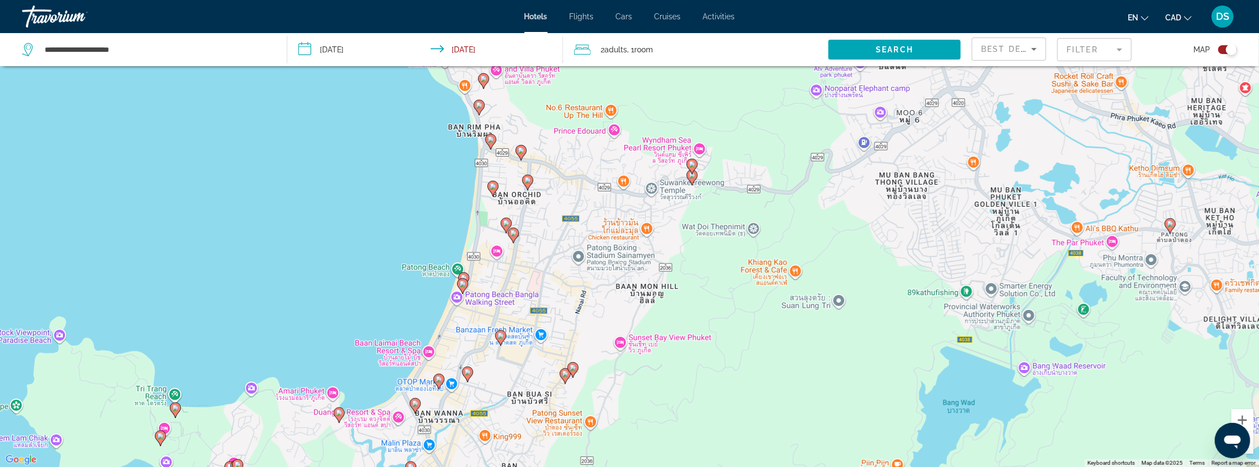
click at [416, 405] on image "Main content" at bounding box center [415, 403] width 7 height 7
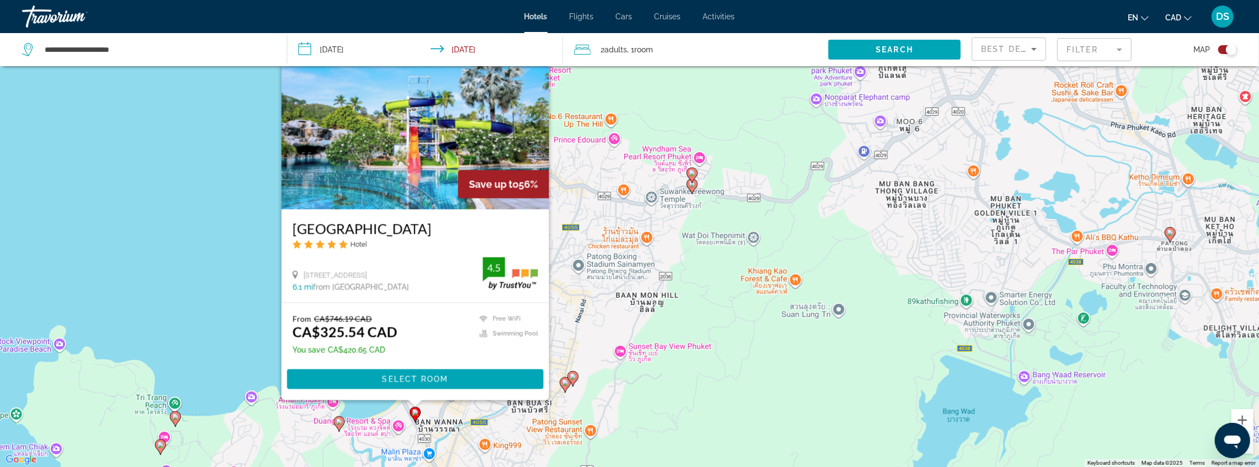
click at [207, 293] on div "To activate drag with keyboard, press Alt + Enter. Once in keyboard drag state,…" at bounding box center [629, 233] width 1259 height 467
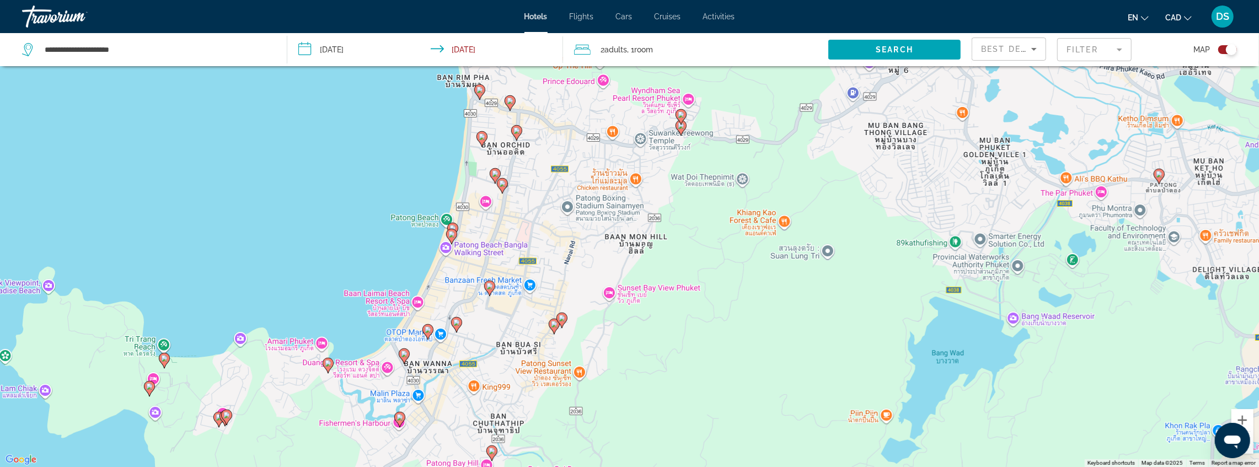
drag, startPoint x: 336, startPoint y: 309, endPoint x: 319, endPoint y: 222, distance: 89.3
click at [319, 222] on div "To activate drag with keyboard, press Alt + Enter. Once in keyboard drag state,…" at bounding box center [629, 233] width 1259 height 467
click at [427, 333] on icon "Main content" at bounding box center [427, 331] width 10 height 14
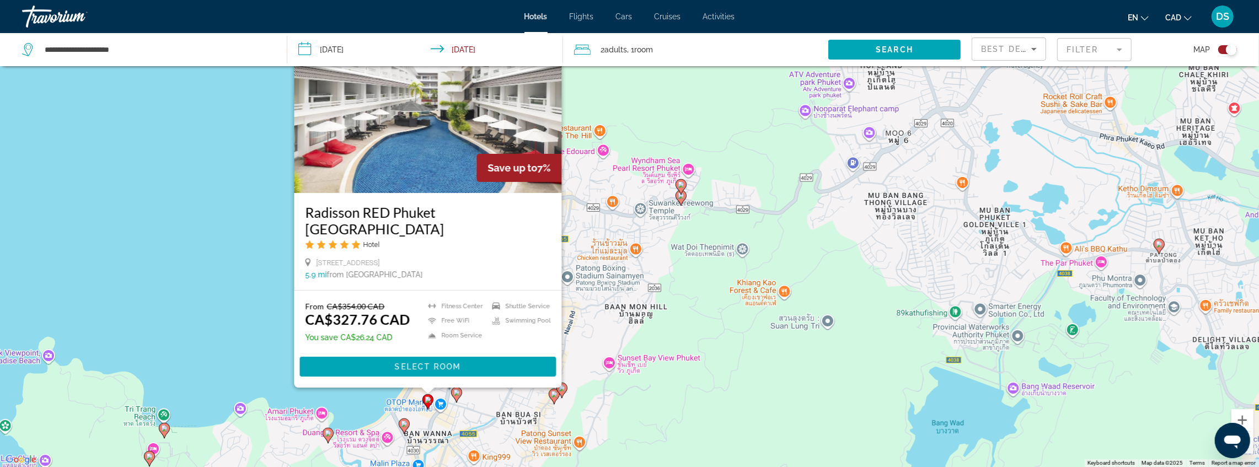
click at [248, 302] on div "To activate drag with keyboard, press Alt + Enter. Once in keyboard drag state,…" at bounding box center [629, 233] width 1259 height 467
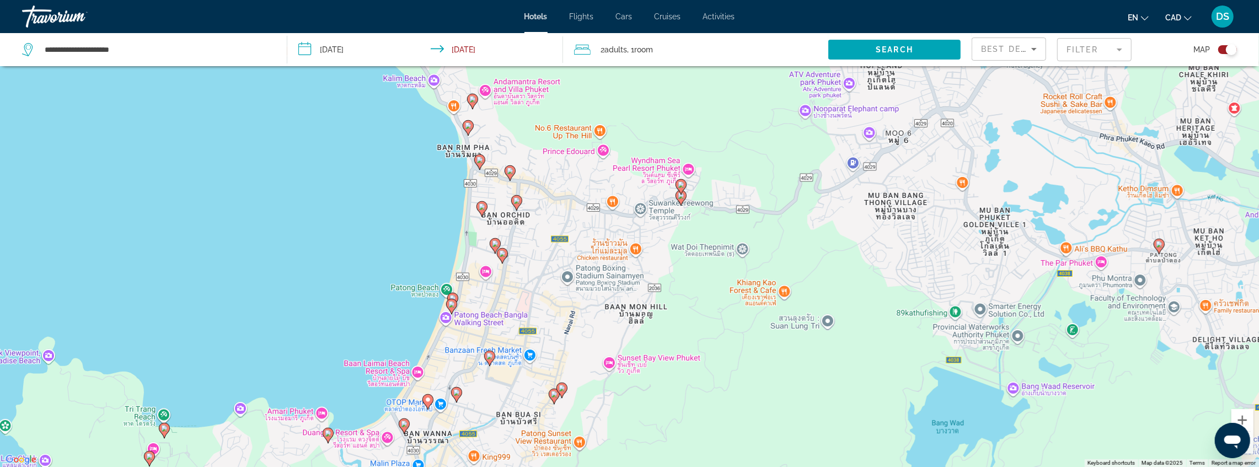
click at [491, 360] on icon "Main content" at bounding box center [489, 358] width 10 height 14
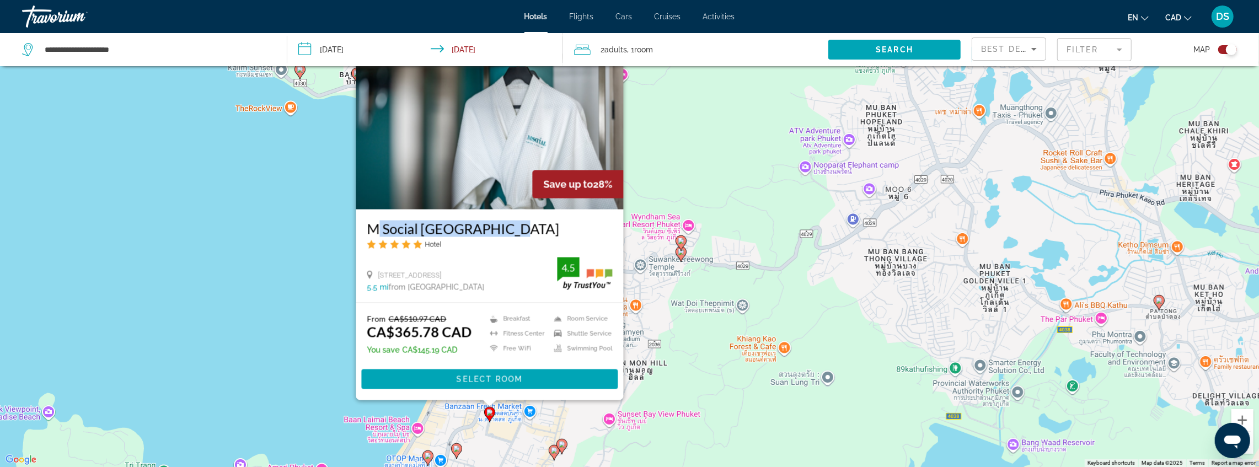
drag, startPoint x: 366, startPoint y: 220, endPoint x: 528, endPoint y: 221, distance: 162.7
click at [528, 221] on div "M Social [GEOGRAPHIC_DATA] Hotel [STREET_ADDRESS] 5.5 mi from [GEOGRAPHIC_DATA]…" at bounding box center [489, 255] width 267 height 93
copy h3 "M Social [GEOGRAPHIC_DATA]"
click at [506, 439] on div "To activate drag with keyboard, press Alt + Enter. Once in keyboard drag state,…" at bounding box center [629, 233] width 1259 height 467
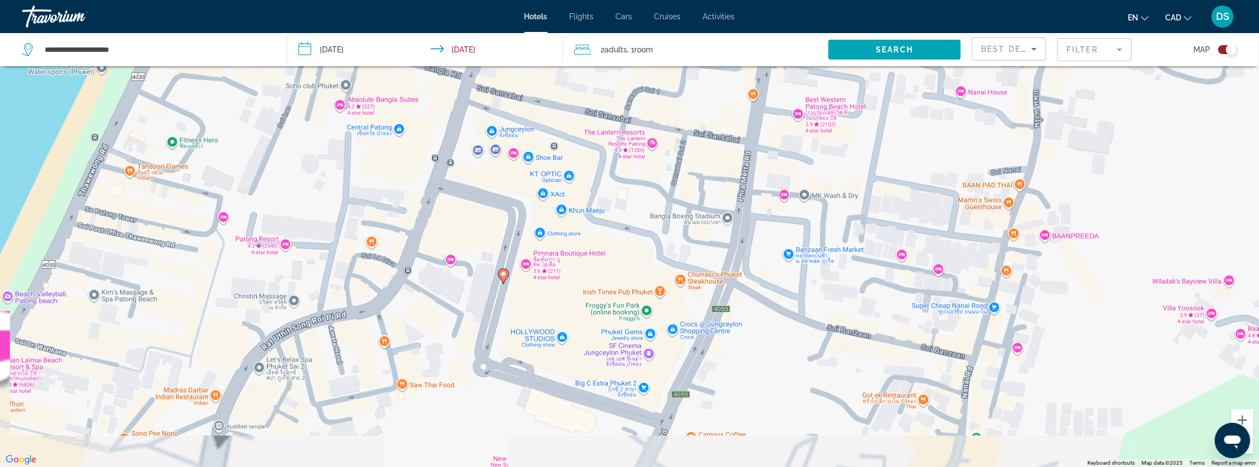
drag, startPoint x: 496, startPoint y: 430, endPoint x: 554, endPoint y: 328, distance: 116.8
click at [554, 328] on div "To activate drag with keyboard, press Alt + Enter. Once in keyboard drag state,…" at bounding box center [629, 233] width 1259 height 467
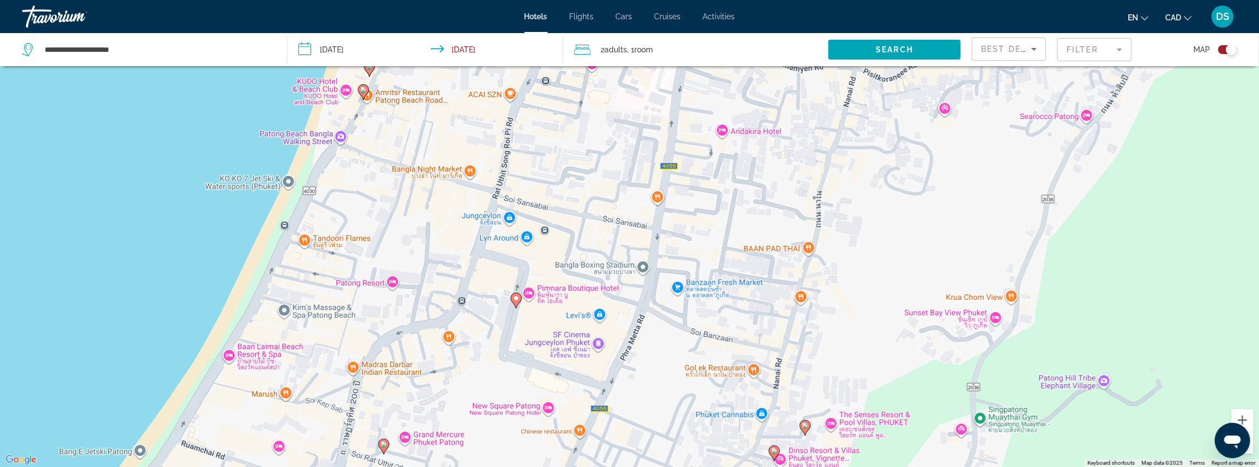
click at [514, 301] on image "Main content" at bounding box center [516, 298] width 7 height 7
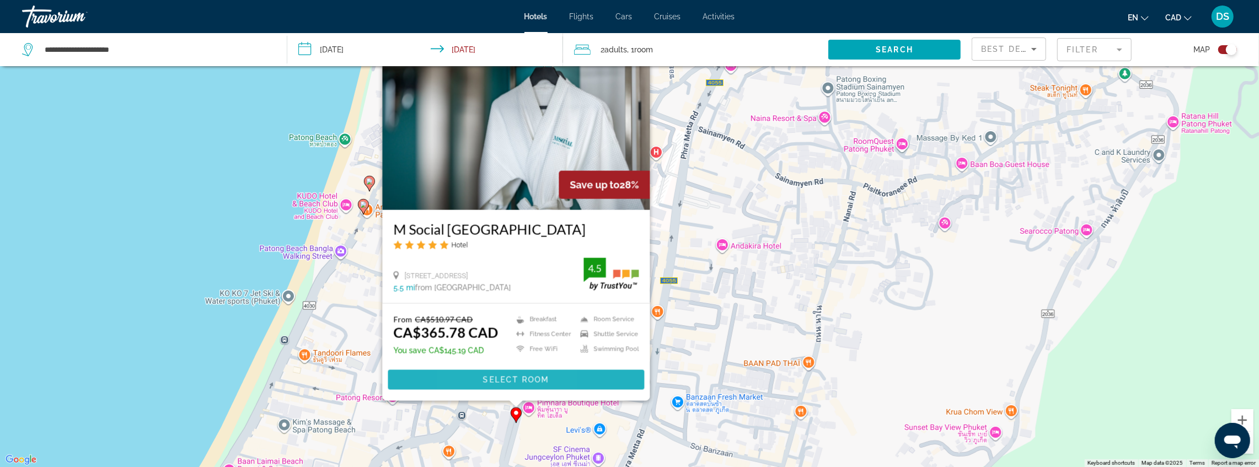
click at [470, 382] on span "Main content" at bounding box center [516, 380] width 256 height 26
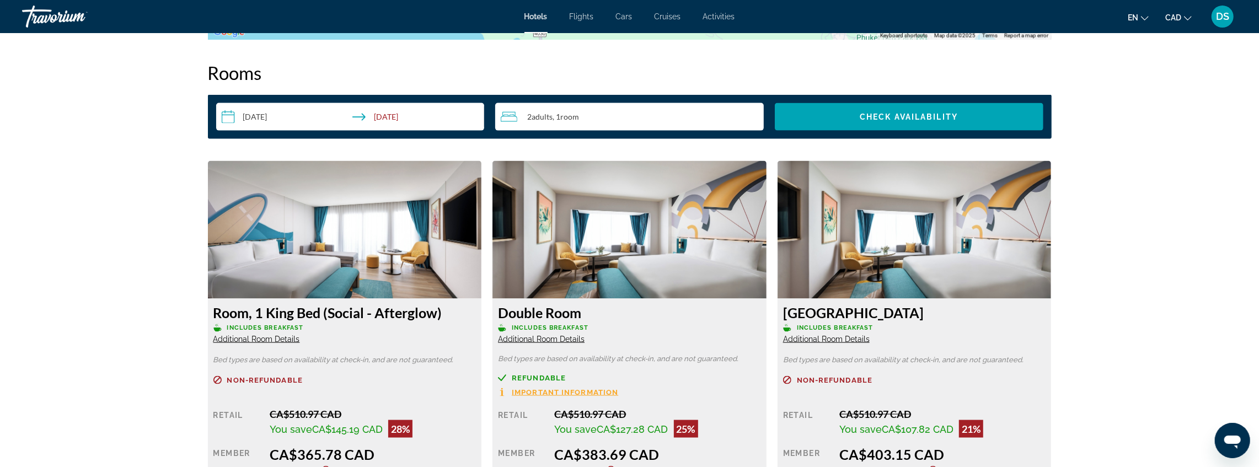
scroll to position [1507, 0]
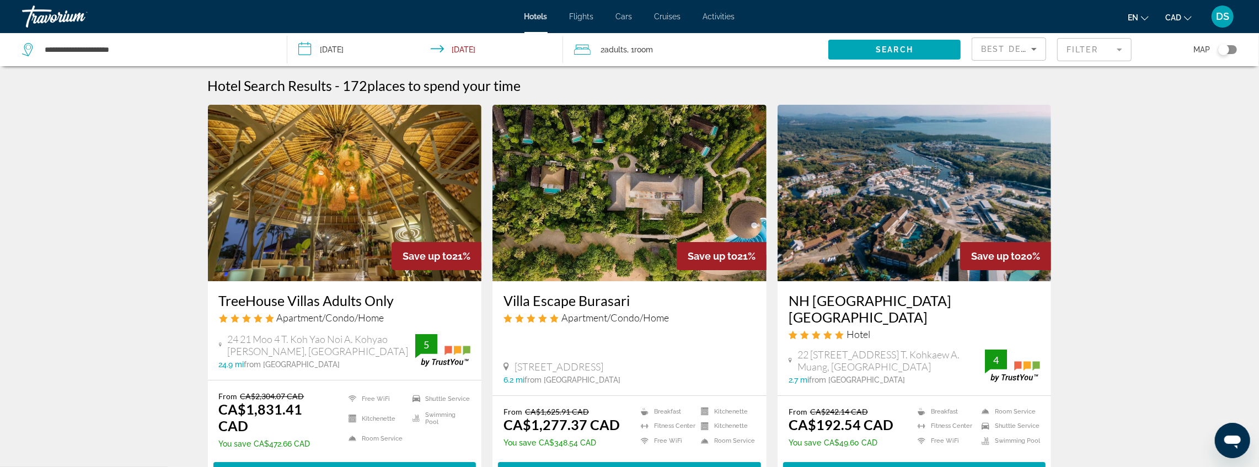
click at [1084, 46] on mat-form-field "Filter" at bounding box center [1094, 49] width 74 height 23
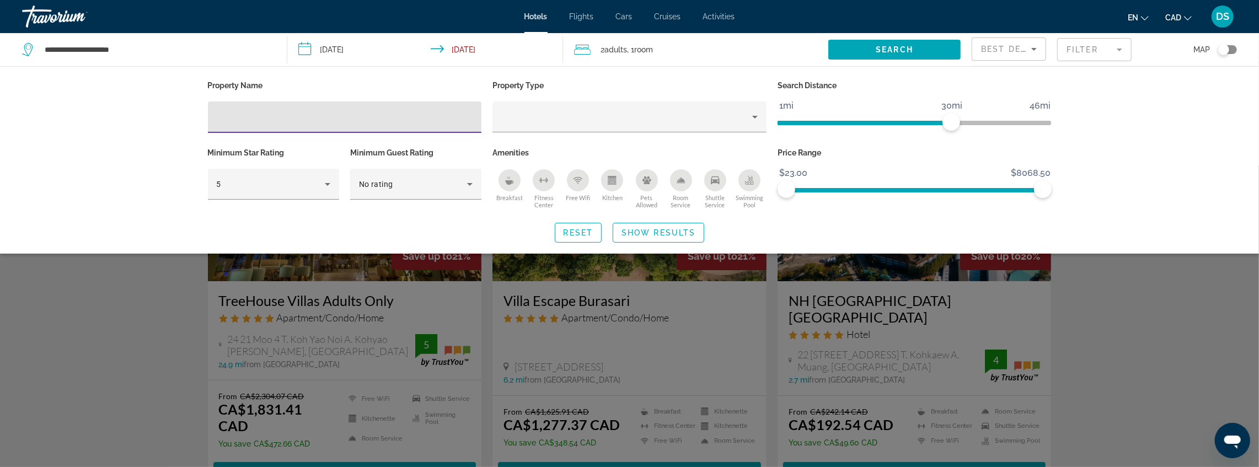
drag, startPoint x: 1134, startPoint y: 139, endPoint x: 1176, endPoint y: 107, distance: 53.2
click at [1134, 138] on div "Property Name Property Type Search Distance 1mi 46mi 30mi Minimum Star Rating 5…" at bounding box center [629, 159] width 1259 height 187
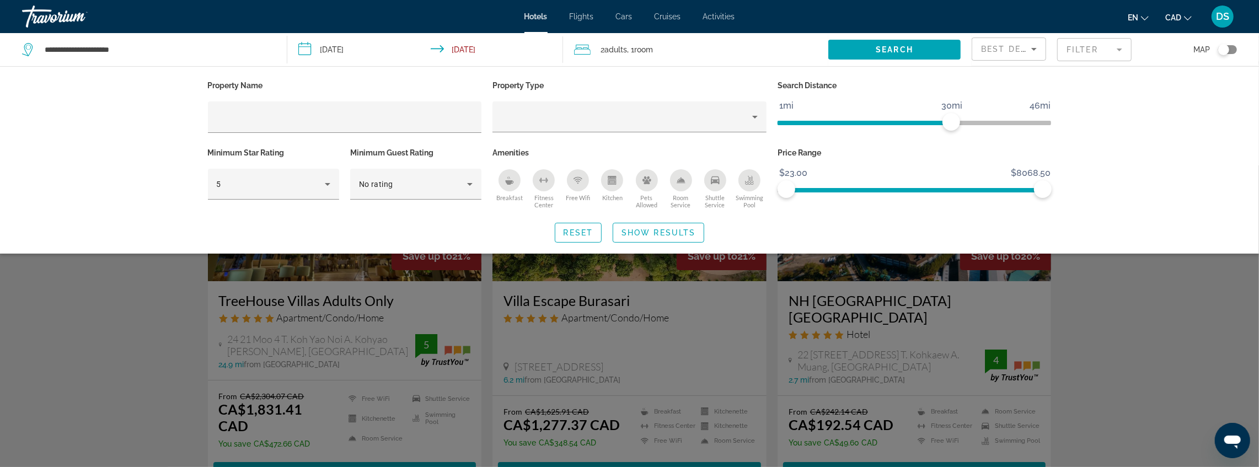
click at [1229, 53] on div "Toggle map" at bounding box center [1227, 49] width 19 height 9
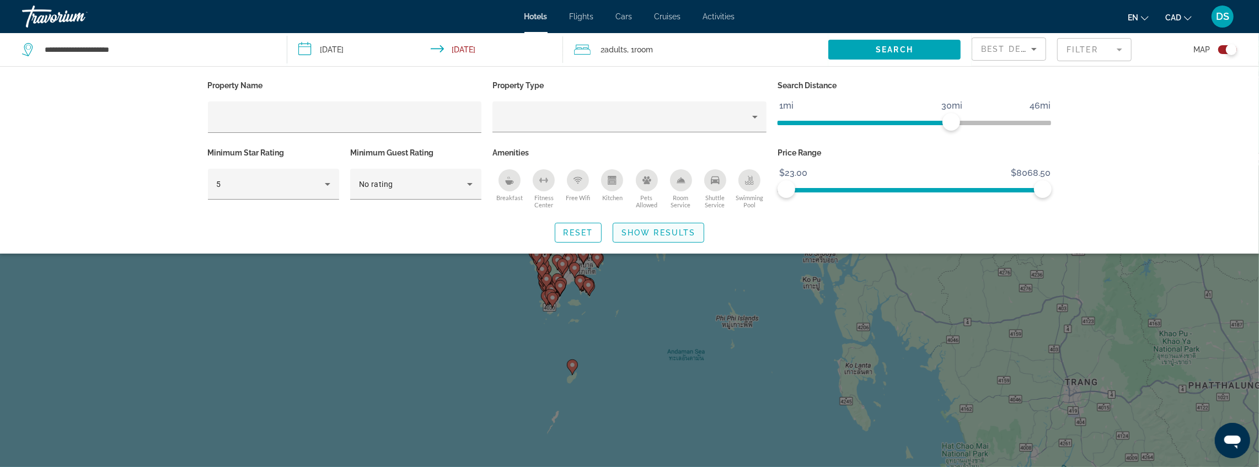
click at [654, 228] on span "Show Results" at bounding box center [658, 232] width 74 height 9
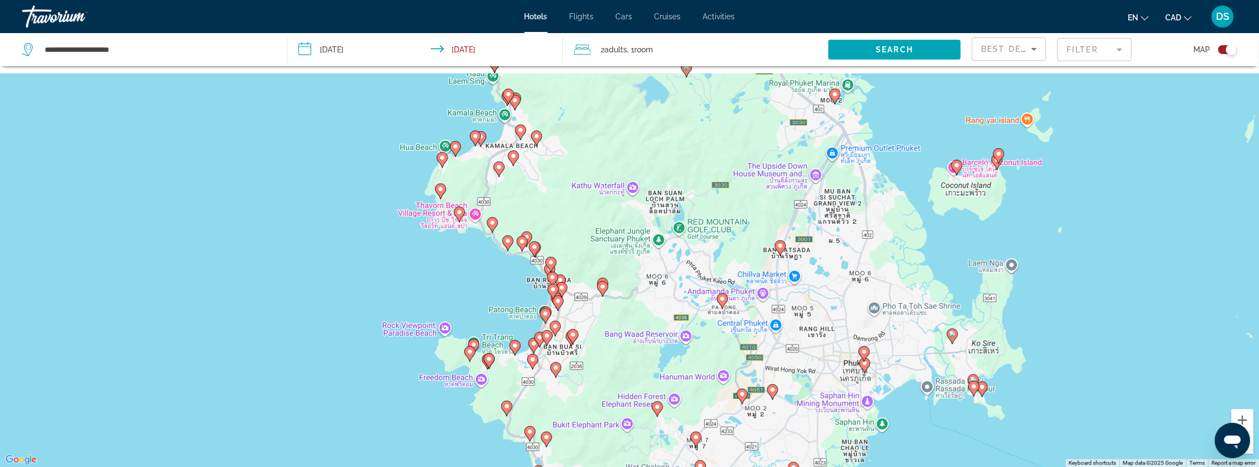
drag, startPoint x: 550, startPoint y: 115, endPoint x: 521, endPoint y: 296, distance: 183.3
click at [559, 336] on g "Main content" at bounding box center [555, 327] width 11 height 15
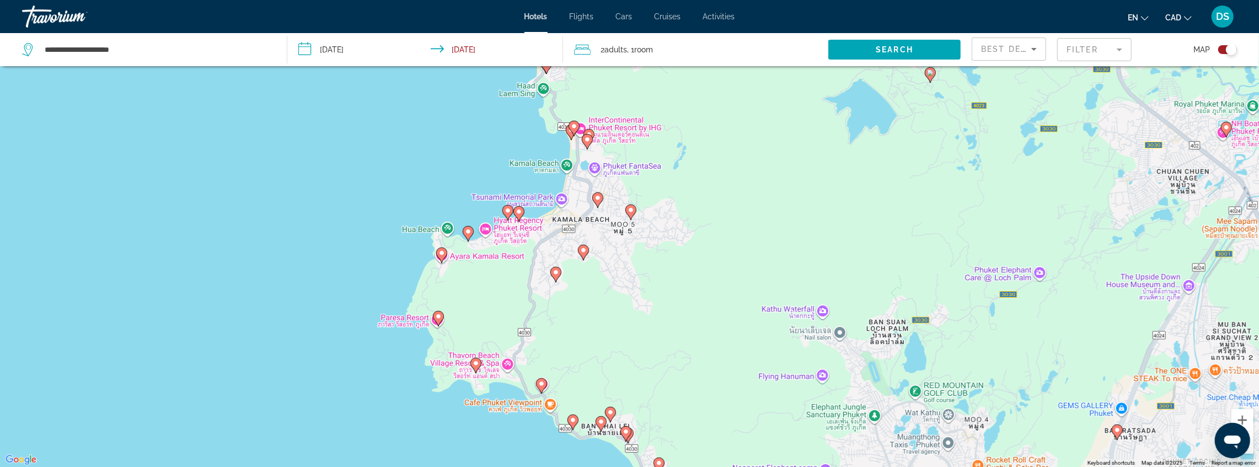
drag, startPoint x: 506, startPoint y: 184, endPoint x: 570, endPoint y: 352, distance: 179.7
click at [570, 352] on div "To activate drag with keyboard, press Alt + Enter. Once in keyboard drag state,…" at bounding box center [629, 233] width 1259 height 467
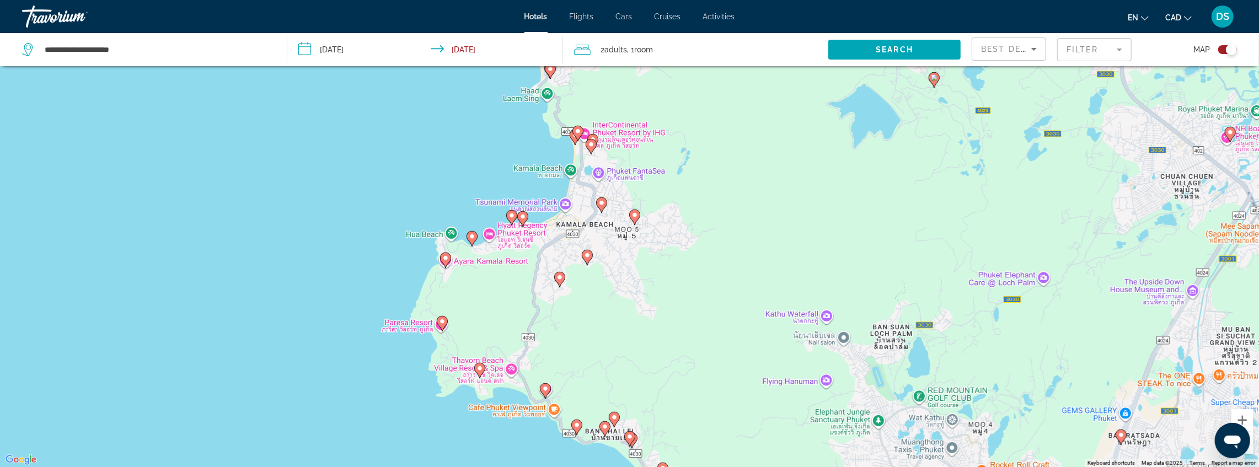
drag, startPoint x: 612, startPoint y: 348, endPoint x: 544, endPoint y: 89, distance: 267.2
click at [544, 89] on div "To activate drag with keyboard, press Alt + Enter. Once in keyboard drag state,…" at bounding box center [629, 233] width 1259 height 467
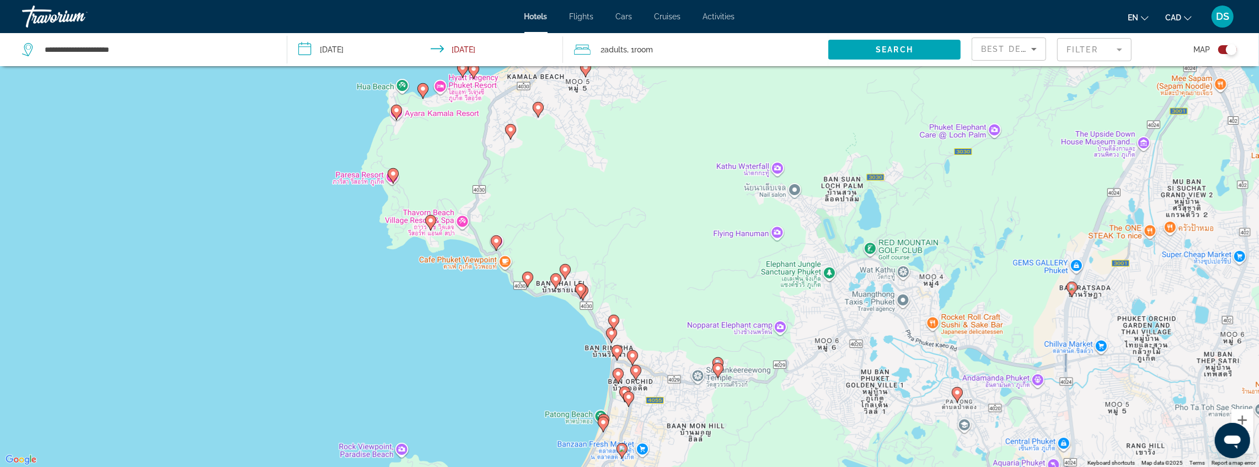
drag, startPoint x: 592, startPoint y: 190, endPoint x: 589, endPoint y: 283, distance: 92.7
click at [569, 115] on div "To activate drag with keyboard, press Alt + Enter. Once in keyboard drag state,…" at bounding box center [629, 233] width 1259 height 467
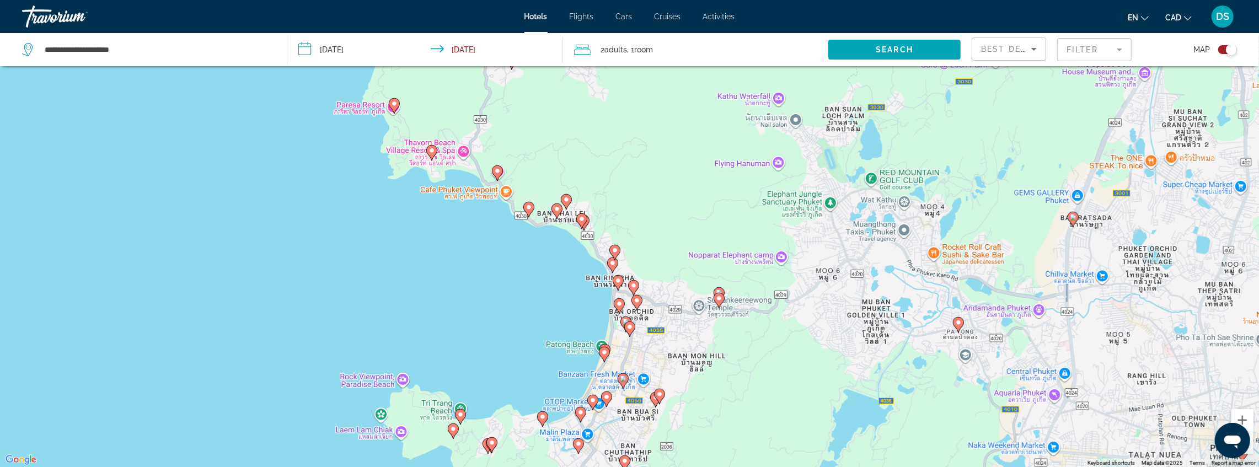
click at [566, 206] on div "To activate drag with keyboard, press Alt + Enter. Once in keyboard drag state,…" at bounding box center [629, 233] width 1259 height 467
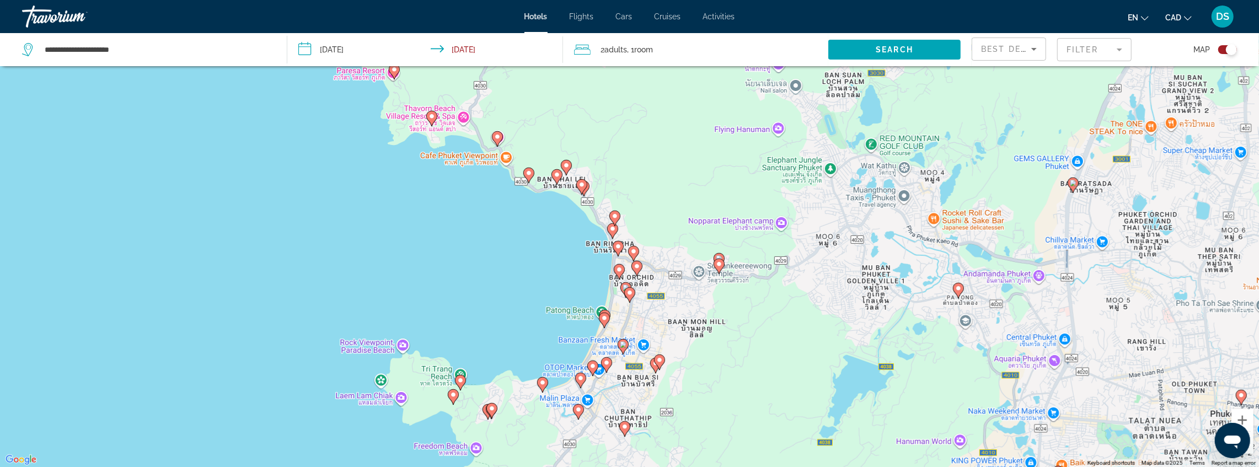
drag, startPoint x: 543, startPoint y: 318, endPoint x: 568, endPoint y: 291, distance: 37.1
click at [518, 207] on div "To activate drag with keyboard, press Alt + Enter. Once in keyboard drag state,…" at bounding box center [629, 233] width 1259 height 467
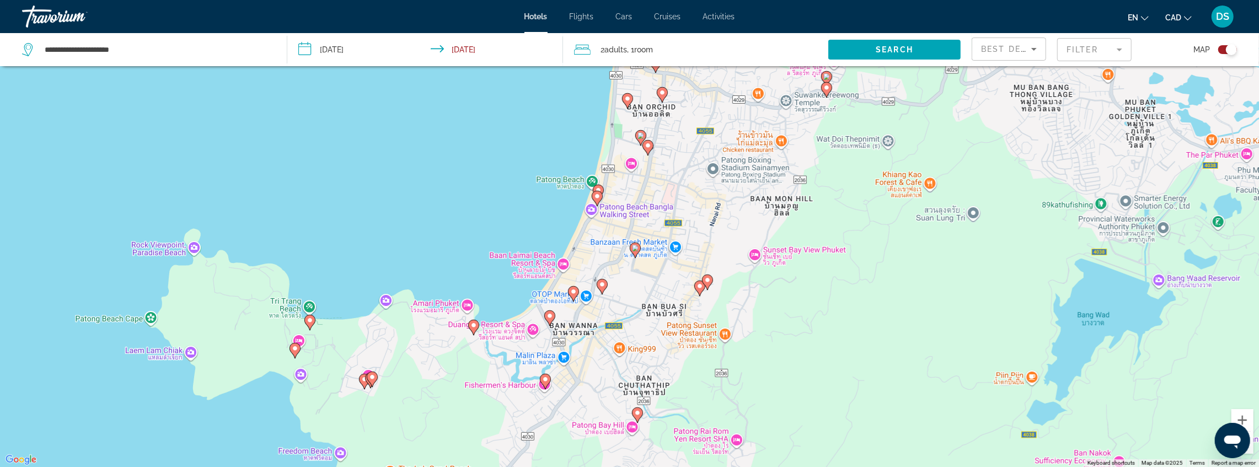
drag, startPoint x: 536, startPoint y: 330, endPoint x: 499, endPoint y: 222, distance: 114.2
click at [501, 219] on div "To activate drag with keyboard, press Alt + Enter. Once in keyboard drag state,…" at bounding box center [629, 233] width 1259 height 467
click at [598, 187] on image "Main content" at bounding box center [596, 190] width 7 height 7
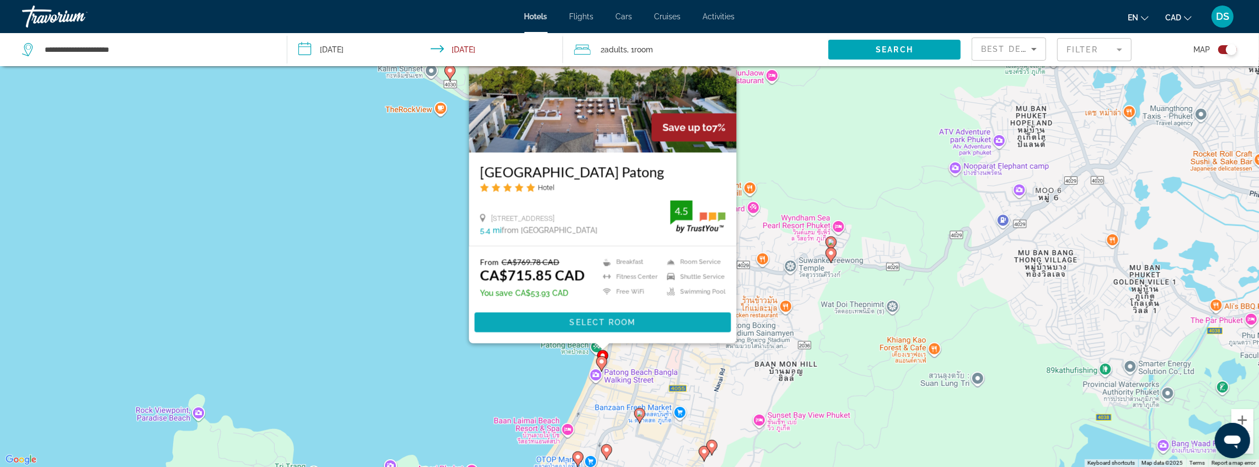
drag, startPoint x: 368, startPoint y: 336, endPoint x: 494, endPoint y: 265, distance: 144.7
click at [378, 219] on div "To activate drag with keyboard, press Alt + Enter. Once in keyboard drag state,…" at bounding box center [629, 233] width 1259 height 467
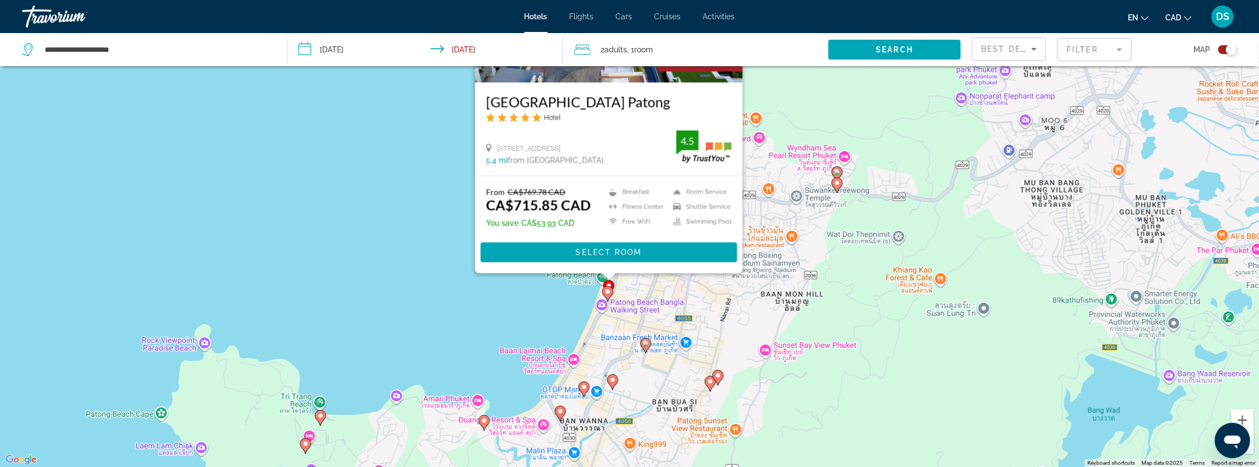
click at [608, 291] on image "Main content" at bounding box center [607, 291] width 7 height 7
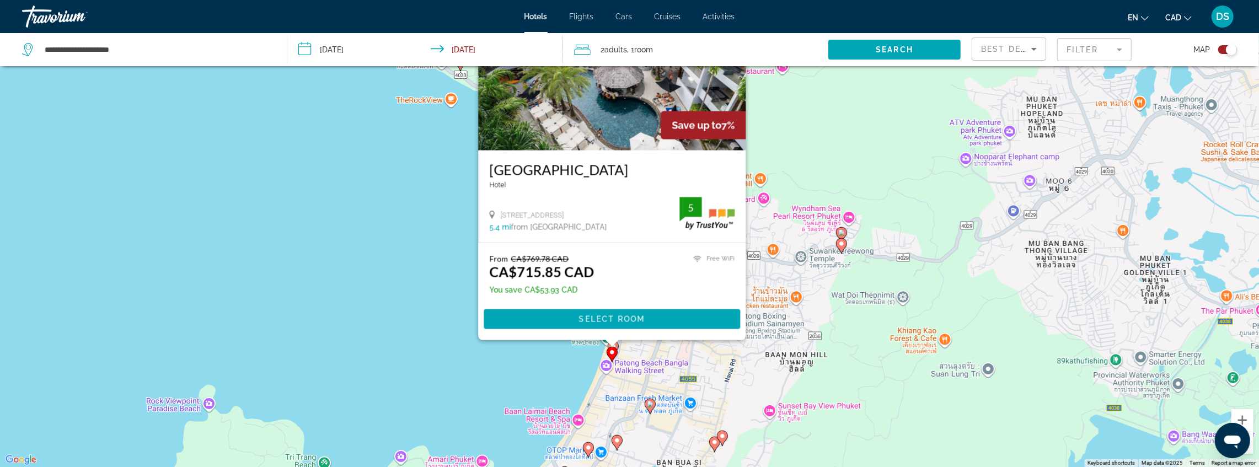
drag, startPoint x: 425, startPoint y: 392, endPoint x: 437, endPoint y: 221, distance: 170.8
click at [437, 221] on div "To activate drag with keyboard, press Alt + Enter. Once in keyboard drag state,…" at bounding box center [629, 233] width 1259 height 467
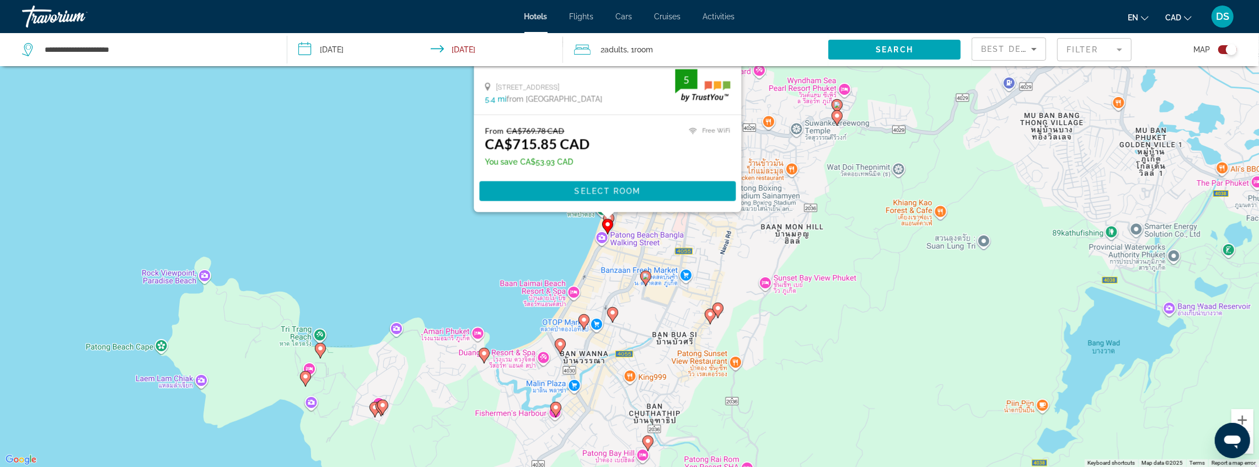
drag, startPoint x: 427, startPoint y: 293, endPoint x: 419, endPoint y: 218, distance: 74.8
click at [419, 218] on div "To activate drag with keyboard, press Alt + Enter. Once in keyboard drag state,…" at bounding box center [629, 233] width 1259 height 467
click at [484, 352] on image "Main content" at bounding box center [484, 353] width 7 height 7
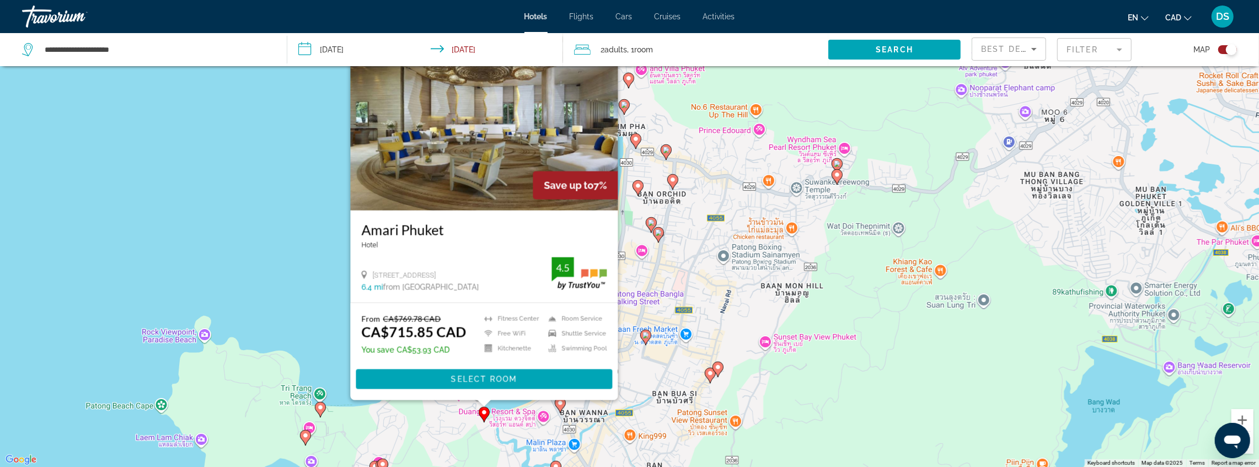
click at [289, 229] on div "To activate drag with keyboard, press Alt + Enter. Once in keyboard drag state,…" at bounding box center [629, 233] width 1259 height 467
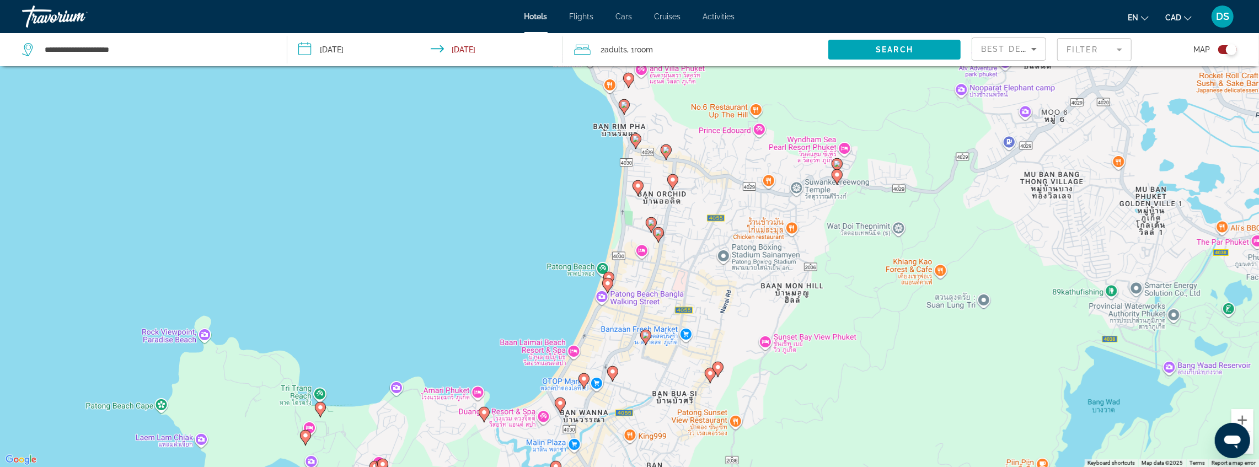
click at [613, 372] on image "Main content" at bounding box center [612, 371] width 7 height 7
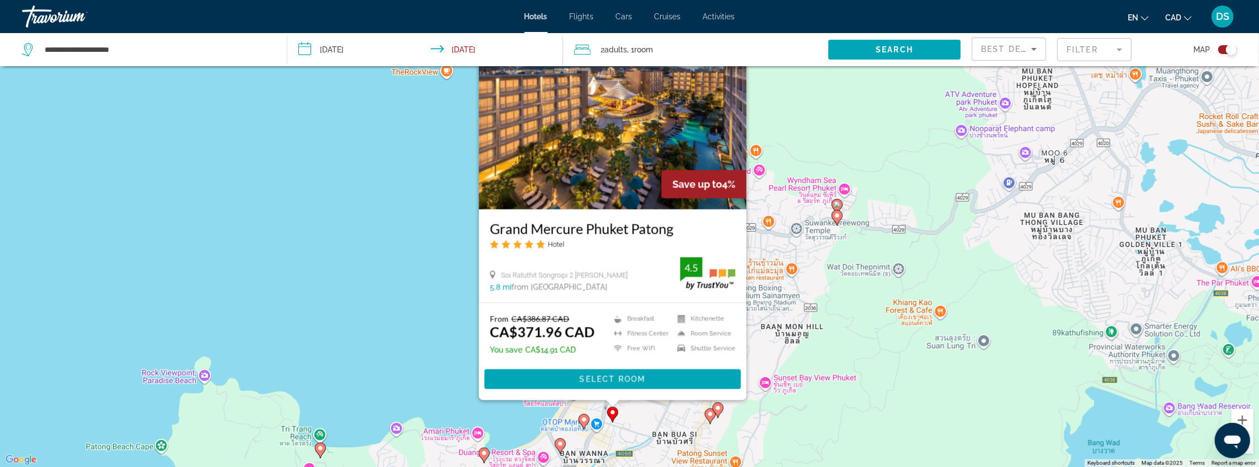
drag, startPoint x: 489, startPoint y: 222, endPoint x: 693, endPoint y: 222, distance: 203.5
click at [693, 222] on div "Grand Mercure Phuket Patong Hotel Soi Ratuthit Songroipi 2 Kathu Phuket 5.8 mi …" at bounding box center [612, 255] width 267 height 93
copy h3 "Grand Mercure Phuket Patong"
click at [586, 381] on span "Select Room" at bounding box center [612, 379] width 66 height 9
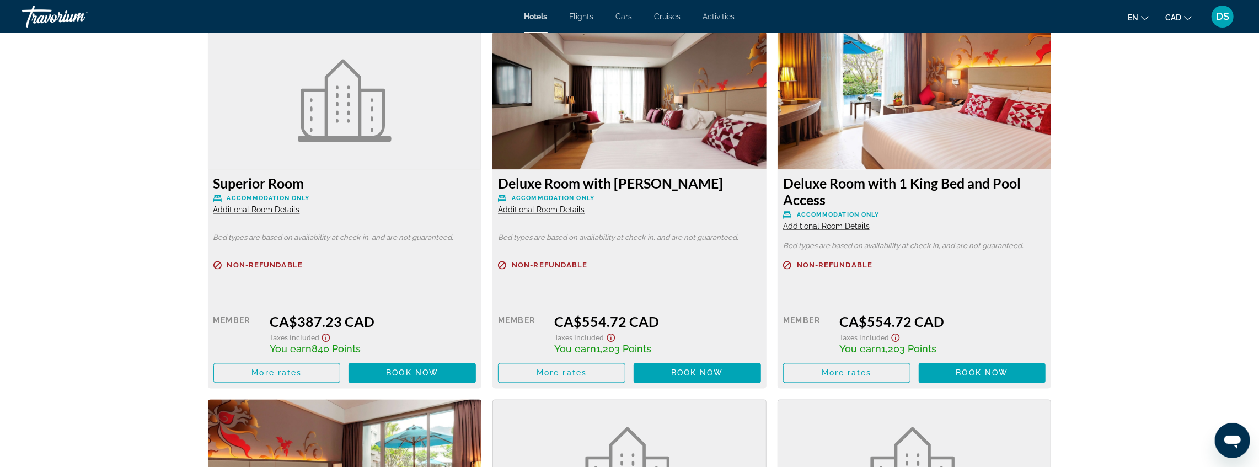
scroll to position [1911, 0]
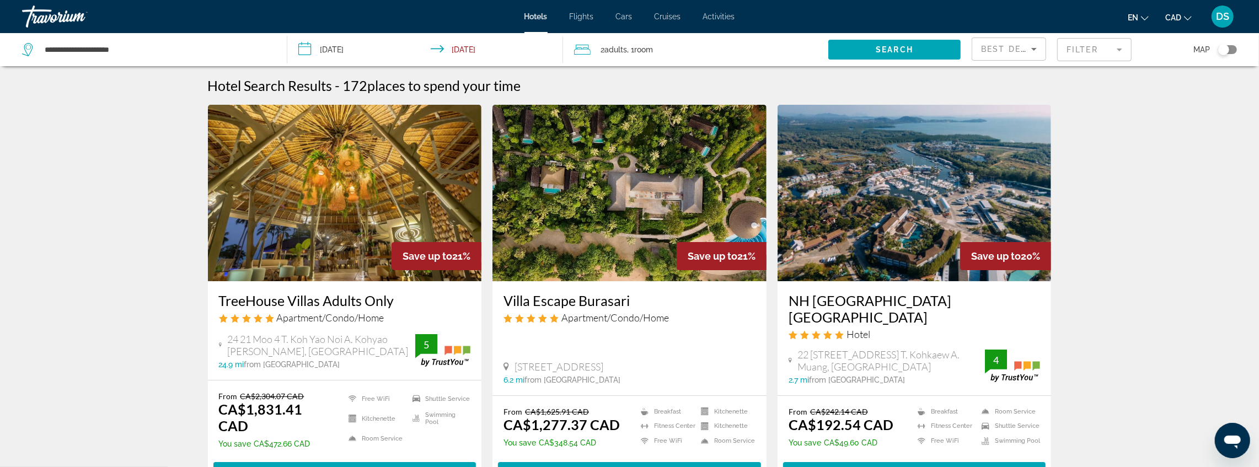
click at [1104, 50] on mat-form-field "Filter" at bounding box center [1094, 49] width 74 height 23
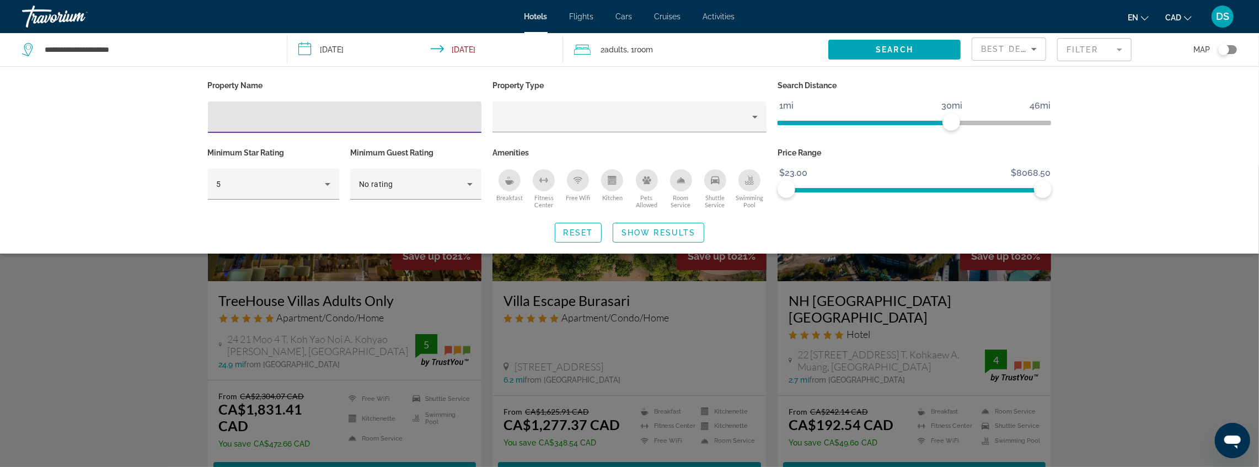
click at [1104, 50] on mat-form-field "Filter" at bounding box center [1094, 49] width 74 height 23
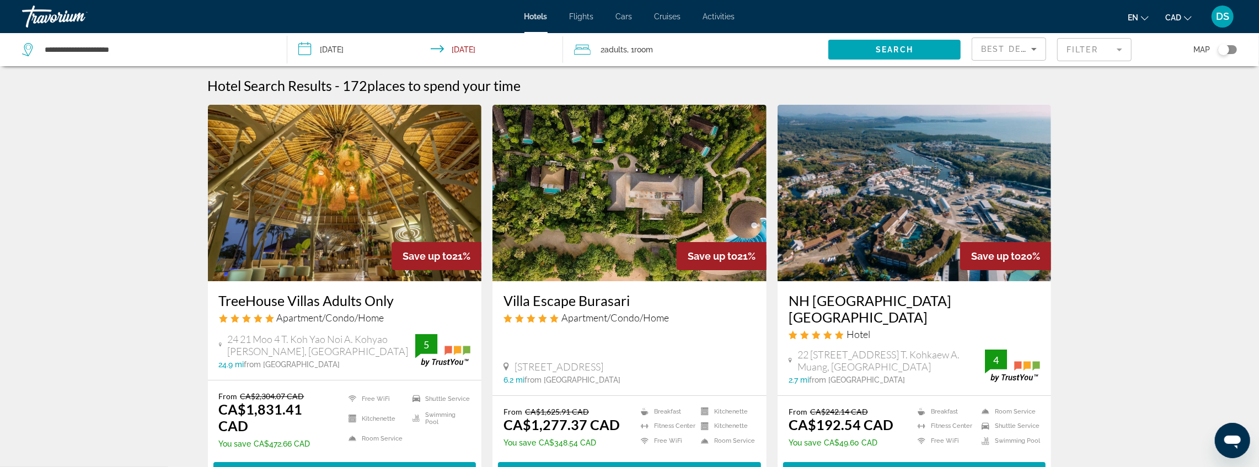
click at [1104, 50] on mat-form-field "Filter" at bounding box center [1094, 49] width 74 height 23
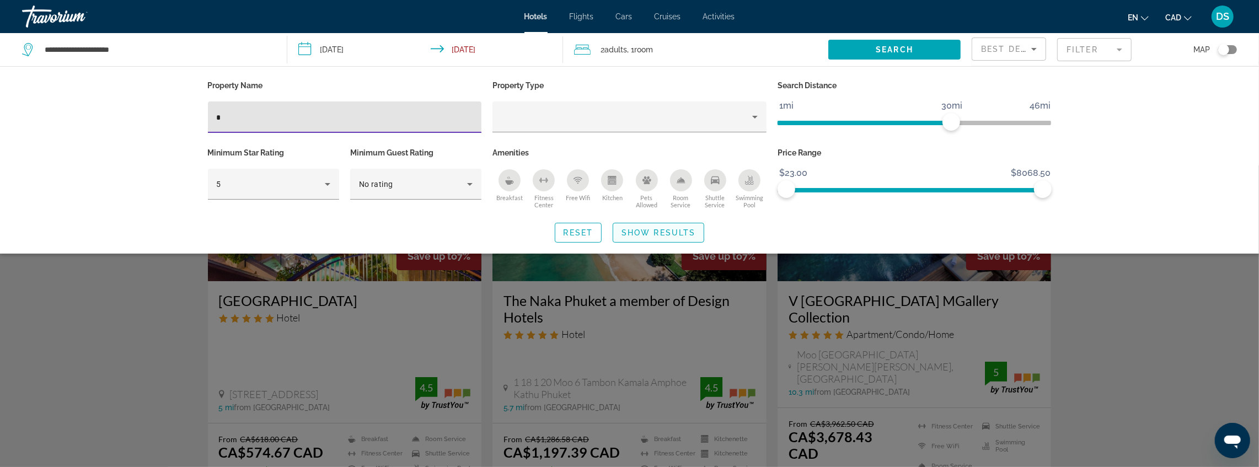
type input "*"
click at [623, 229] on span "Show Results" at bounding box center [658, 232] width 74 height 9
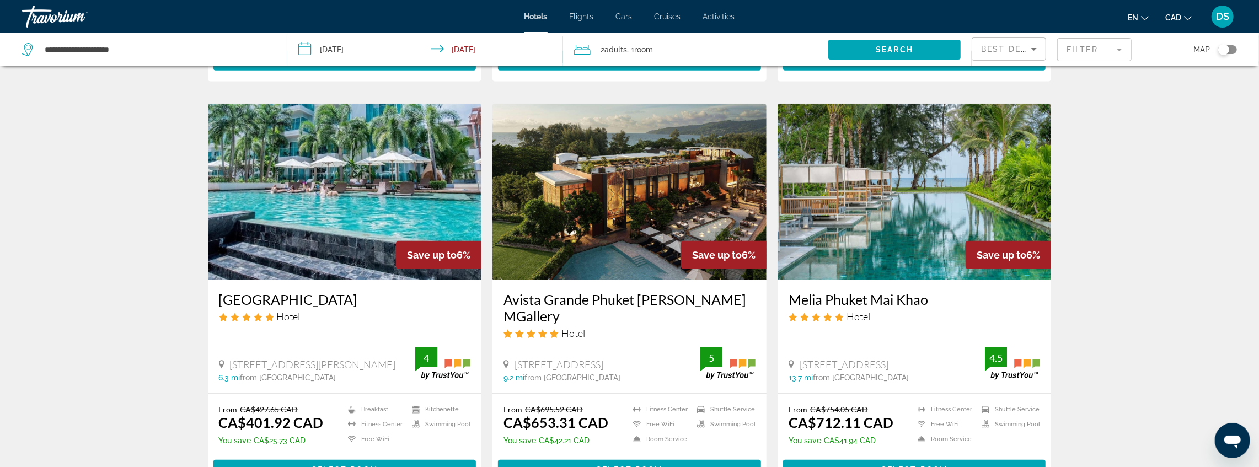
scroll to position [845, 0]
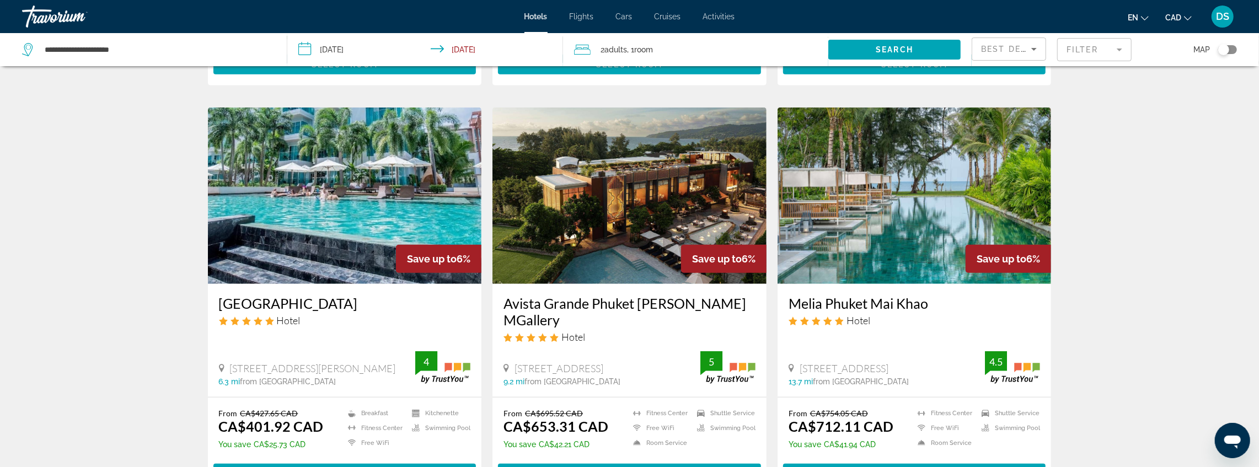
drag, startPoint x: 802, startPoint y: 307, endPoint x: 957, endPoint y: 311, distance: 155.6
click at [957, 362] on div "[STREET_ADDRESS]" at bounding box center [887, 368] width 197 height 12
copy span "[STREET_ADDRESS]"
drag, startPoint x: 926, startPoint y: 308, endPoint x: 940, endPoint y: 305, distance: 14.0
copy span "[STREET_ADDRESS]"
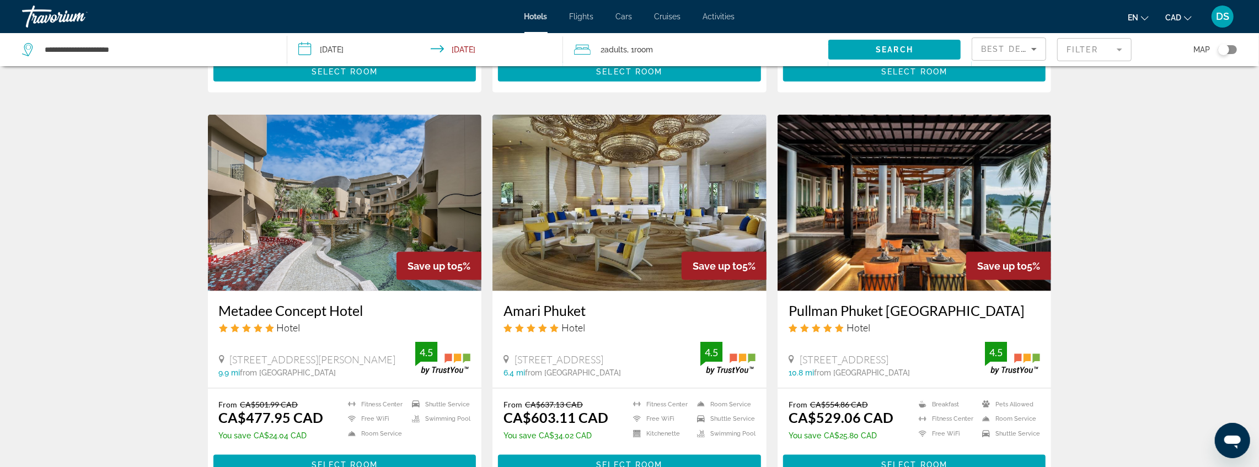
scroll to position [1239, 0]
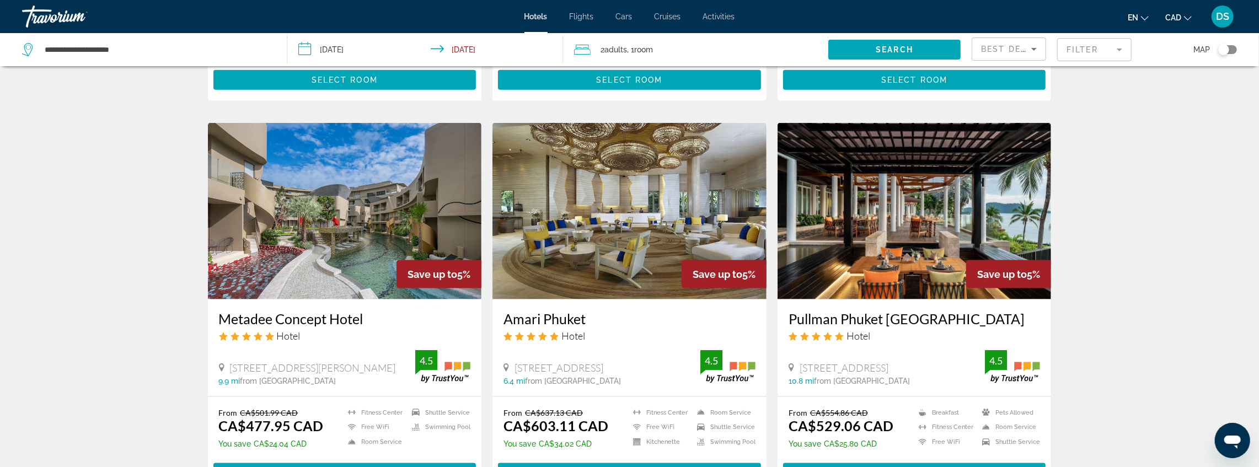
drag, startPoint x: 796, startPoint y: 292, endPoint x: 878, endPoint y: 298, distance: 82.3
click at [869, 362] on div "[STREET_ADDRESS]" at bounding box center [887, 368] width 197 height 12
copy span "[STREET_ADDRESS]"
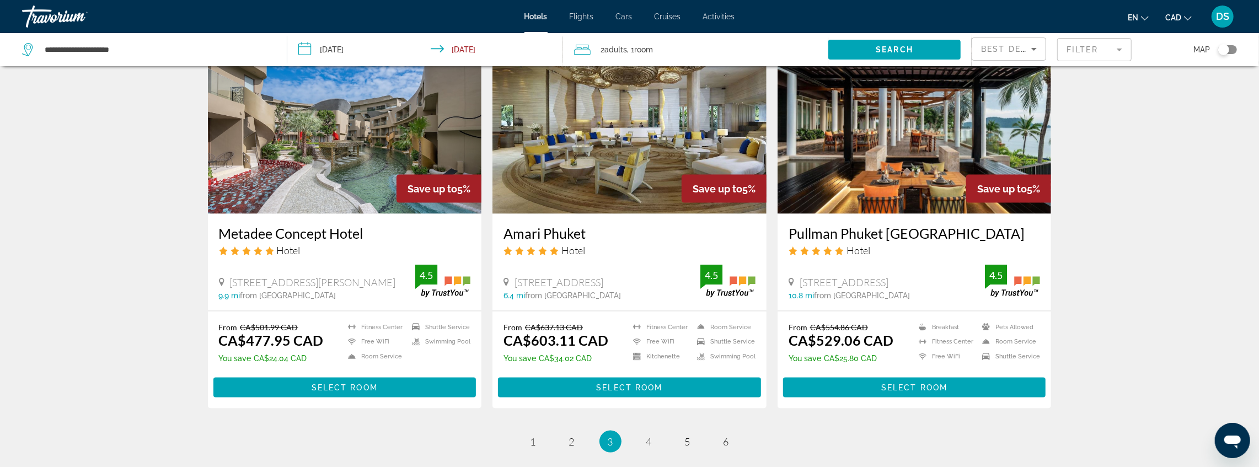
scroll to position [1349, 0]
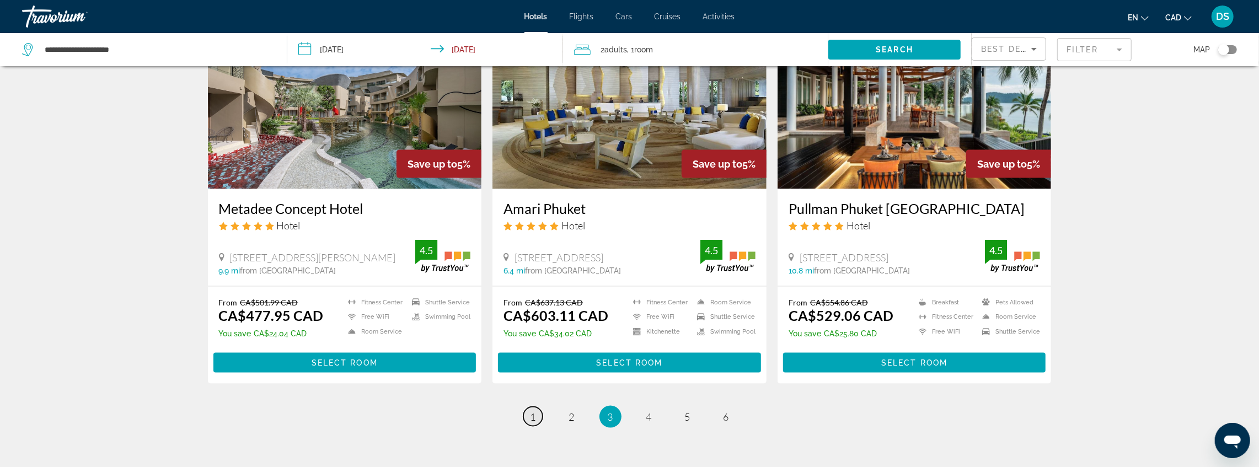
click at [528, 407] on link "page 1" at bounding box center [532, 416] width 19 height 19
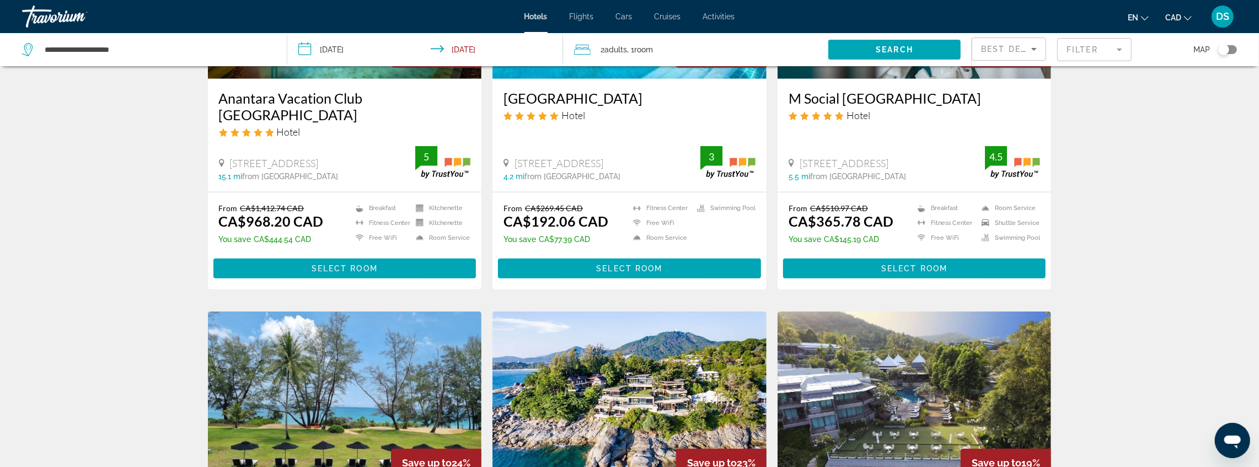
scroll to position [514, 0]
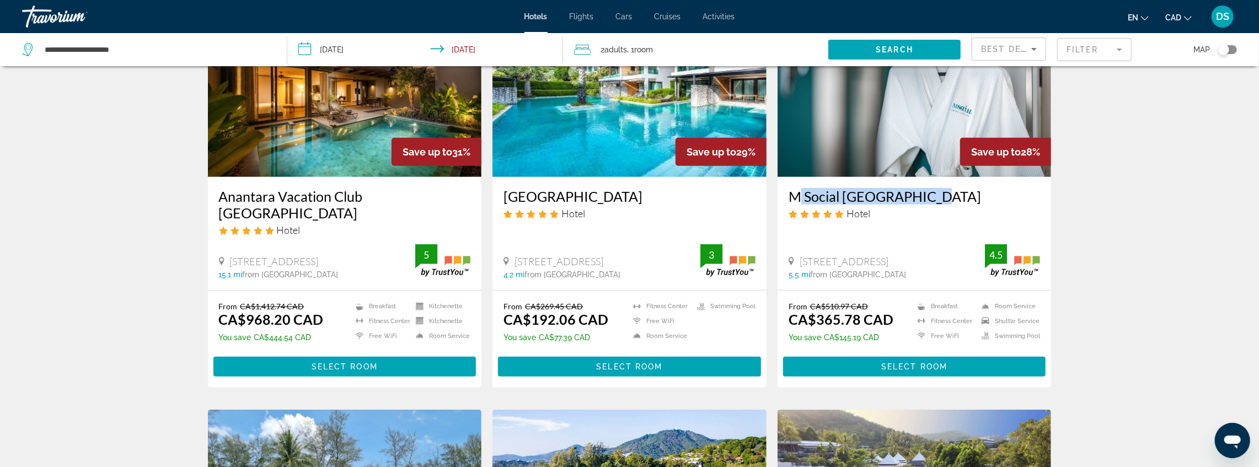
drag, startPoint x: 787, startPoint y: 172, endPoint x: 962, endPoint y: 169, distance: 174.8
click at [962, 177] on div "M Social [GEOGRAPHIC_DATA] Hotel [STREET_ADDRESS] 5.5 mi from [GEOGRAPHIC_DATA]…" at bounding box center [915, 233] width 274 height 113
copy h3 "M Social [GEOGRAPHIC_DATA]"
click at [869, 353] on span "Main content" at bounding box center [914, 366] width 263 height 26
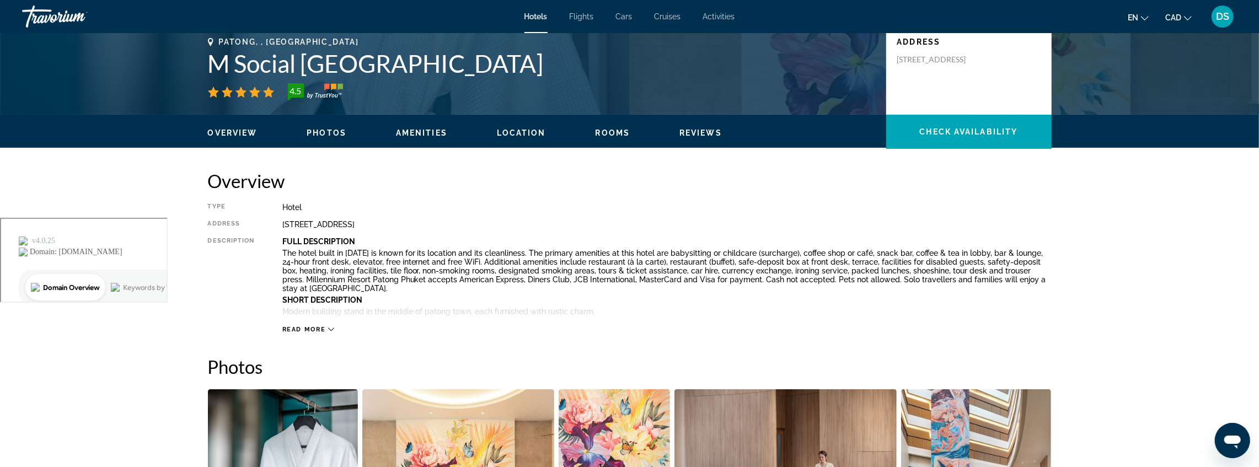
scroll to position [257, 0]
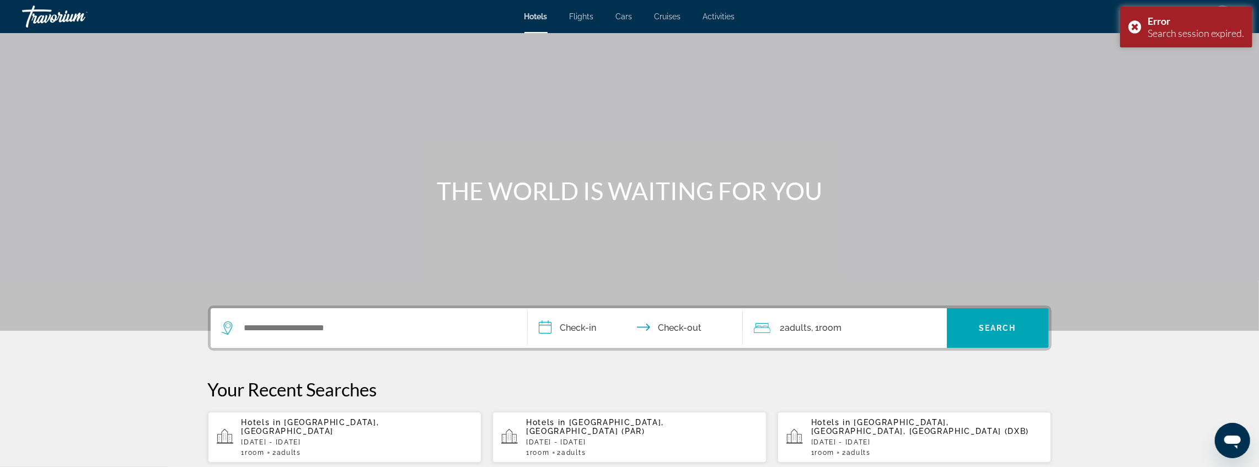
scroll to position [147, 0]
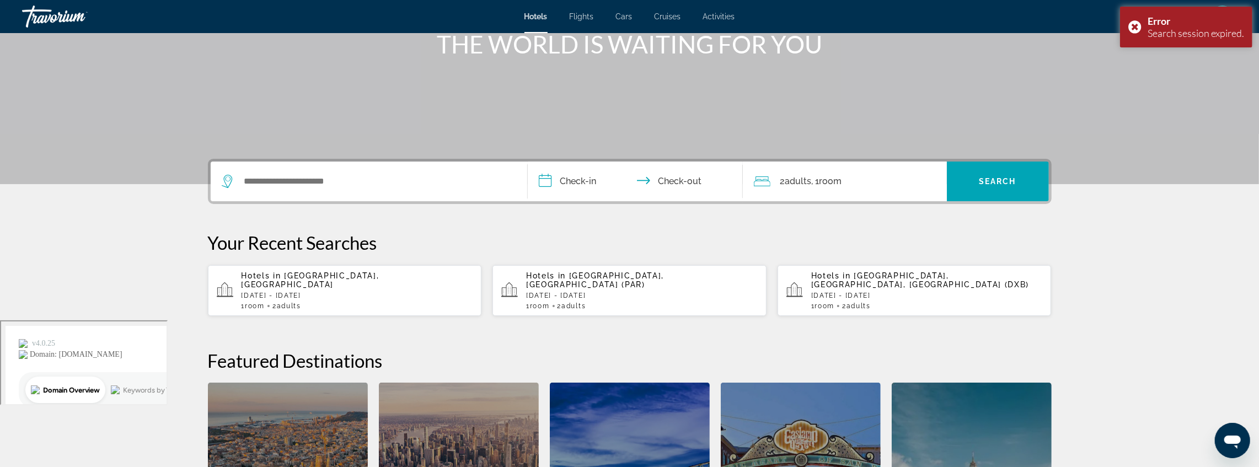
click at [317, 294] on div "Hotels in [GEOGRAPHIC_DATA], [GEOGRAPHIC_DATA] [DATE] - [GEOGRAPHIC_DATA][DATE]…" at bounding box center [358, 290] width 232 height 39
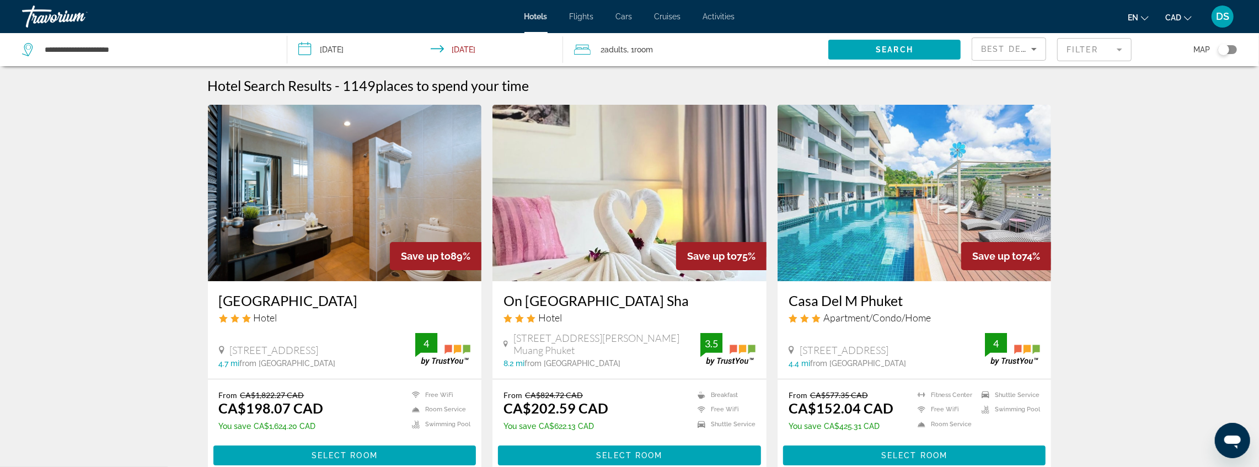
drag, startPoint x: 1084, startPoint y: 52, endPoint x: 1070, endPoint y: 58, distance: 15.8
click at [1084, 52] on mat-form-field "Filter" at bounding box center [1094, 49] width 74 height 23
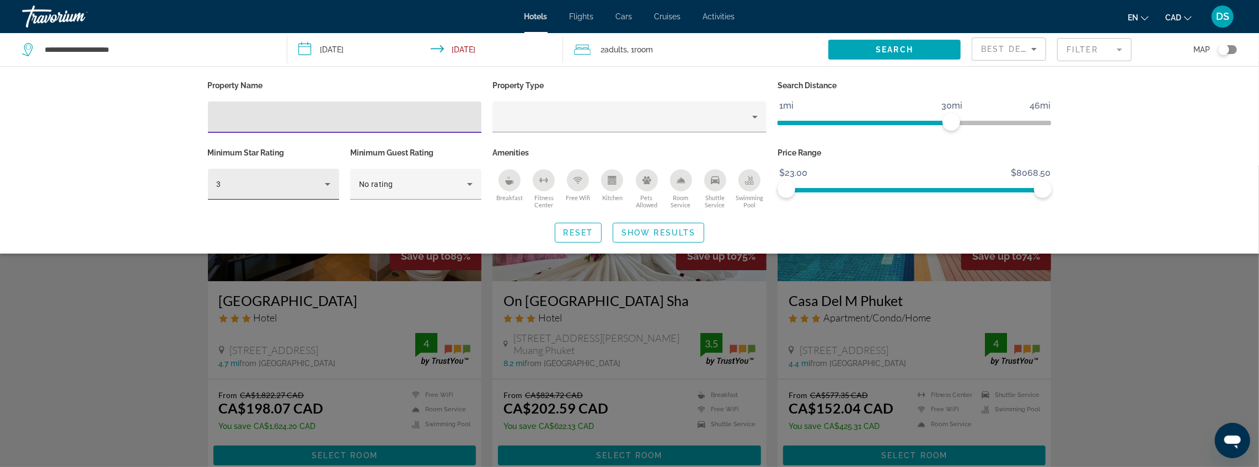
click at [237, 183] on div "3" at bounding box center [271, 184] width 108 height 13
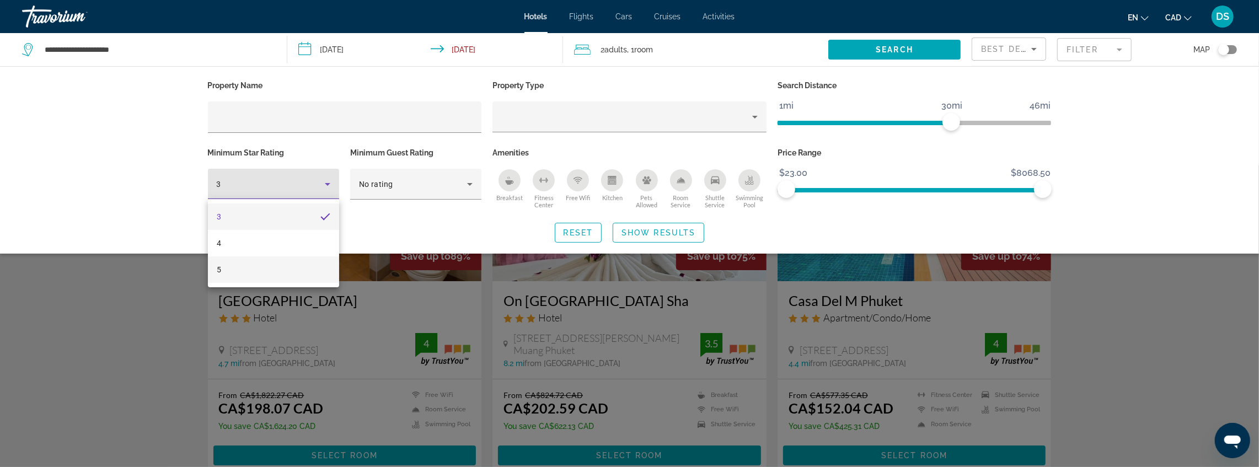
click at [240, 268] on mat-option "5" at bounding box center [273, 269] width 131 height 26
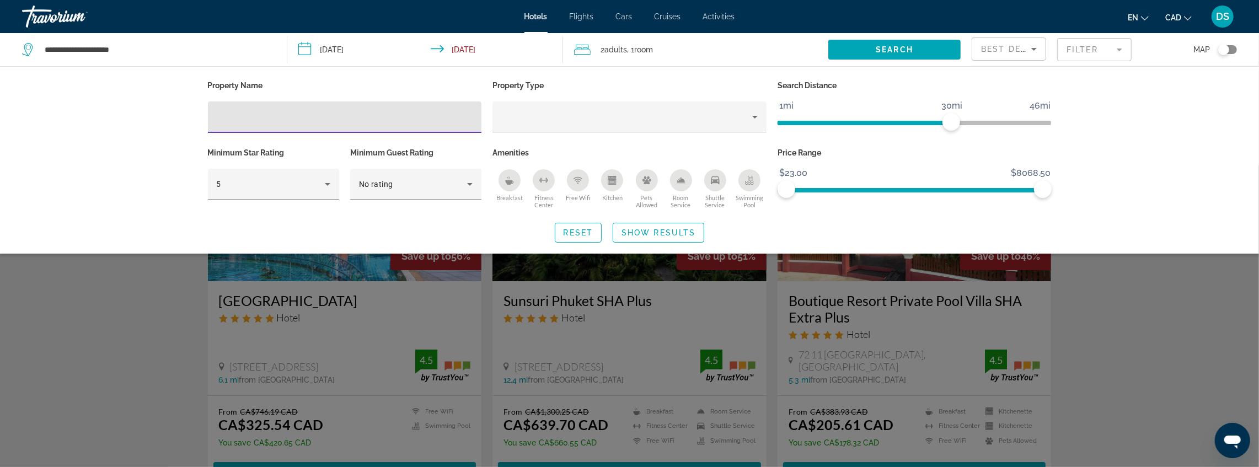
click at [250, 122] on input "Hotel Filters" at bounding box center [345, 117] width 256 height 13
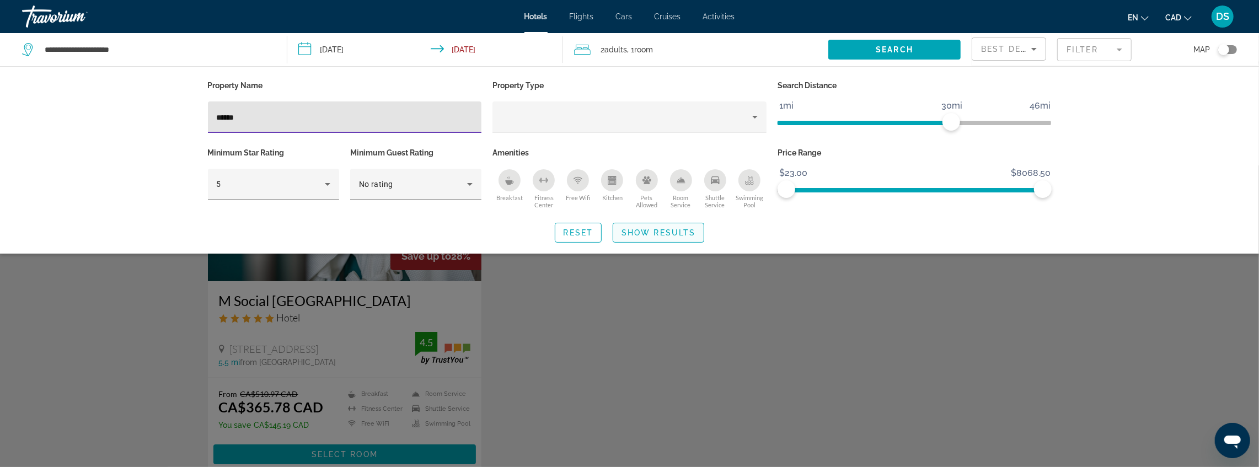
type input "******"
click at [639, 236] on span "Show Results" at bounding box center [658, 232] width 74 height 9
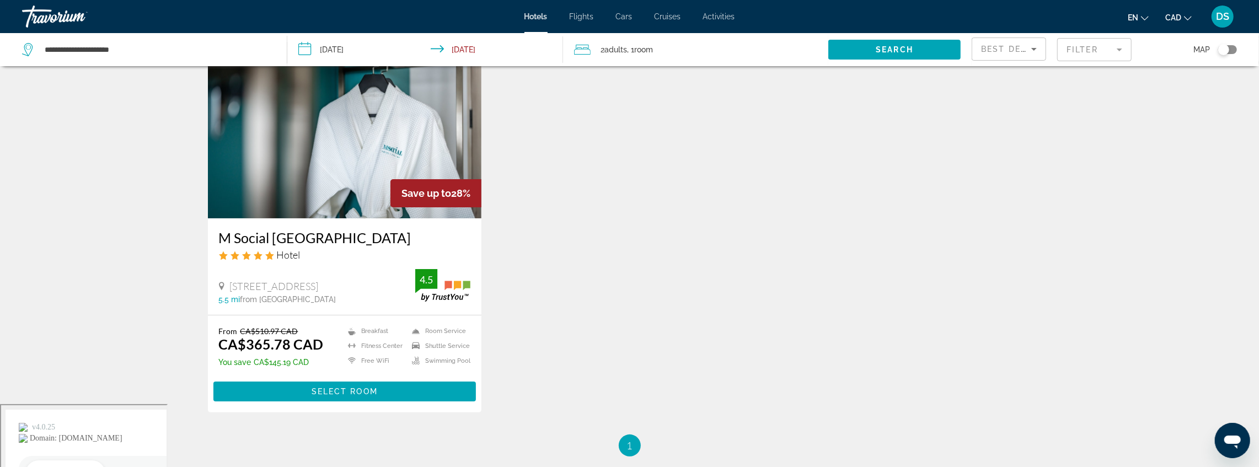
scroll to position [73, 0]
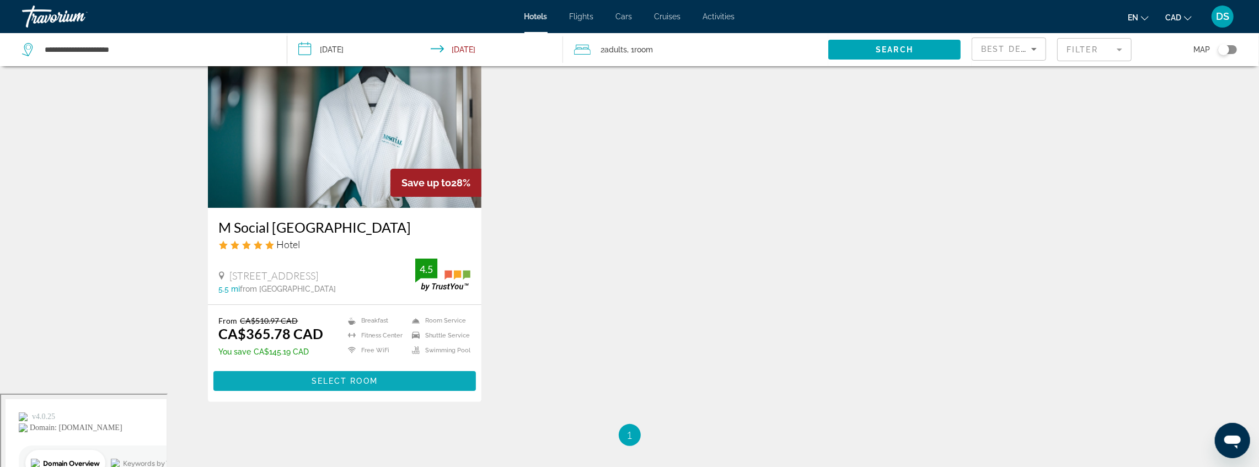
click at [407, 379] on span "Main content" at bounding box center [344, 381] width 263 height 26
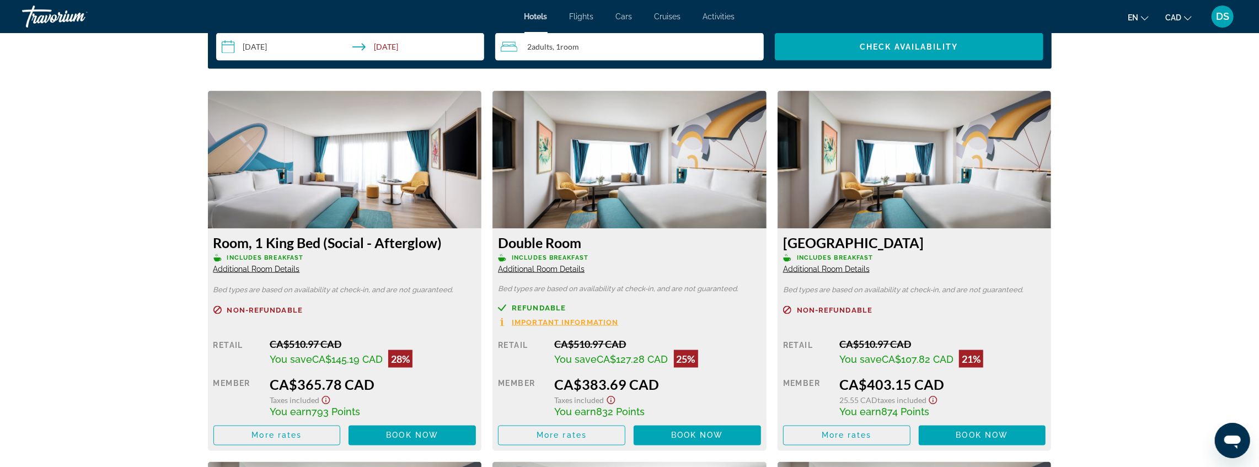
scroll to position [1507, 0]
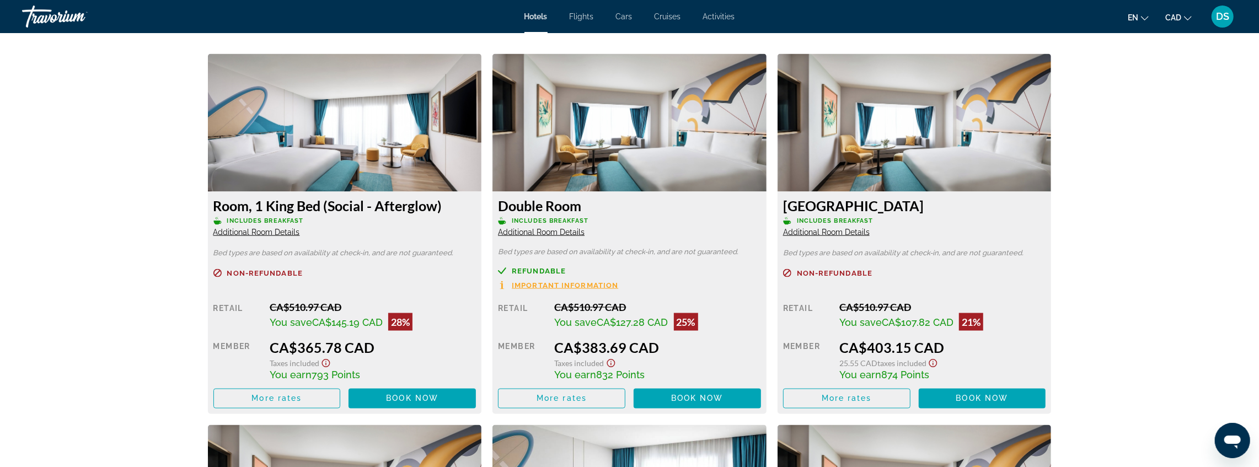
click at [542, 272] on span "Refundable" at bounding box center [539, 270] width 54 height 7
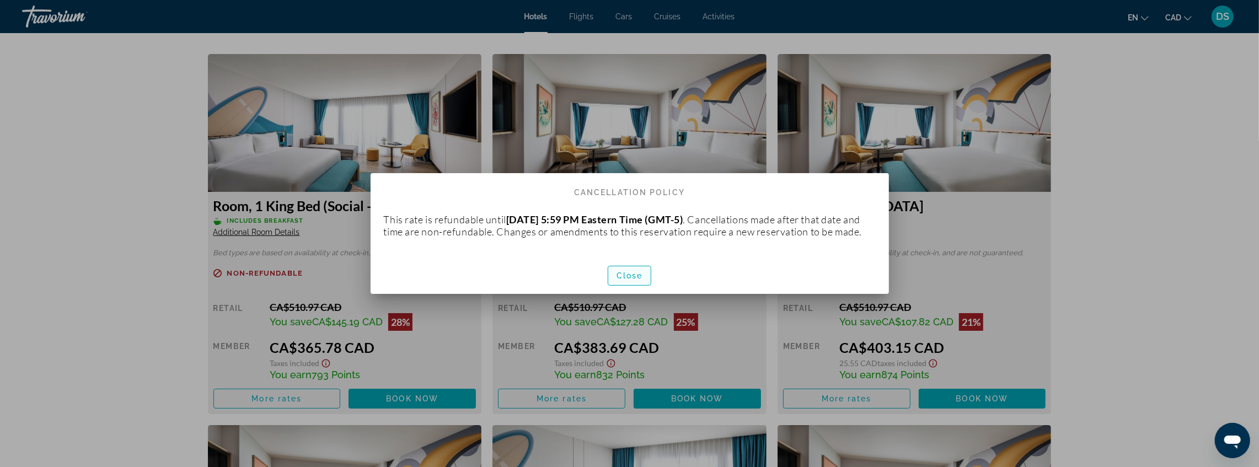
click at [621, 280] on span "Close" at bounding box center [629, 275] width 26 height 9
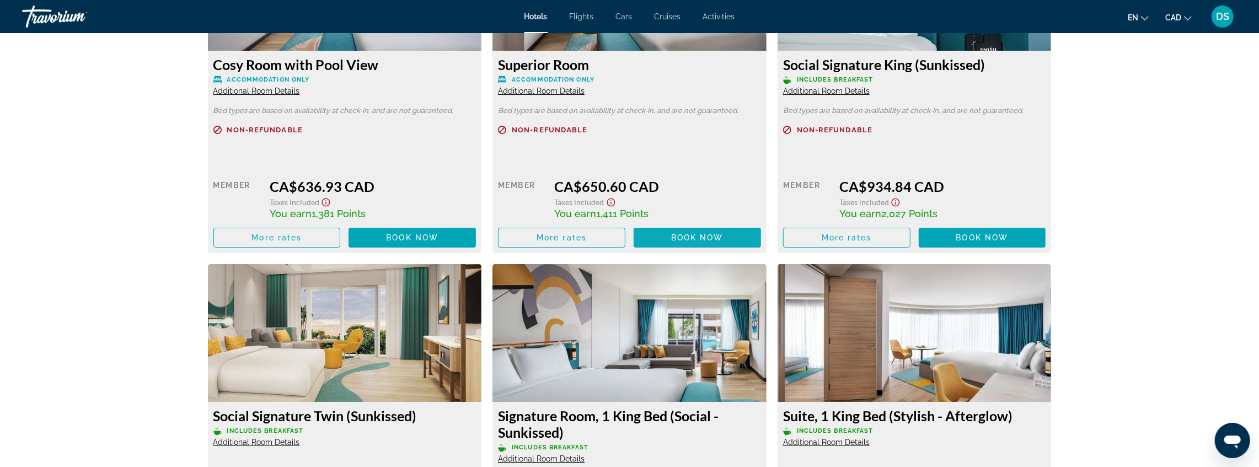
scroll to position [3455, 0]
